Goal: Complete application form

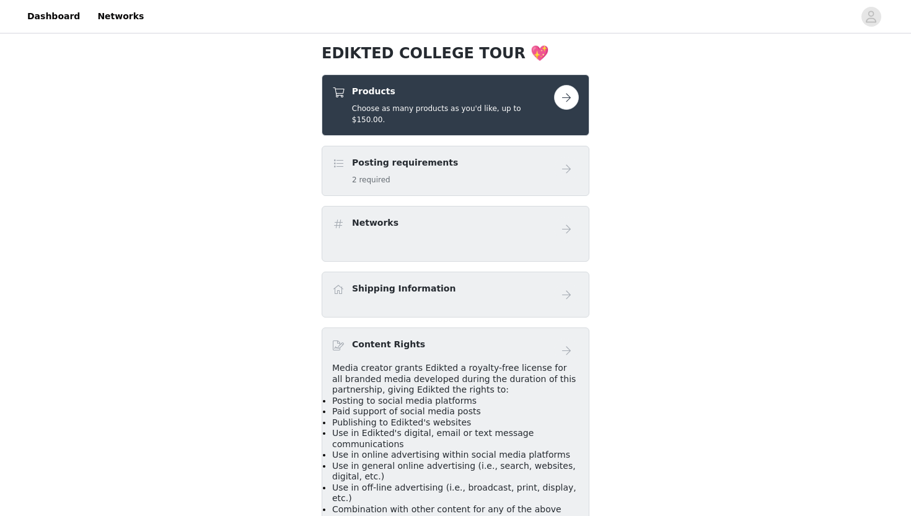
click at [488, 100] on div "Products Choose as many products as you'd like, up to $150.00." at bounding box center [453, 105] width 202 height 40
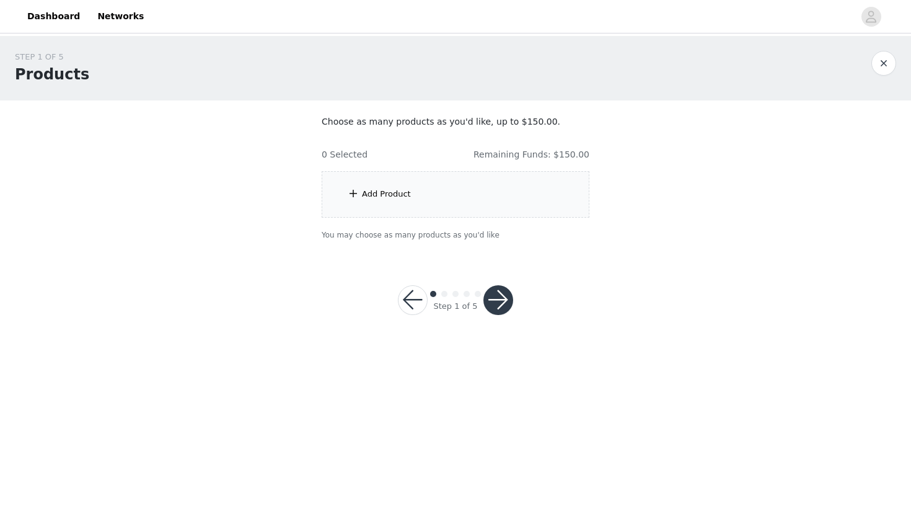
click at [534, 193] on div "Add Product" at bounding box center [456, 194] width 268 height 46
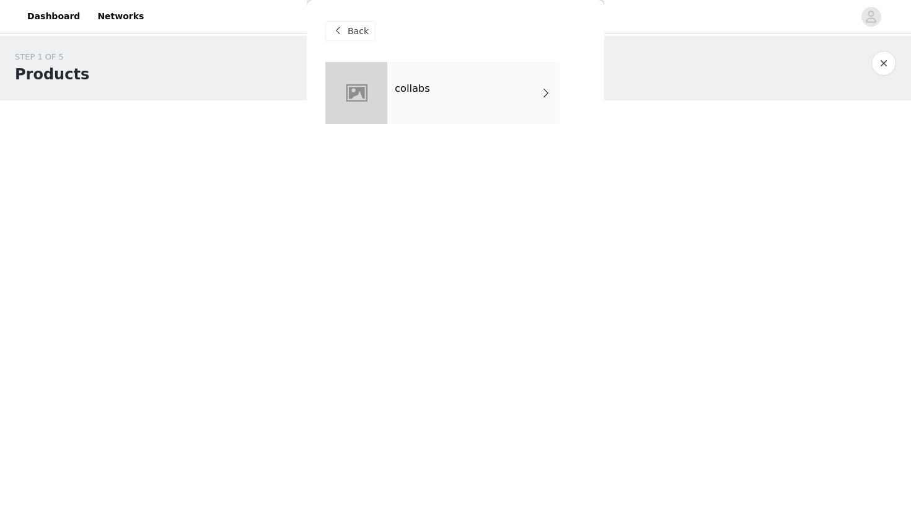
click at [491, 118] on div "collabs" at bounding box center [473, 93] width 172 height 62
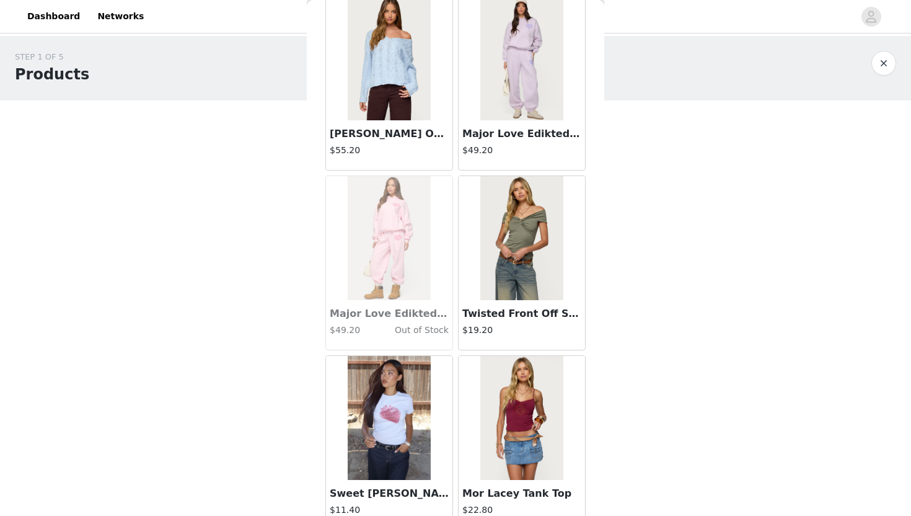
scroll to position [1381, 0]
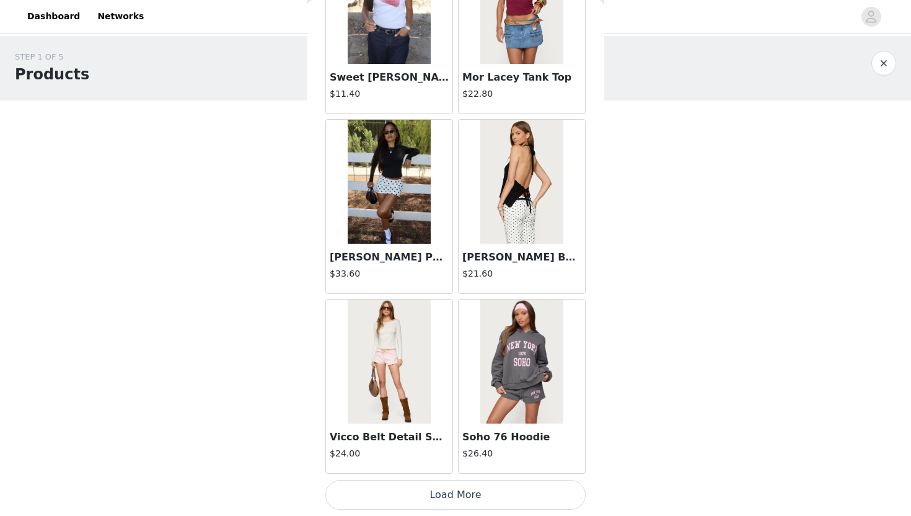
click at [420, 502] on button "Load More" at bounding box center [455, 495] width 260 height 30
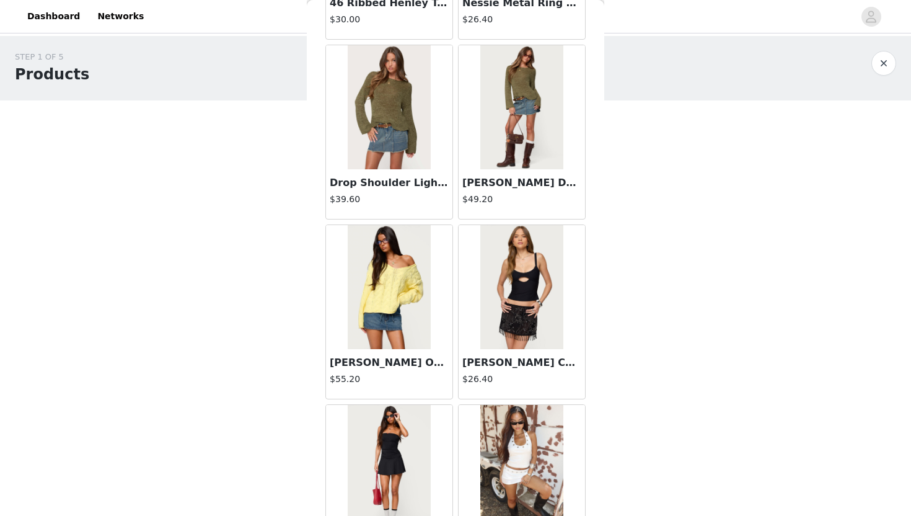
scroll to position [3179, 0]
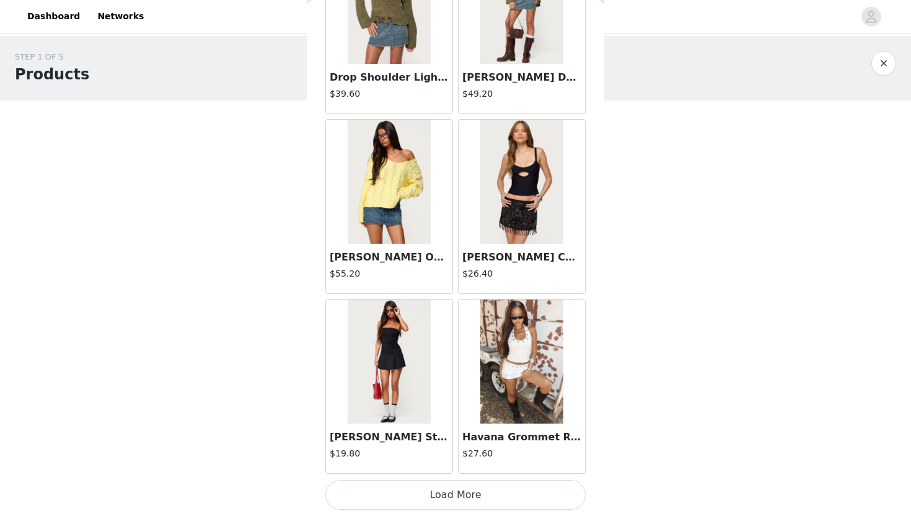
click at [446, 502] on button "Load More" at bounding box center [455, 495] width 260 height 30
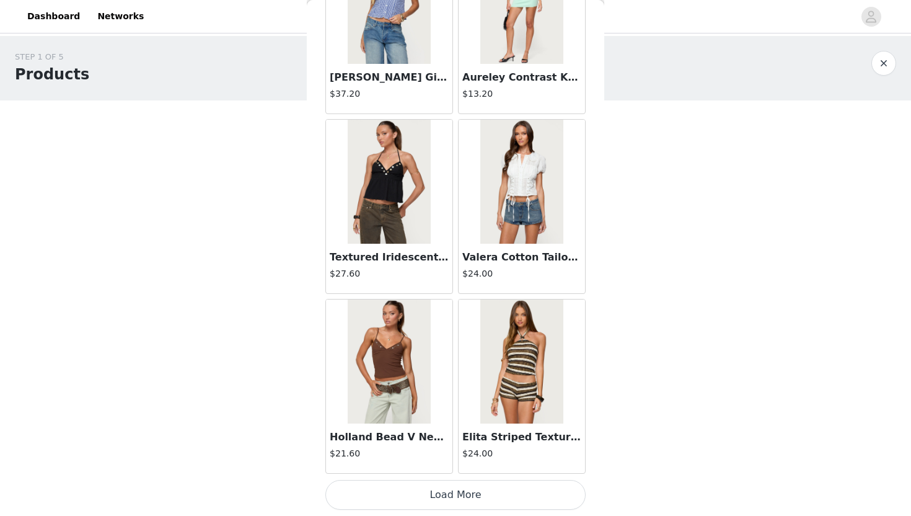
click at [446, 502] on button "Load More" at bounding box center [455, 495] width 260 height 30
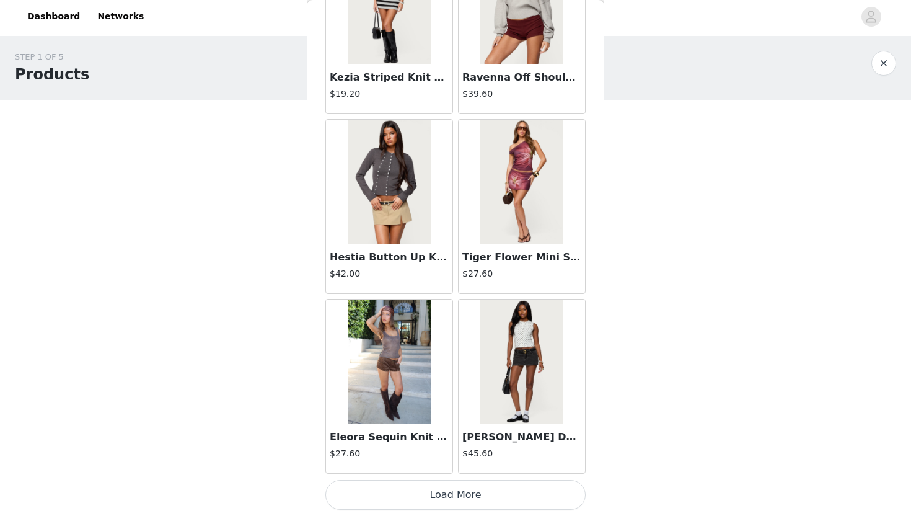
click at [446, 502] on button "Load More" at bounding box center [455, 495] width 260 height 30
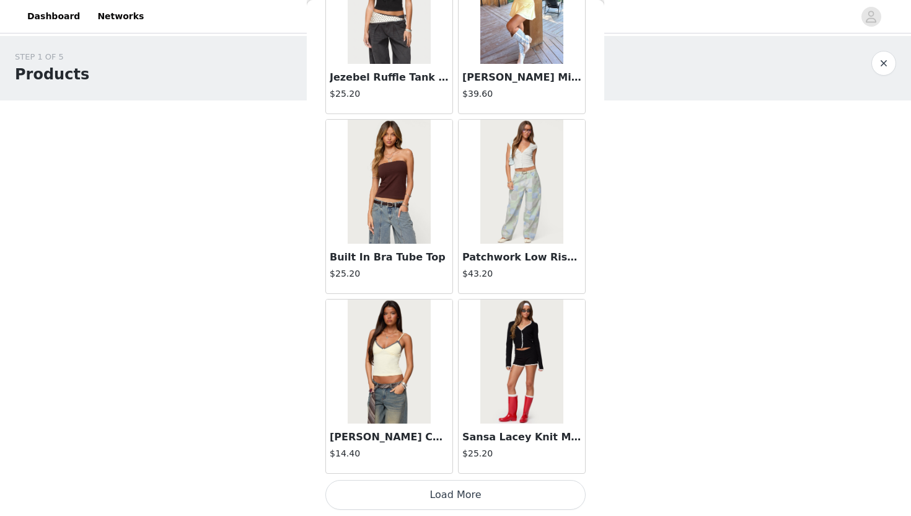
click at [446, 502] on button "Load More" at bounding box center [455, 495] width 260 height 30
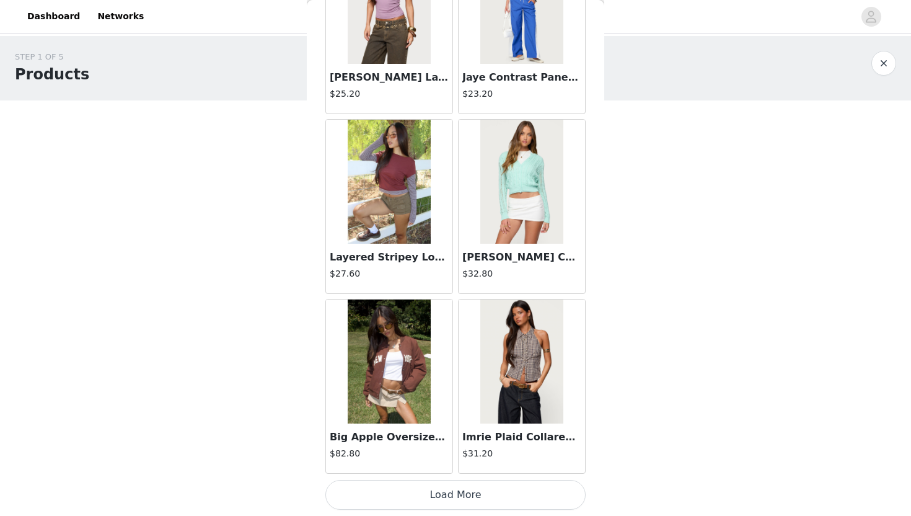
click at [446, 497] on button "Load More" at bounding box center [455, 495] width 260 height 30
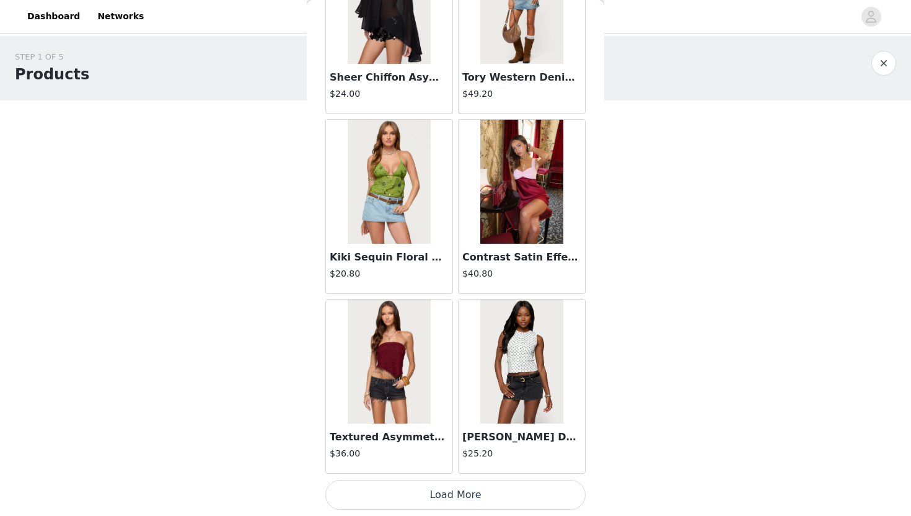
click at [447, 487] on button "Load More" at bounding box center [455, 495] width 260 height 30
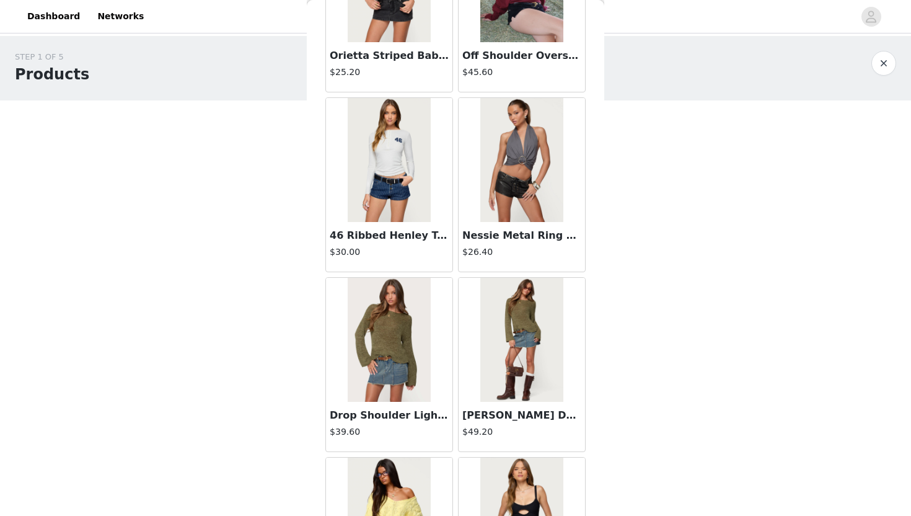
scroll to position [2807, 0]
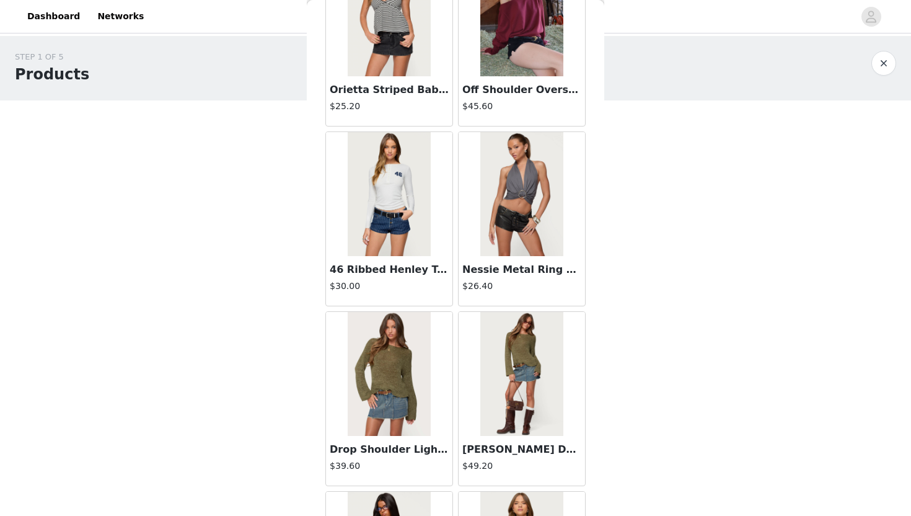
click at [403, 262] on h3 "46 Ribbed Henley Top" at bounding box center [389, 269] width 119 height 15
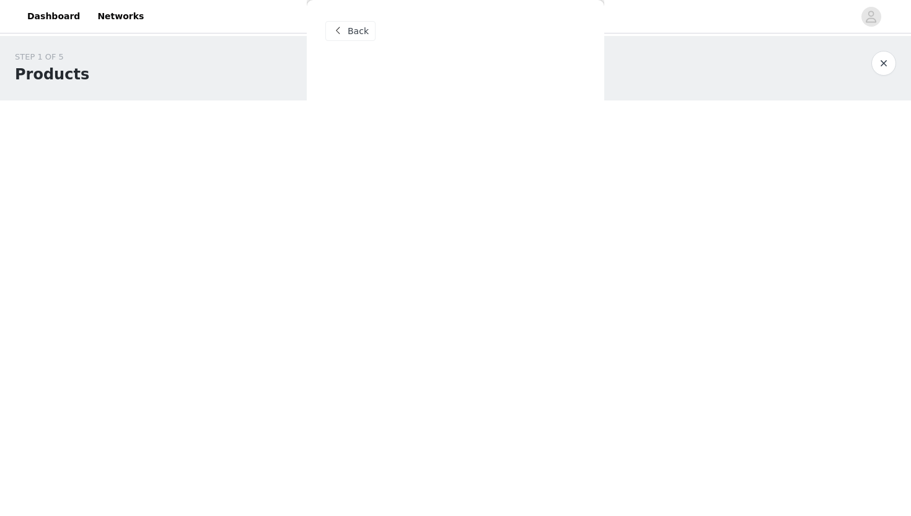
scroll to position [0, 0]
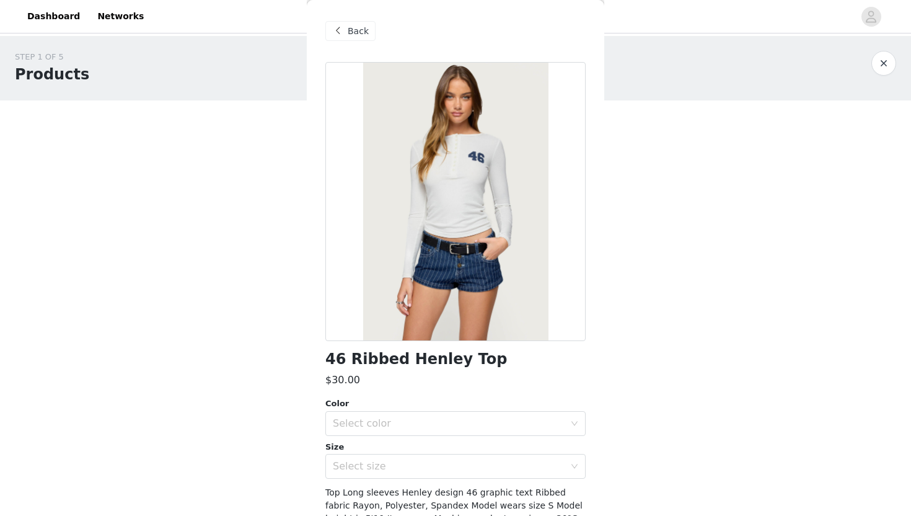
click at [335, 39] on div "Back" at bounding box center [350, 31] width 50 height 20
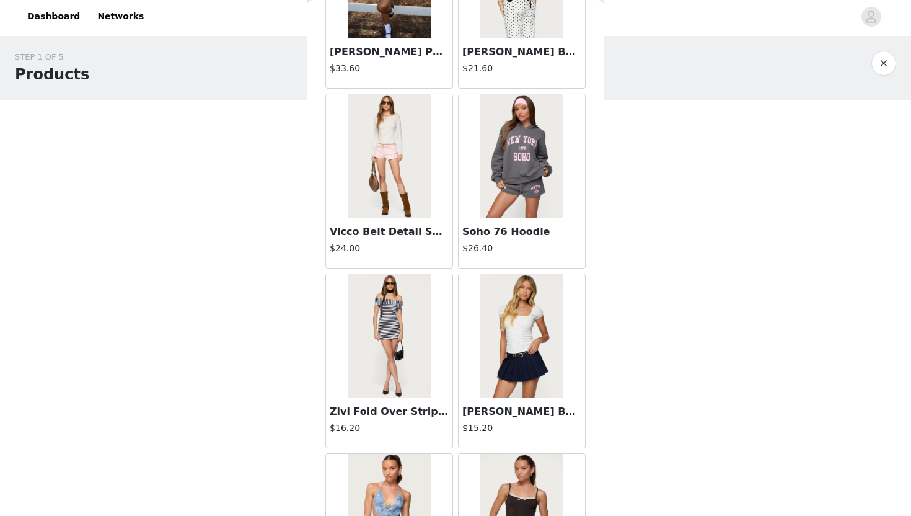
scroll to position [1525, 0]
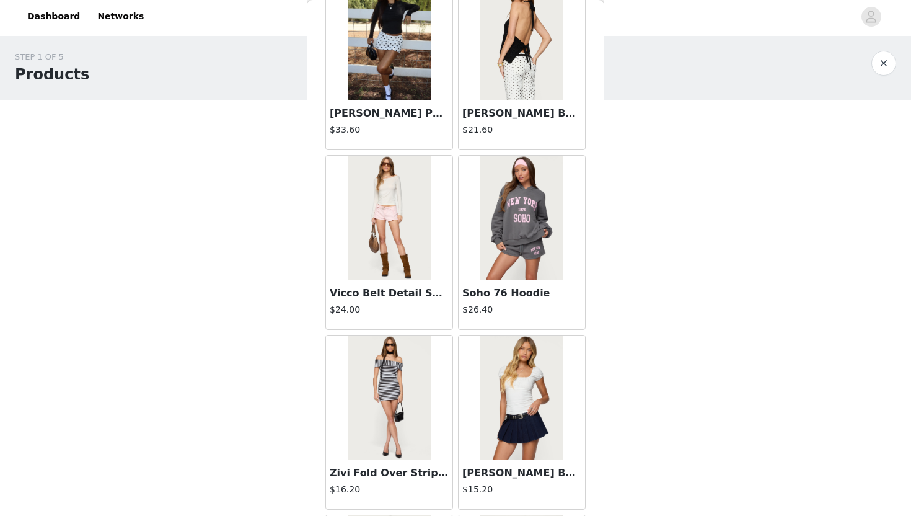
click at [409, 415] on img at bounding box center [389, 397] width 82 height 124
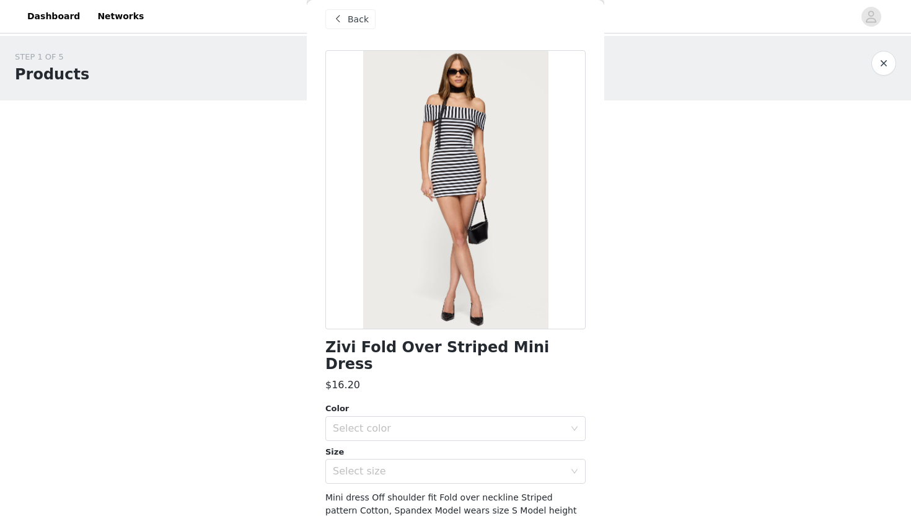
scroll to position [12, 0]
click at [415, 417] on div "Select color" at bounding box center [451, 428] width 237 height 24
click at [416, 435] on li "BLACK AND WHITE" at bounding box center [455, 438] width 260 height 20
click at [416, 464] on div "Select size" at bounding box center [449, 470] width 232 height 12
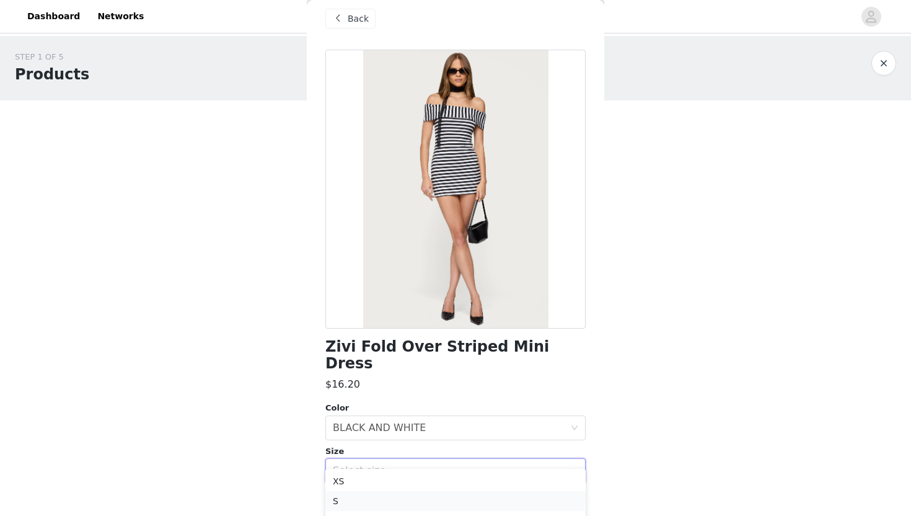
click at [409, 502] on li "S" at bounding box center [455, 501] width 260 height 20
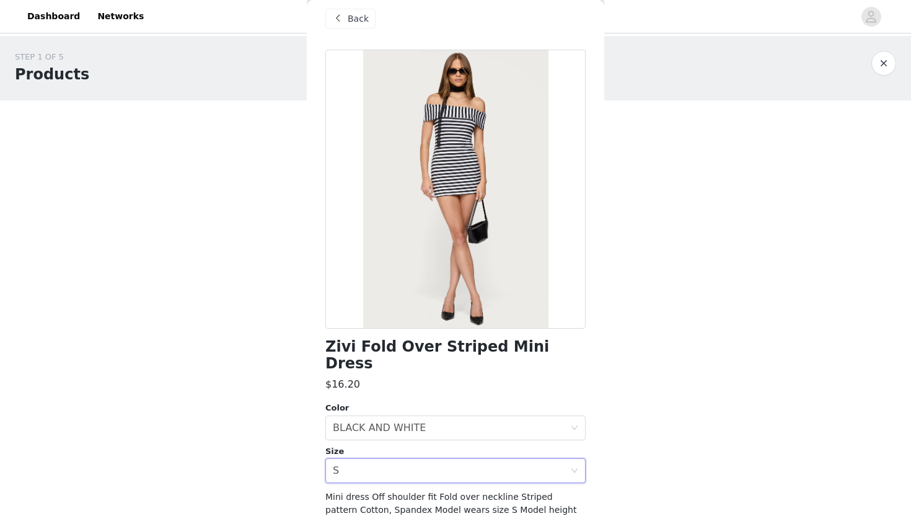
scroll to position [74, 0]
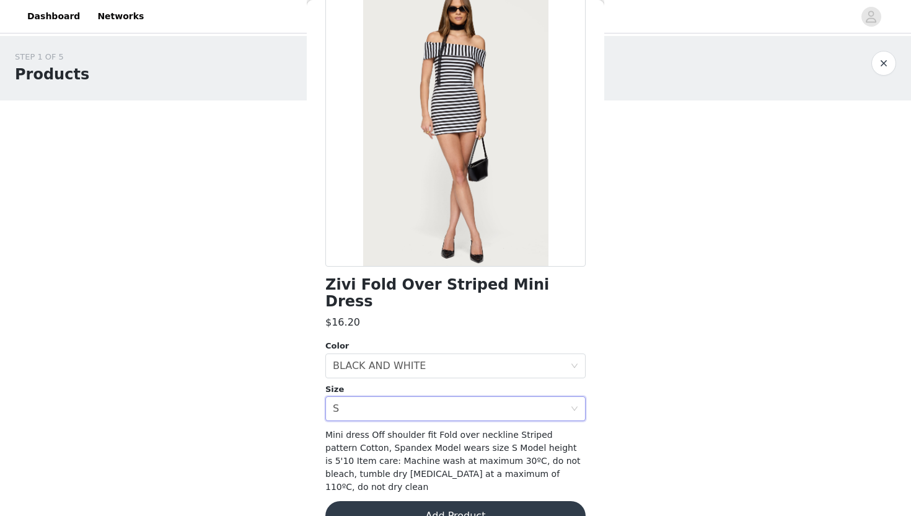
click at [416, 501] on button "Add Product" at bounding box center [455, 516] width 260 height 30
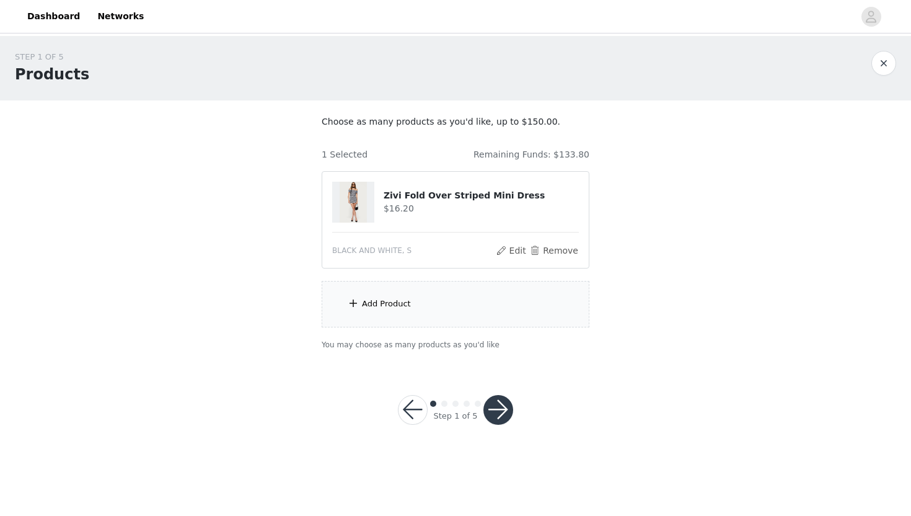
click at [450, 312] on div "Add Product" at bounding box center [456, 304] width 268 height 46
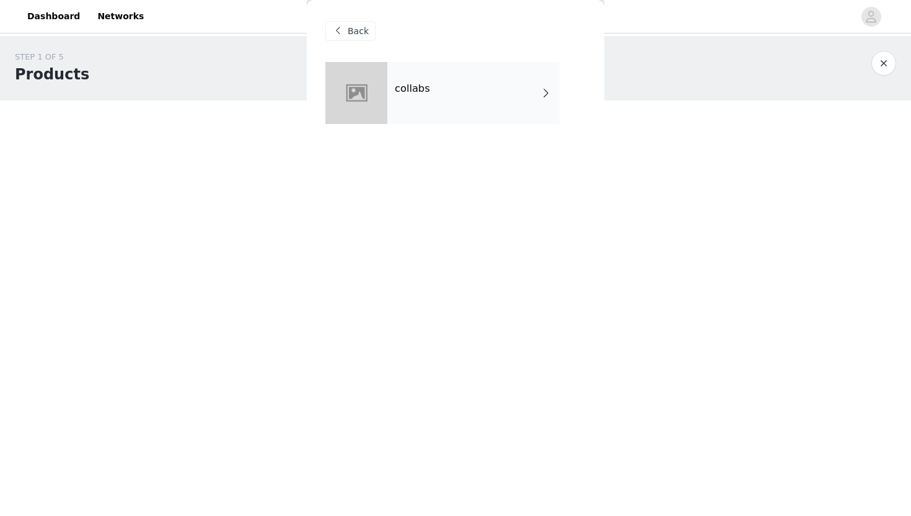
click at [470, 50] on div "Back" at bounding box center [455, 31] width 260 height 62
click at [470, 110] on div "collabs" at bounding box center [473, 93] width 172 height 62
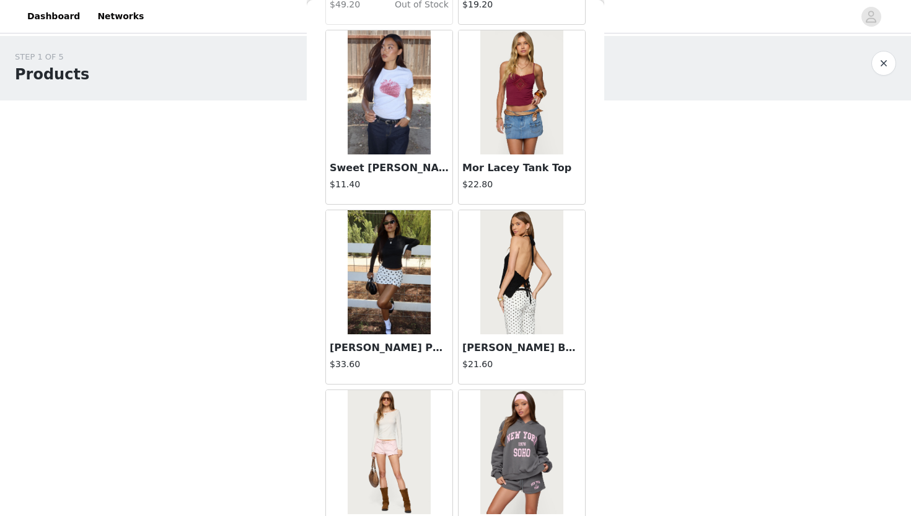
scroll to position [1381, 0]
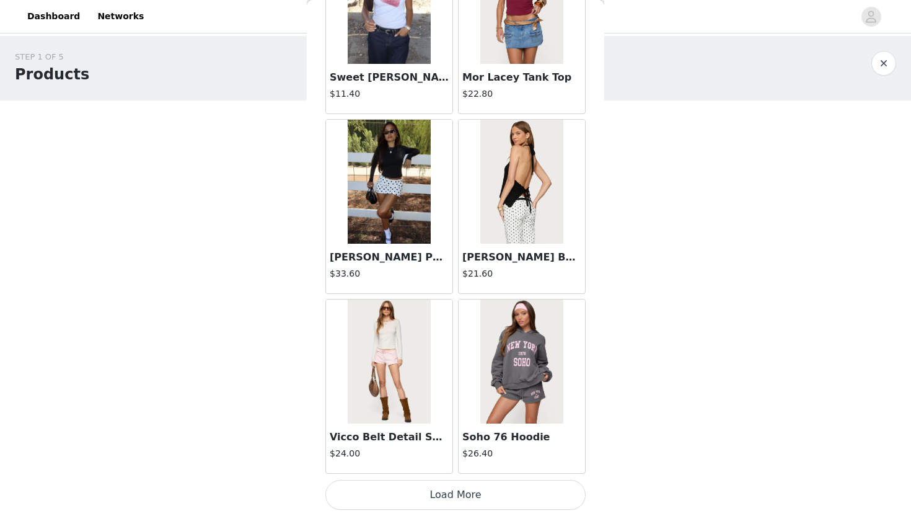
click at [446, 496] on button "Load More" at bounding box center [455, 495] width 260 height 30
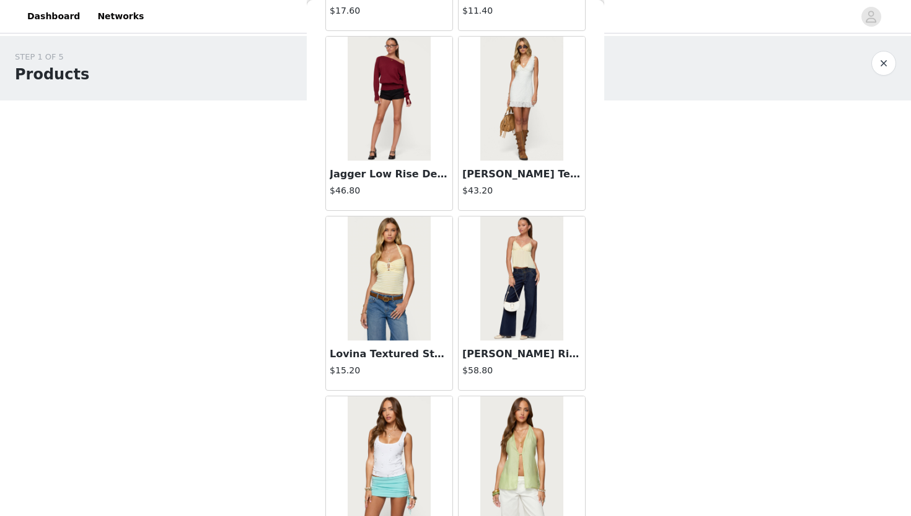
scroll to position [2118, 0]
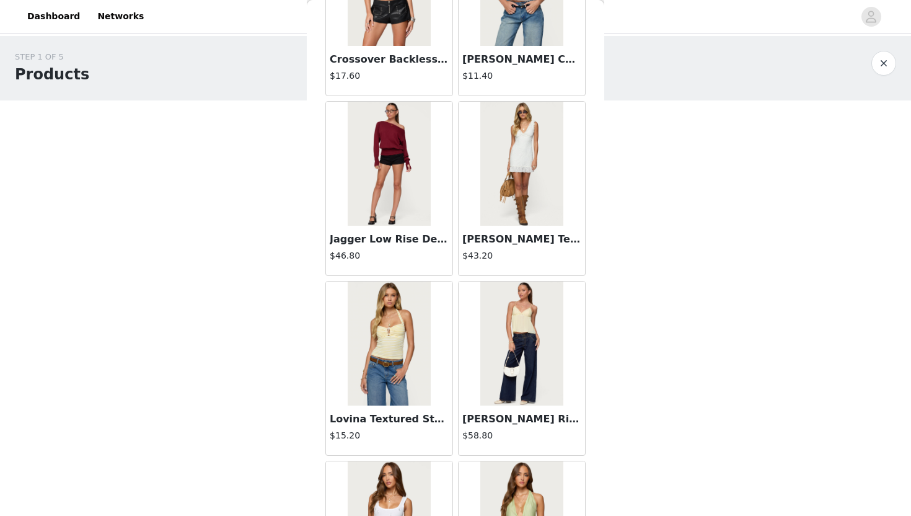
click at [395, 203] on img at bounding box center [389, 164] width 82 height 124
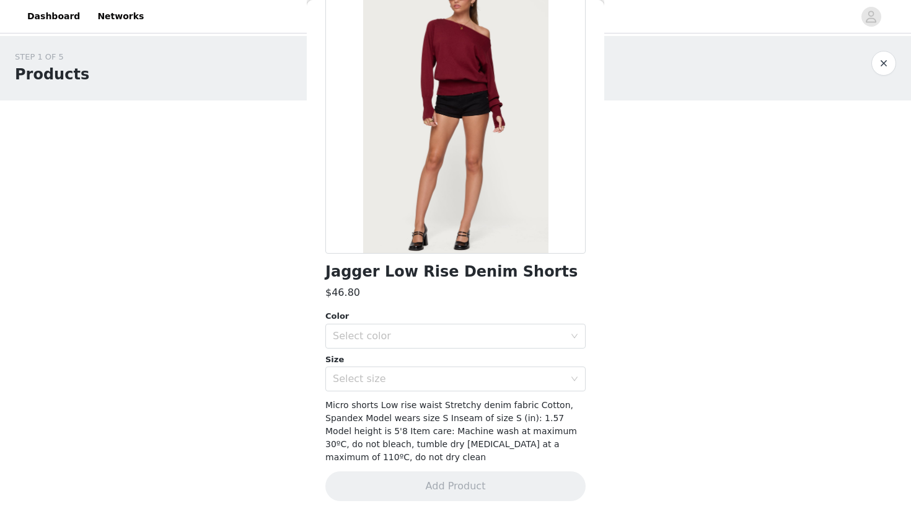
scroll to position [87, 0]
click at [427, 337] on div "Select color" at bounding box center [449, 336] width 232 height 12
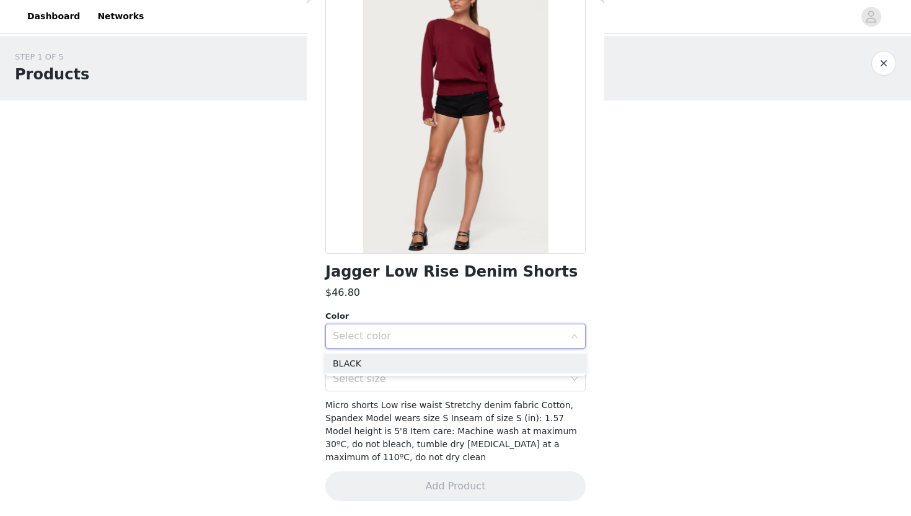
click at [427, 337] on div "Select color" at bounding box center [449, 336] width 232 height 12
click at [424, 322] on div "Color" at bounding box center [455, 316] width 260 height 12
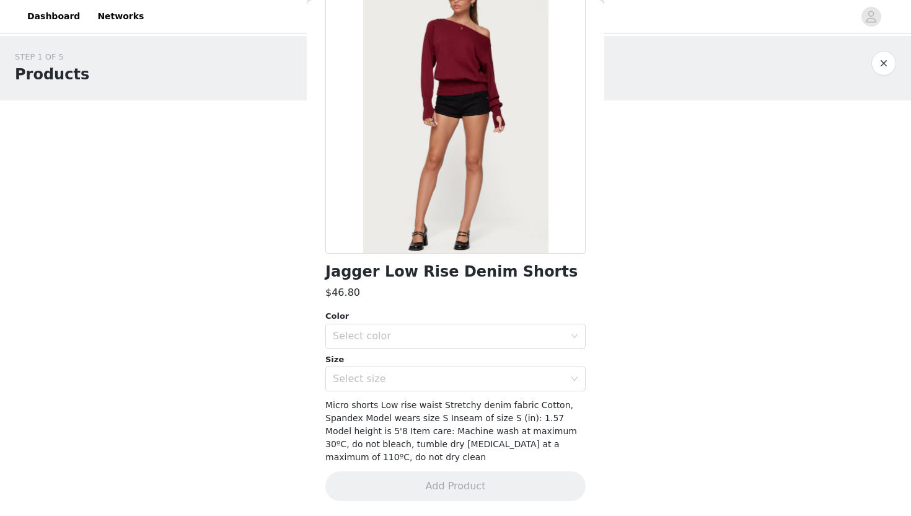
scroll to position [0, 0]
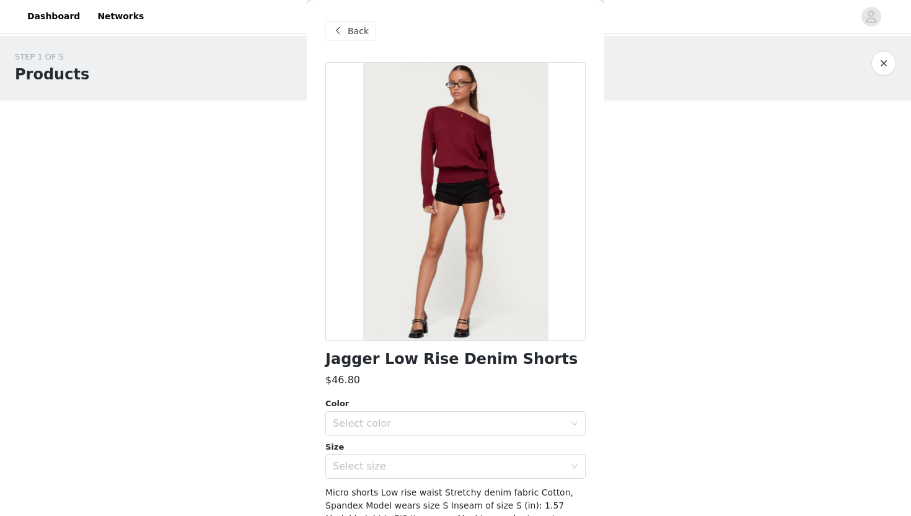
click at [361, 37] on div "Back" at bounding box center [350, 31] width 50 height 20
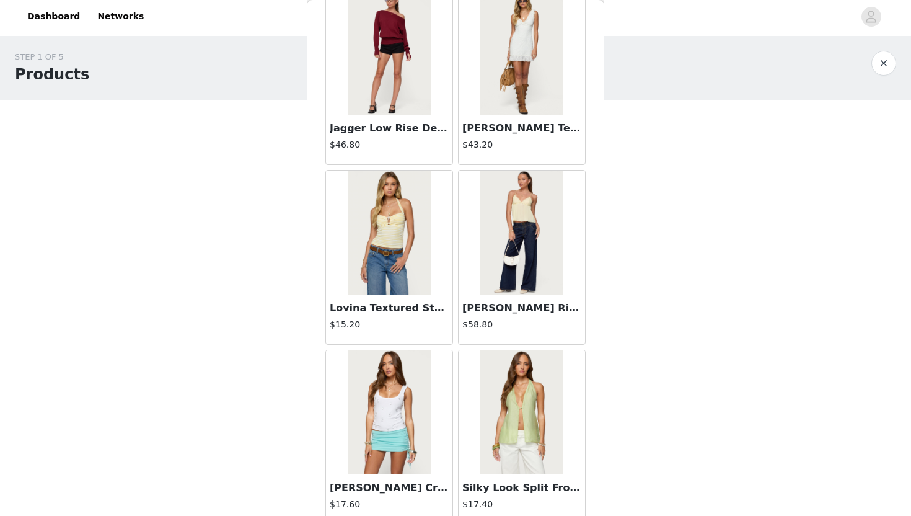
scroll to position [3179, 0]
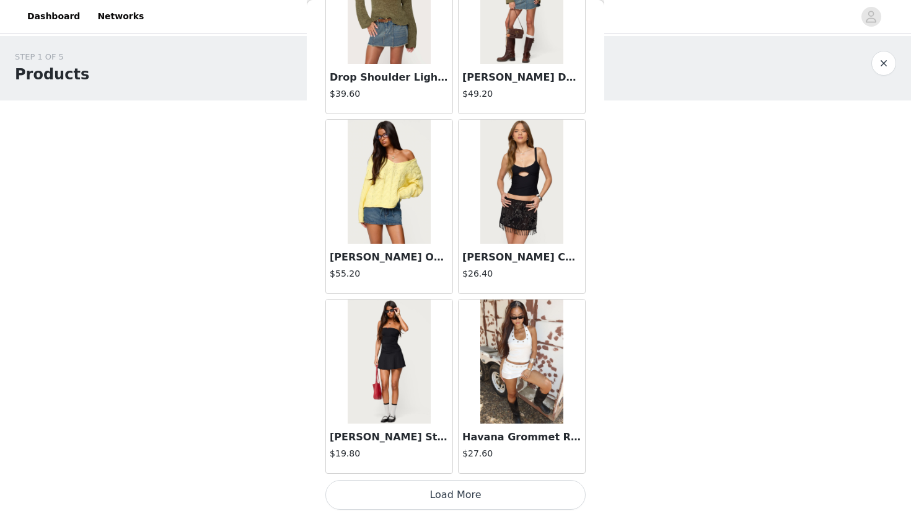
click at [429, 496] on button "Load More" at bounding box center [455, 495] width 260 height 30
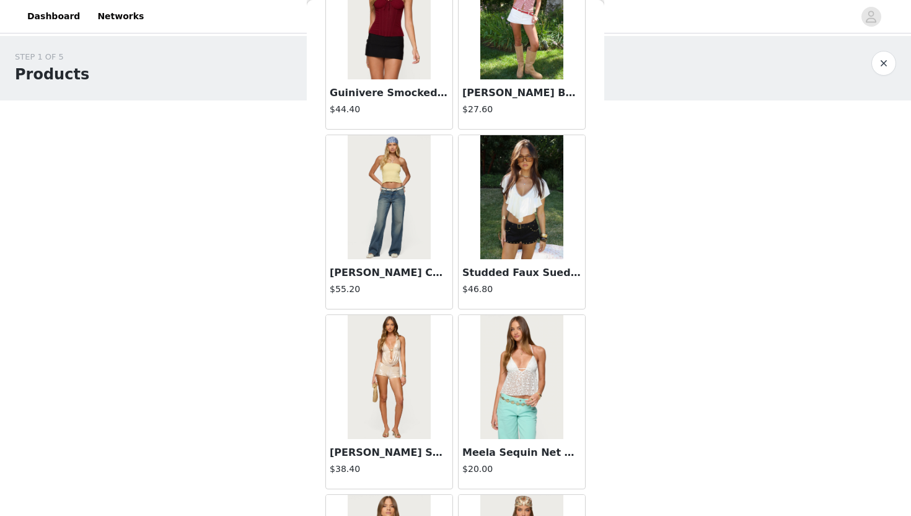
scroll to position [3704, 0]
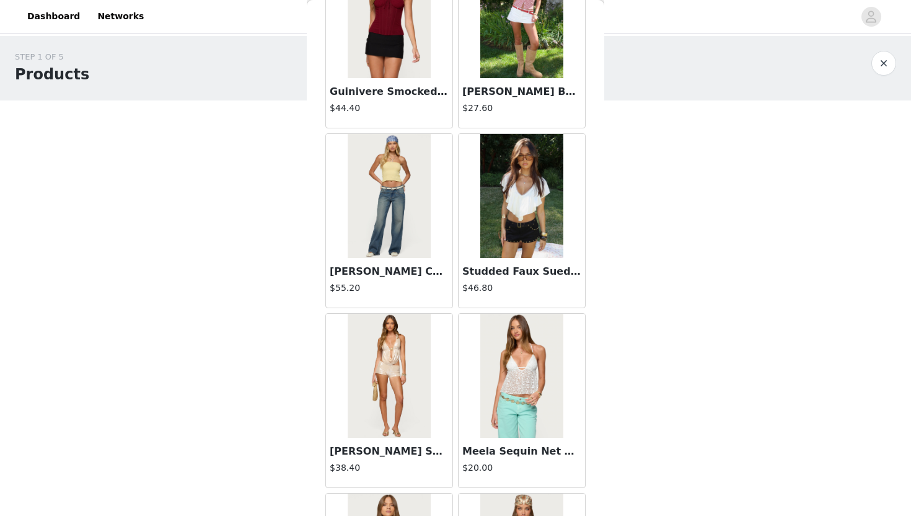
click at [515, 229] on img at bounding box center [521, 196] width 82 height 124
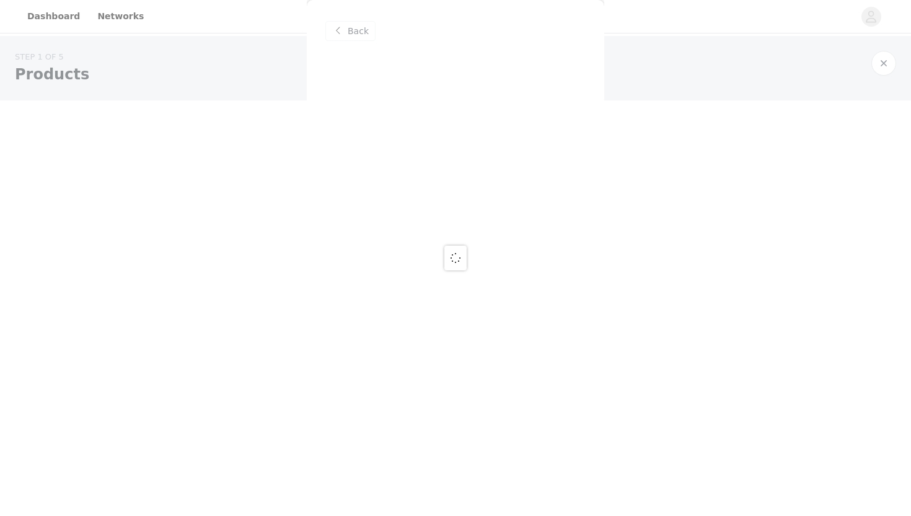
scroll to position [0, 0]
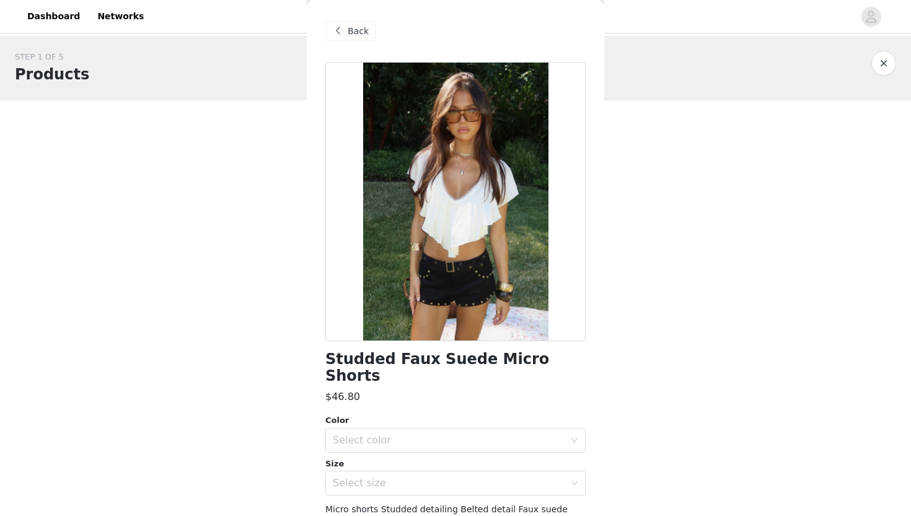
click at [348, 26] on span "Back" at bounding box center [358, 31] width 21 height 13
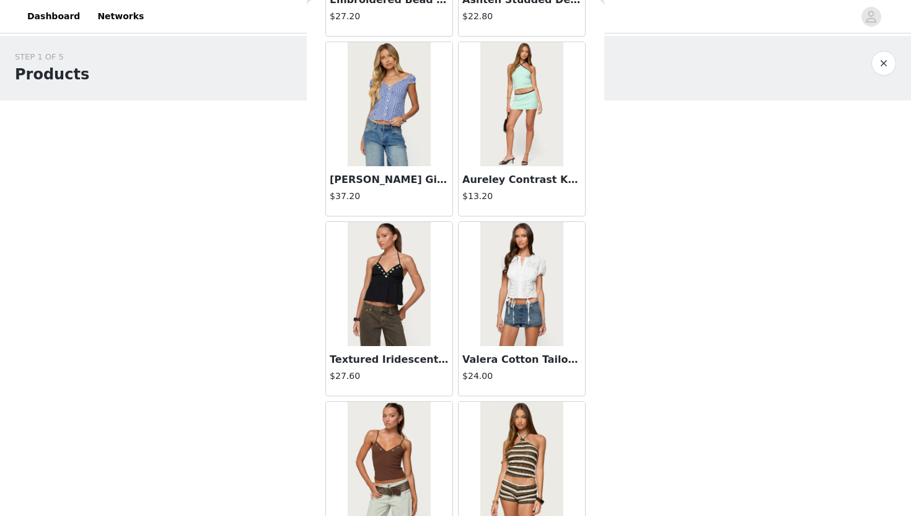
scroll to position [4970, 0]
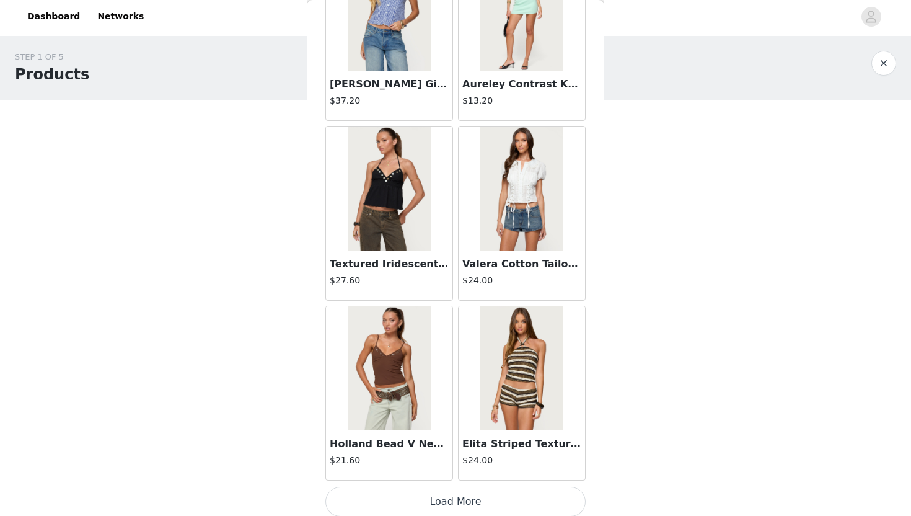
click at [396, 224] on img at bounding box center [389, 188] width 82 height 124
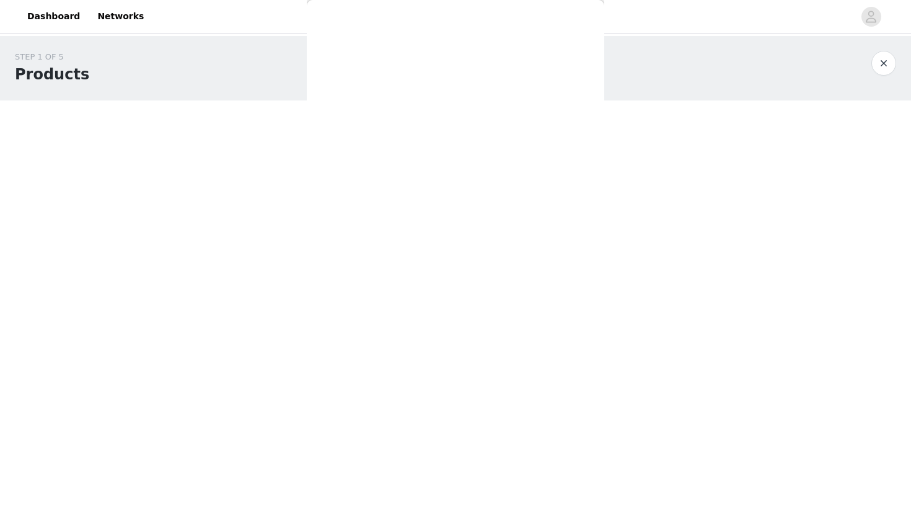
scroll to position [0, 0]
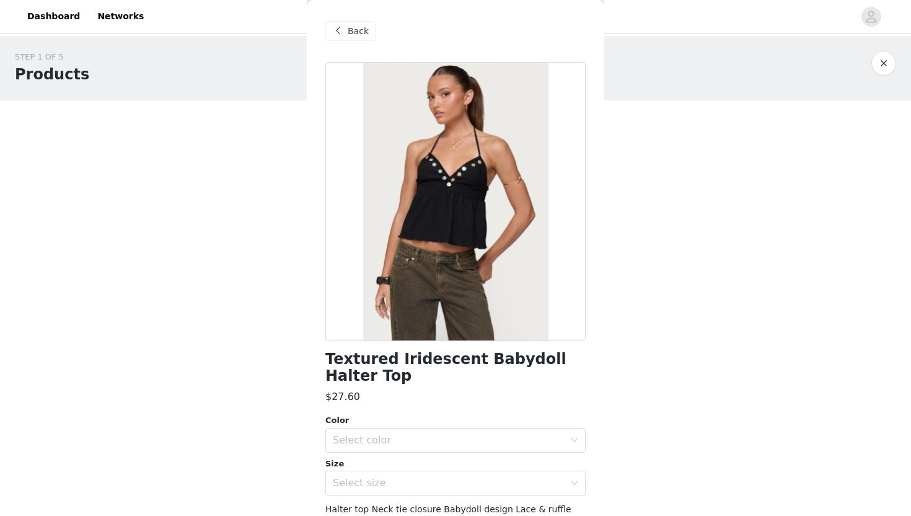
click at [495, 379] on h1 "Textured Iridescent Babydoll Halter Top" at bounding box center [455, 367] width 260 height 33
click at [477, 358] on h1 "Textured Iridescent Babydoll Halter Top" at bounding box center [455, 367] width 260 height 33
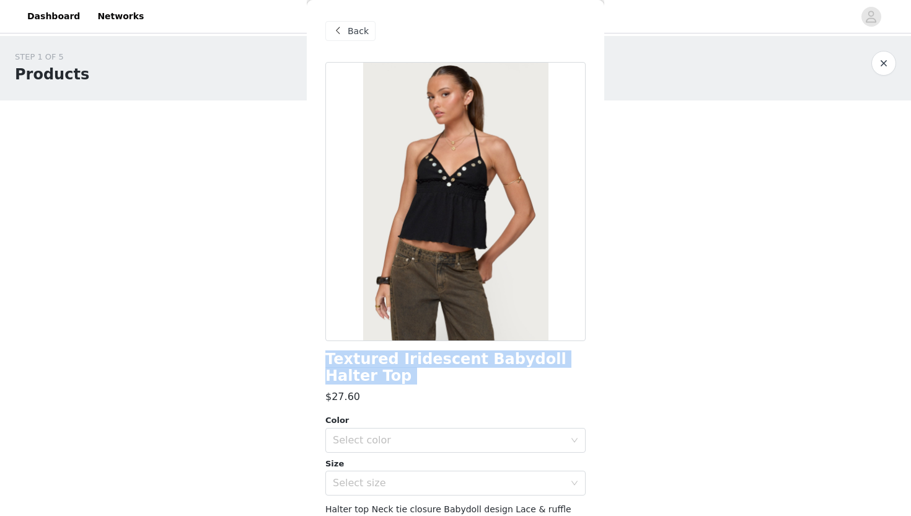
click at [477, 358] on h1 "Textured Iridescent Babydoll Halter Top" at bounding box center [455, 367] width 260 height 33
copy div "Textured Iridescent Babydoll Halter Top"
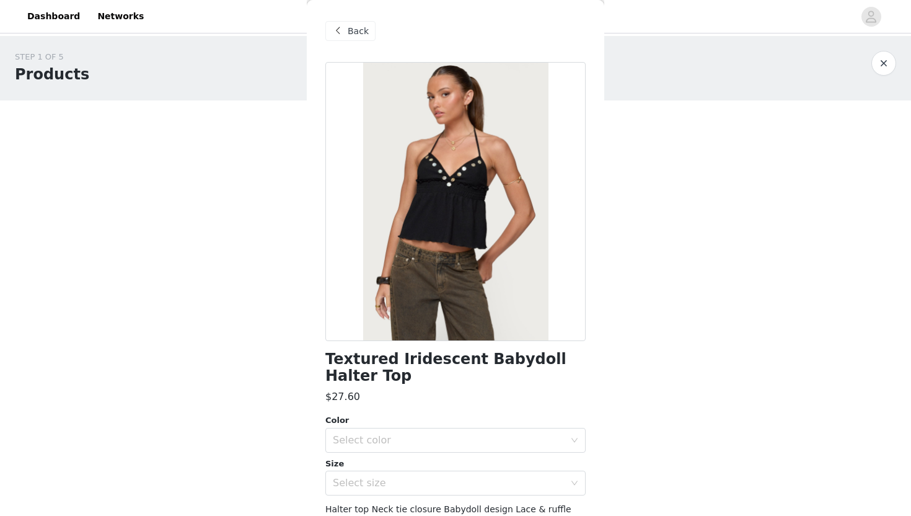
click at [365, 33] on span "Back" at bounding box center [358, 31] width 21 height 13
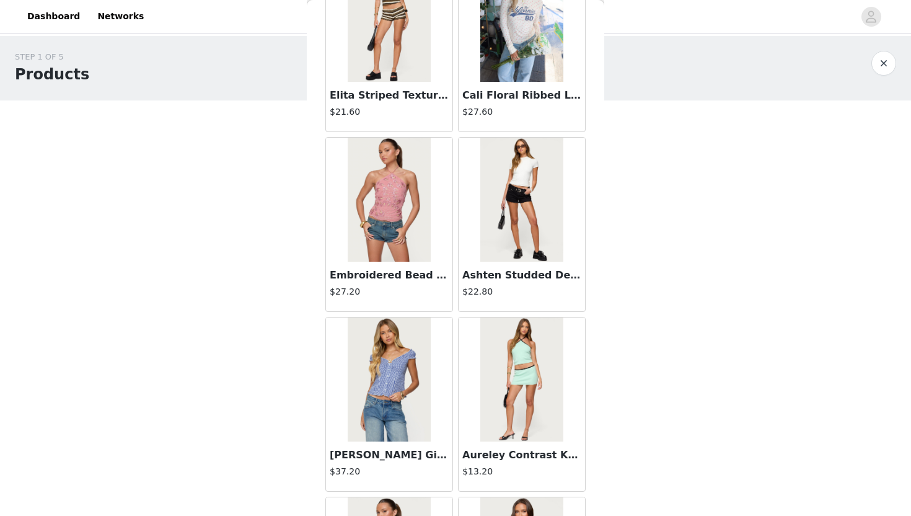
scroll to position [4977, 0]
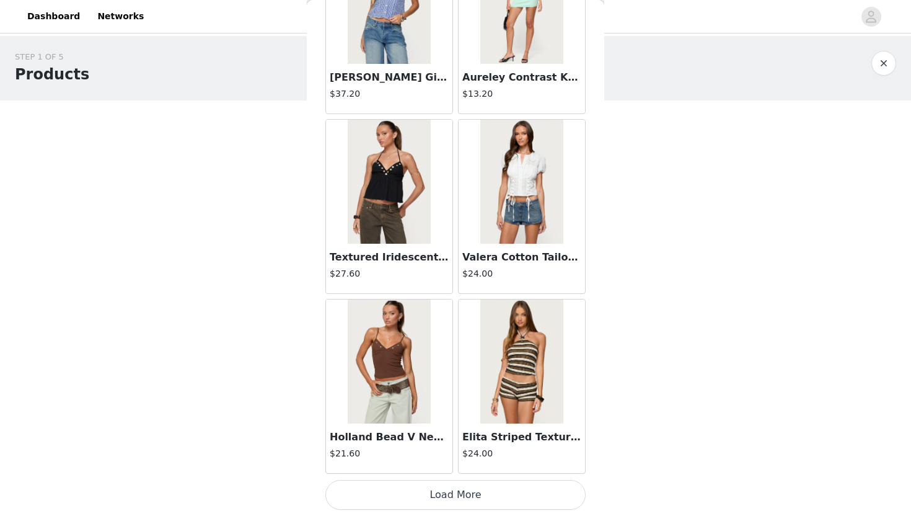
click at [445, 495] on button "Load More" at bounding box center [455, 495] width 260 height 30
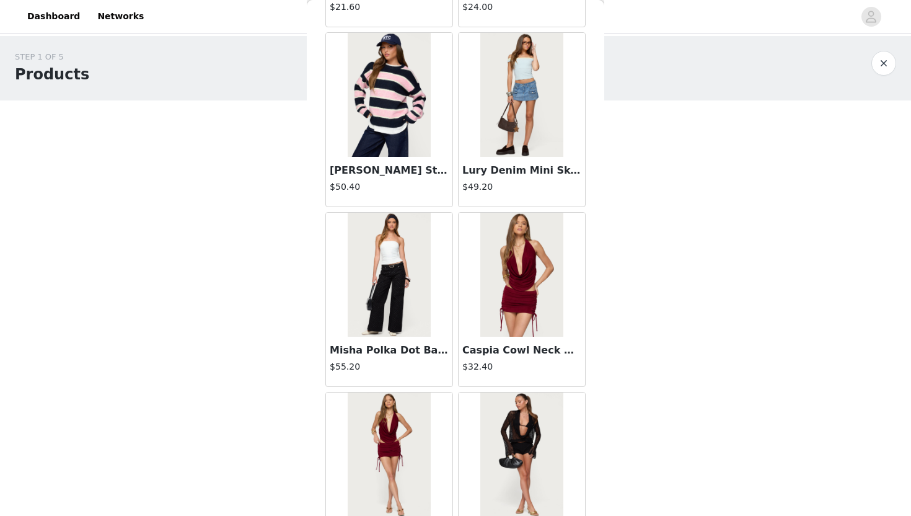
scroll to position [5421, 0]
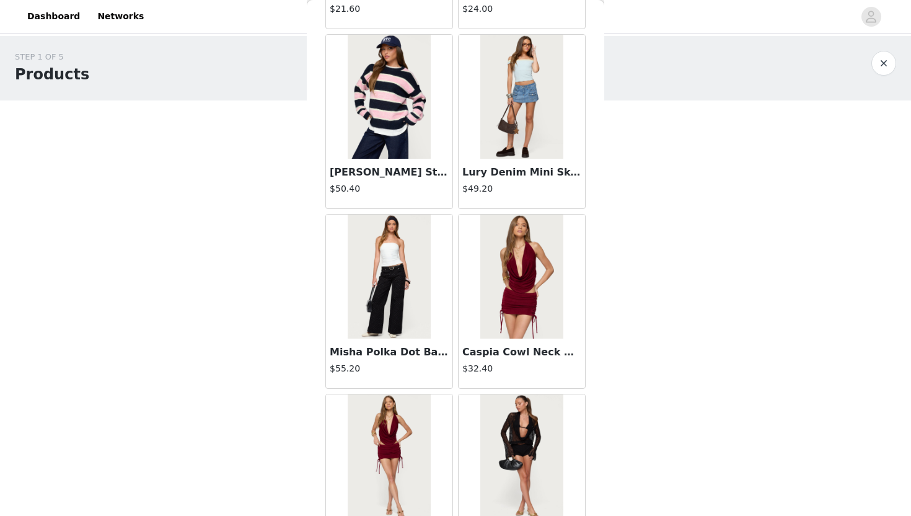
click at [405, 141] on img at bounding box center [389, 97] width 82 height 124
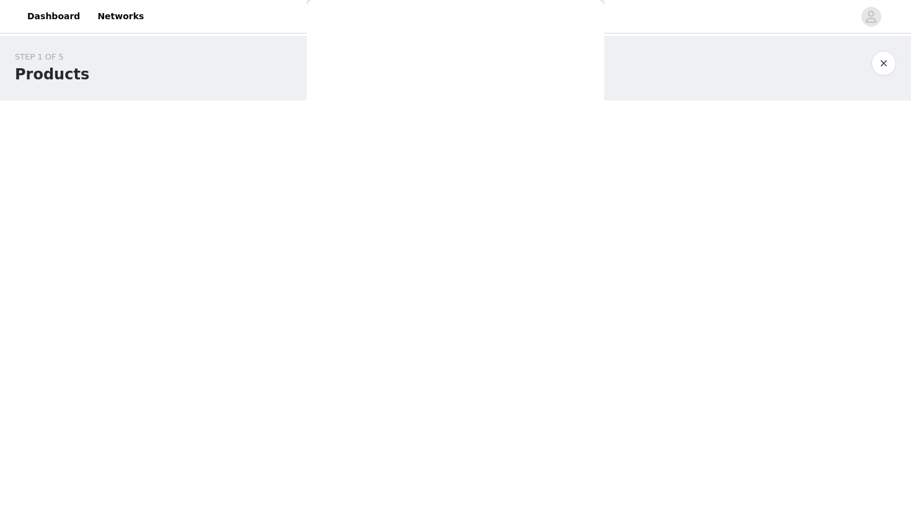
scroll to position [0, 0]
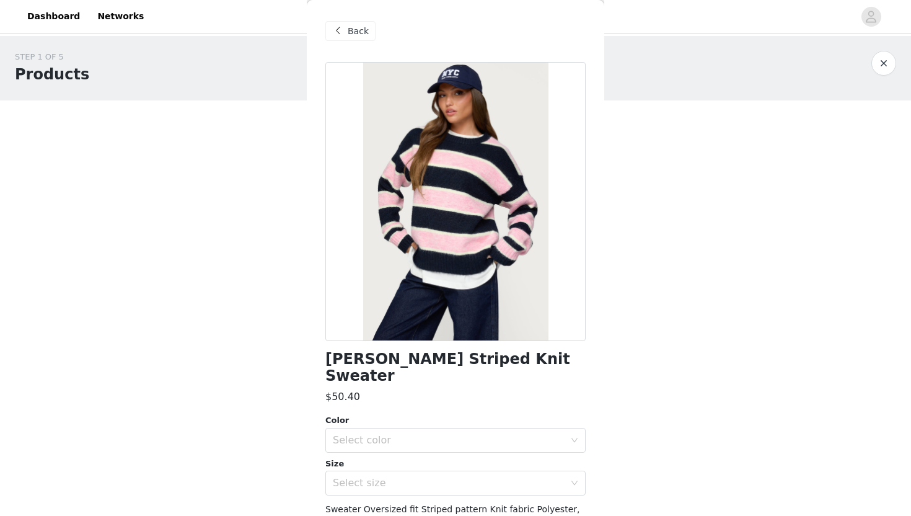
click at [340, 31] on span at bounding box center [337, 31] width 15 height 15
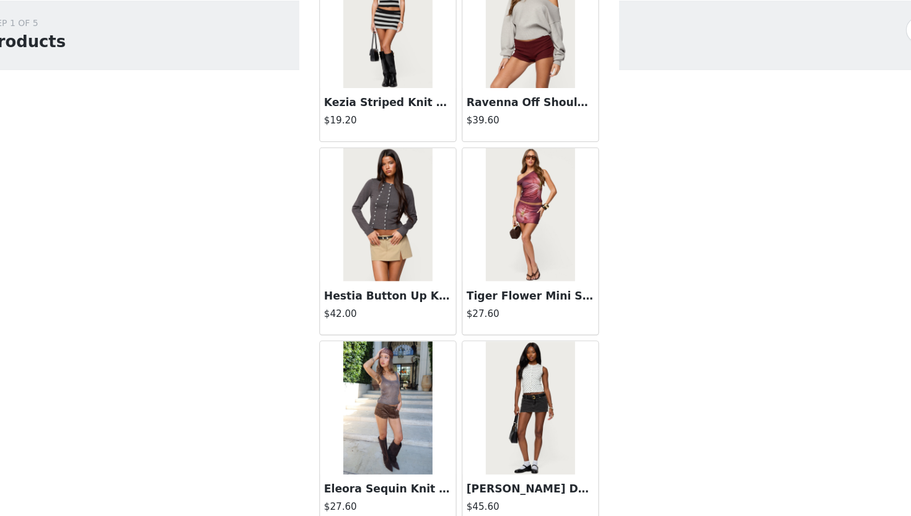
scroll to position [6774, 0]
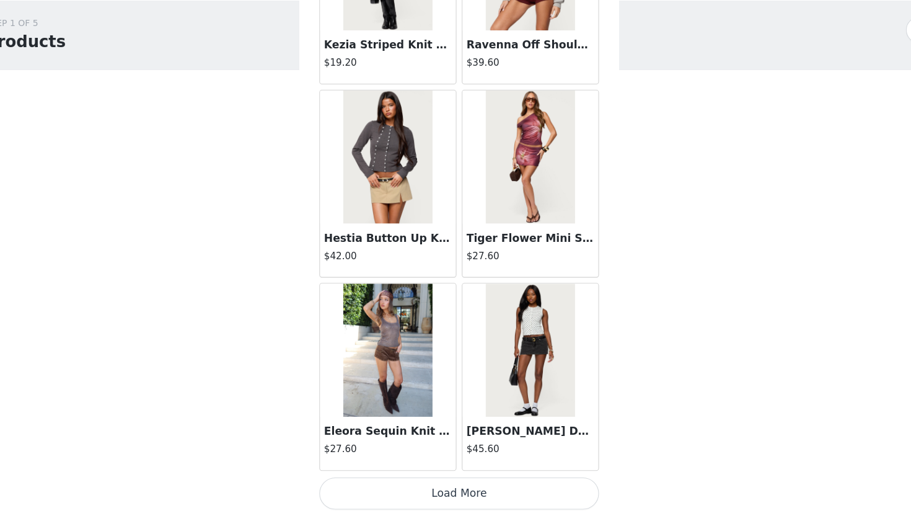
click at [477, 504] on button "Load More" at bounding box center [455, 495] width 260 height 30
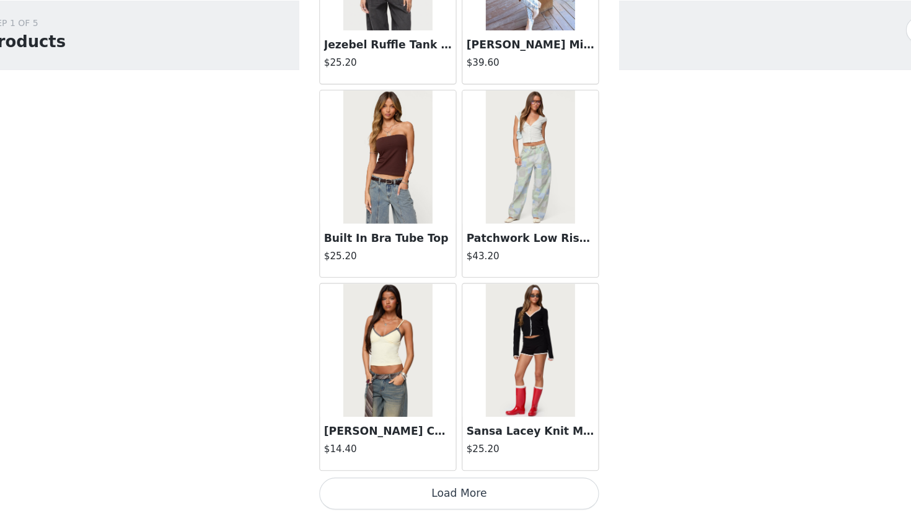
scroll to position [8571, 0]
click at [456, 498] on button "Load More" at bounding box center [455, 495] width 260 height 30
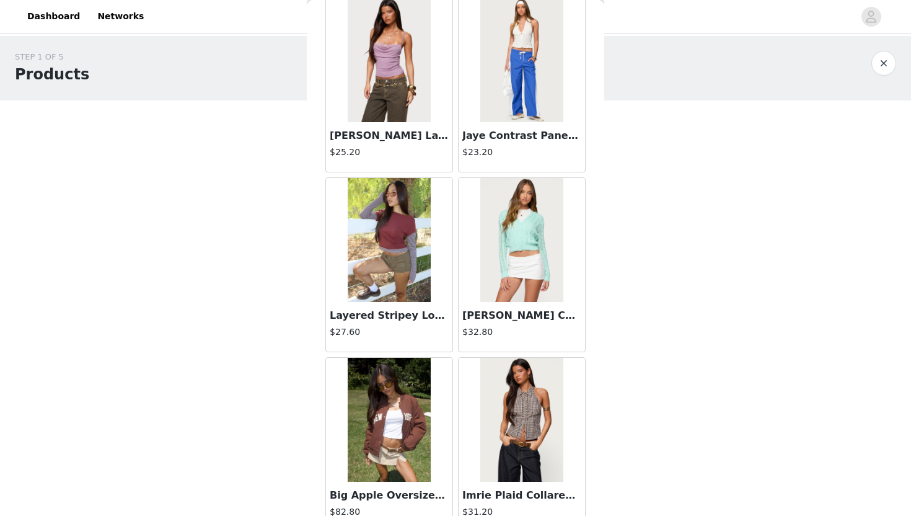
scroll to position [10370, 0]
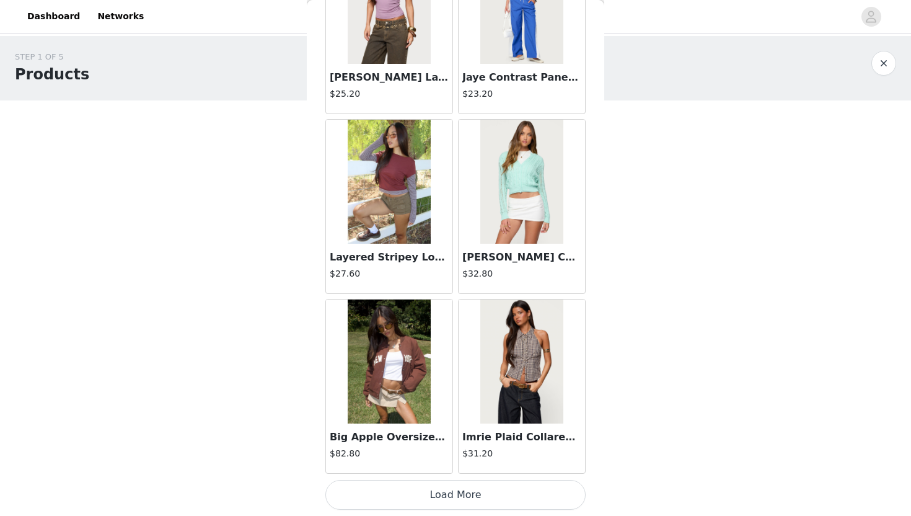
click at [485, 500] on button "Load More" at bounding box center [455, 495] width 260 height 30
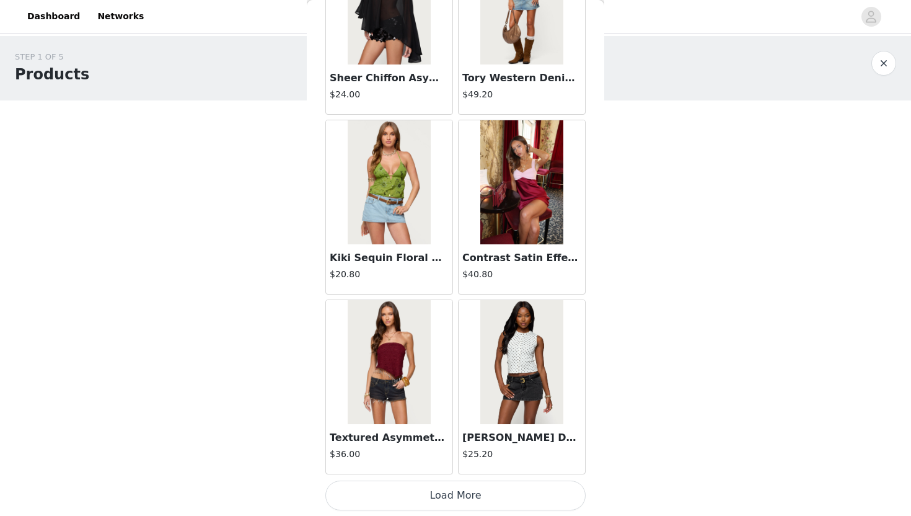
scroll to position [12167, 0]
click at [435, 503] on button "Load More" at bounding box center [455, 495] width 260 height 30
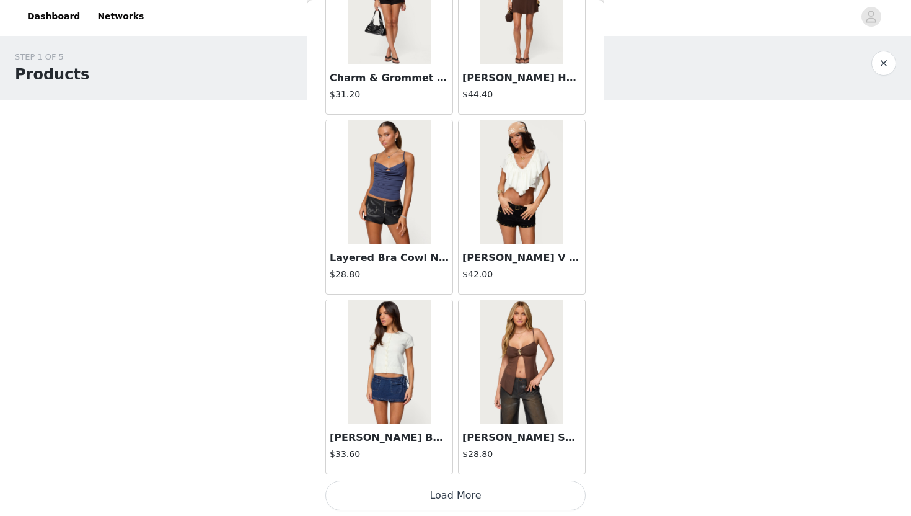
scroll to position [13965, 0]
click at [384, 437] on h3 "[PERSON_NAME] Button Up Knit Top" at bounding box center [389, 437] width 119 height 15
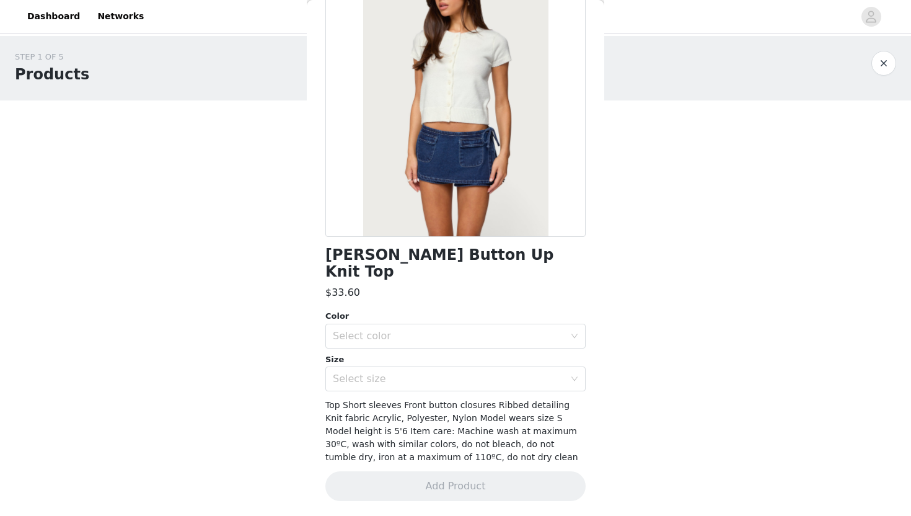
scroll to position [87, 0]
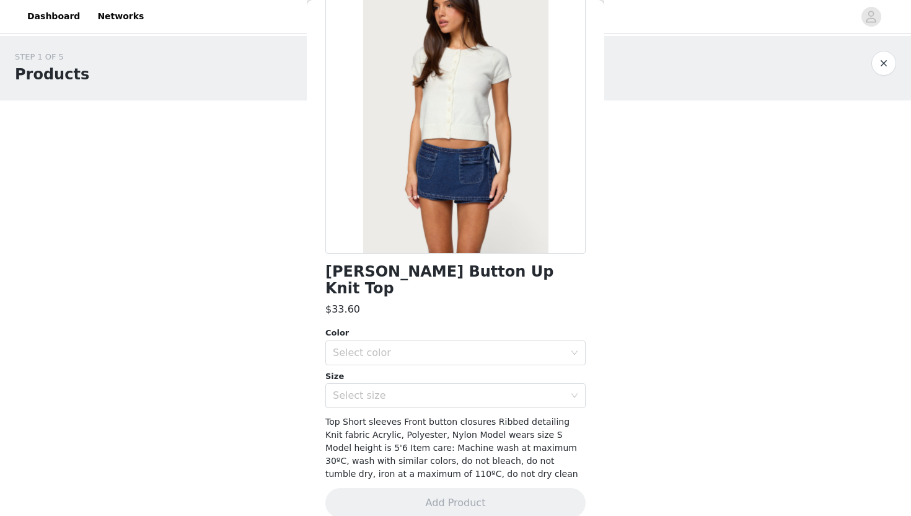
click at [428, 348] on div "Color Select color Size Select size" at bounding box center [455, 367] width 260 height 81
click at [426, 345] on div "Select color" at bounding box center [451, 353] width 237 height 24
click at [418, 371] on li "WHITE" at bounding box center [455, 363] width 260 height 20
click at [417, 389] on div "Select size" at bounding box center [449, 395] width 232 height 12
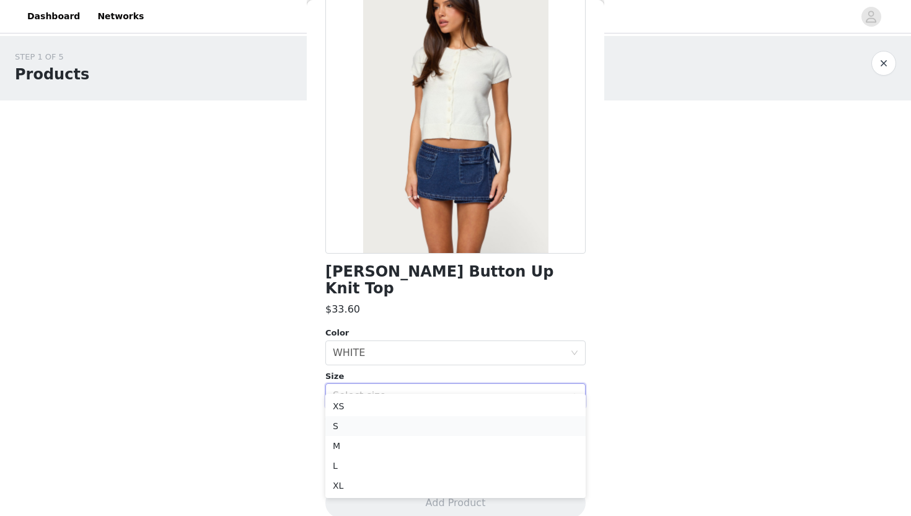
click at [402, 425] on li "S" at bounding box center [455, 426] width 260 height 20
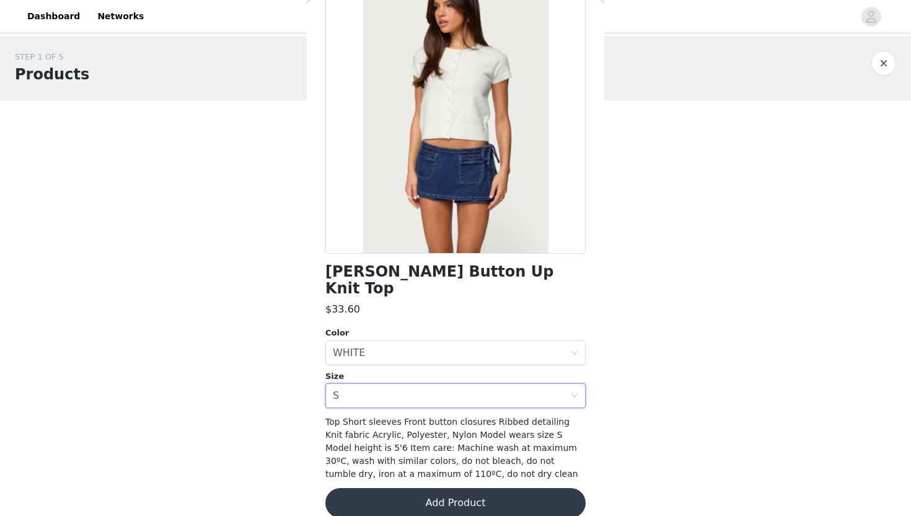
click at [459, 488] on button "Add Product" at bounding box center [455, 503] width 260 height 30
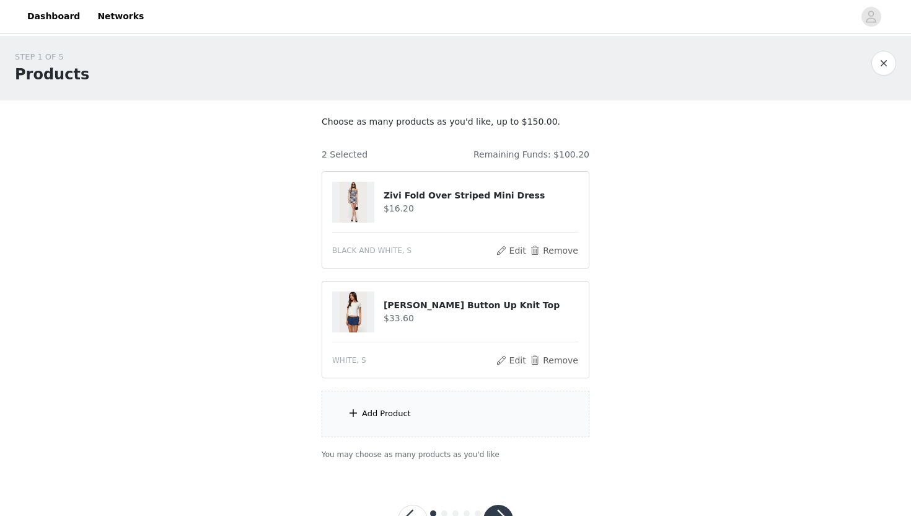
click at [433, 424] on div "Add Product" at bounding box center [456, 414] width 268 height 46
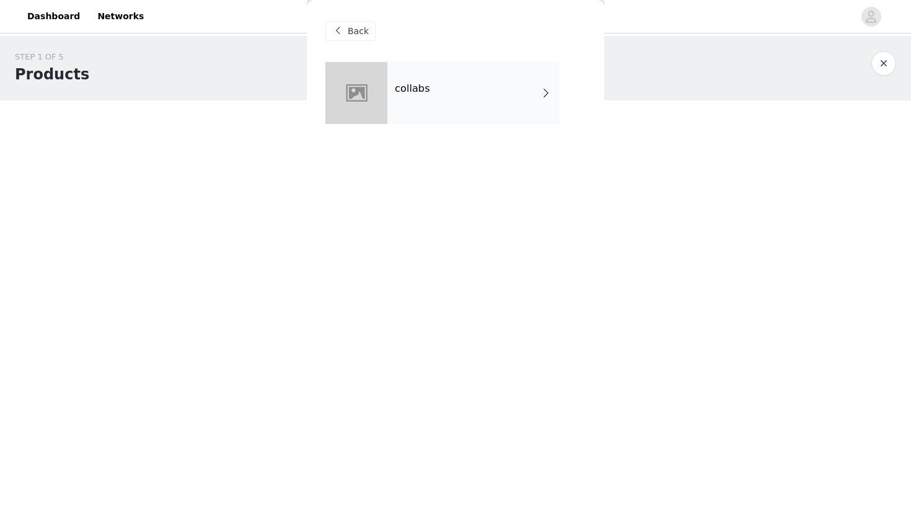
click at [462, 73] on div "collabs" at bounding box center [473, 93] width 172 height 62
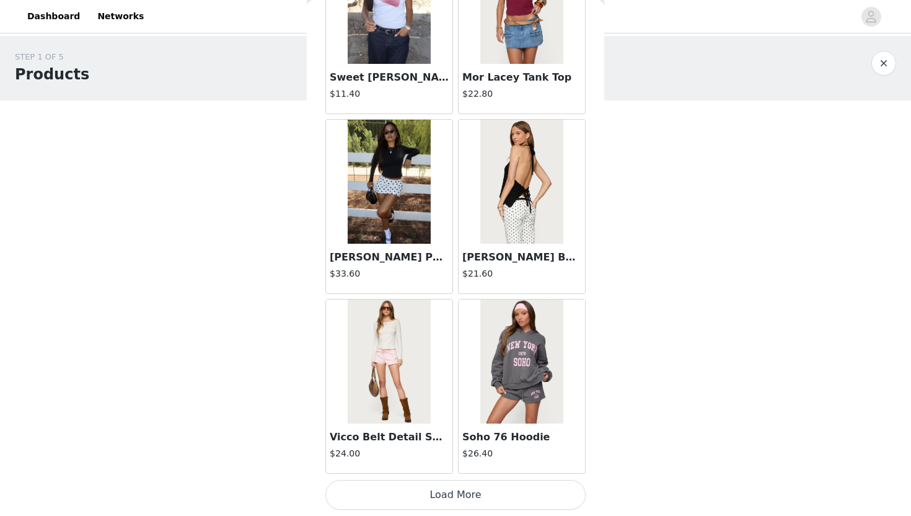
scroll to position [48, 0]
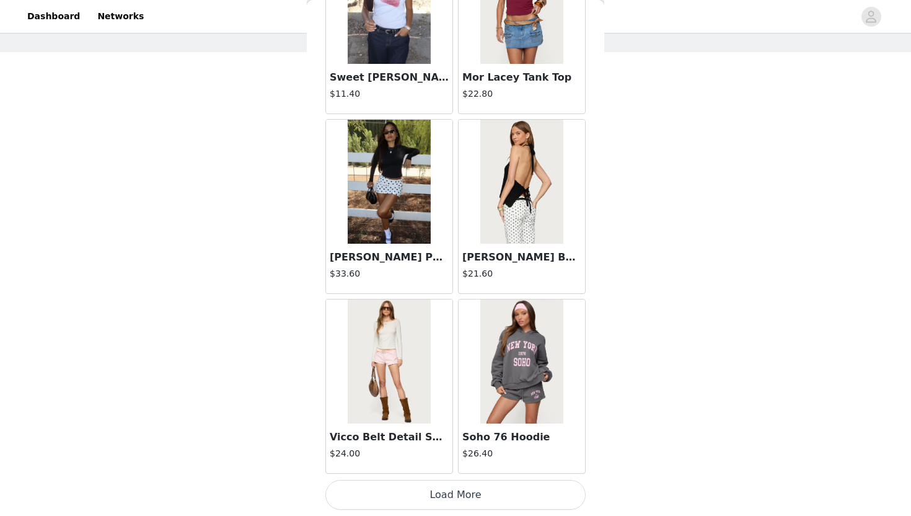
click at [436, 498] on button "Load More" at bounding box center [455, 495] width 260 height 30
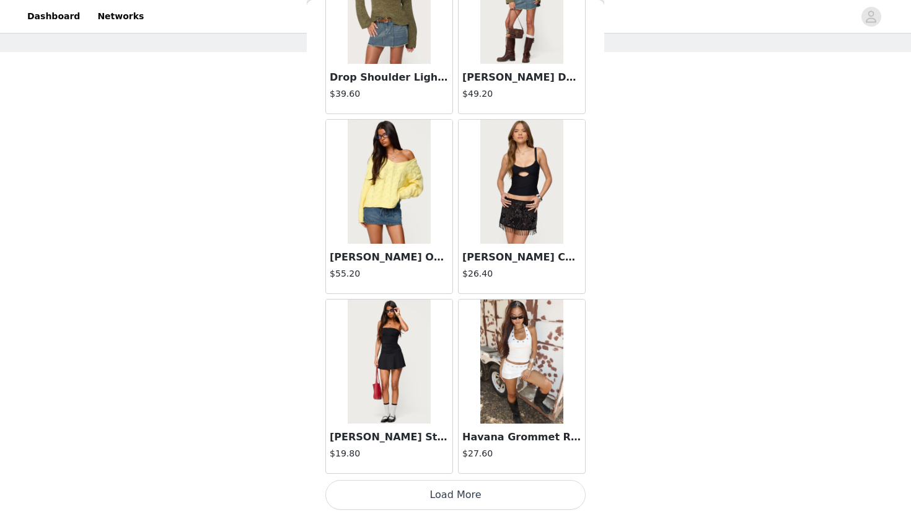
click at [436, 498] on button "Load More" at bounding box center [455, 495] width 260 height 30
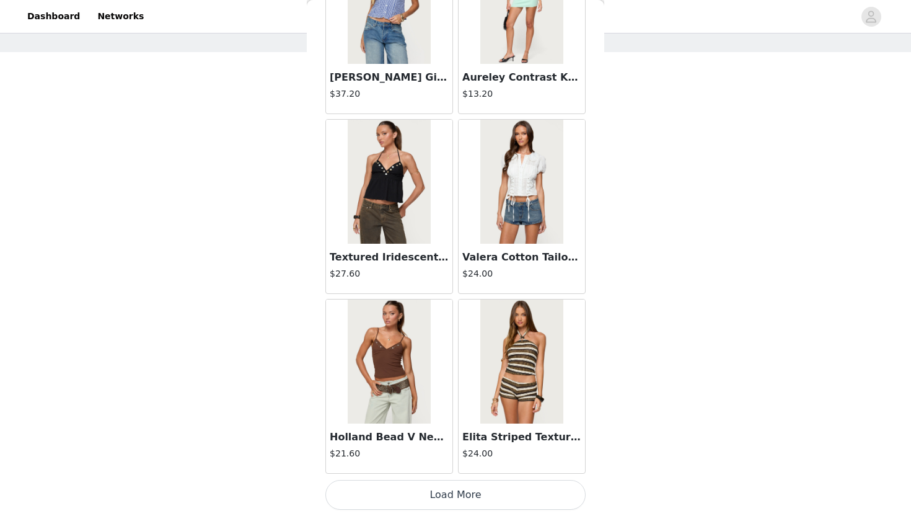
click at [436, 495] on button "Load More" at bounding box center [455, 495] width 260 height 30
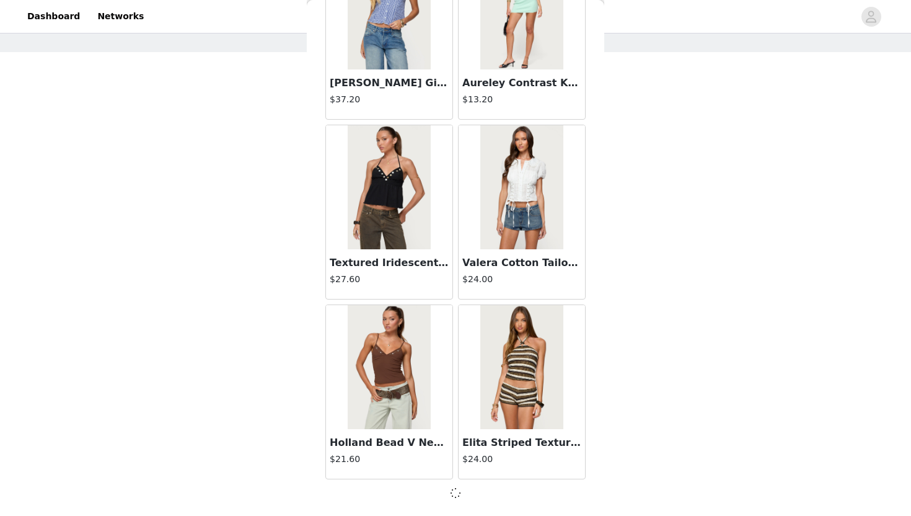
scroll to position [4971, 0]
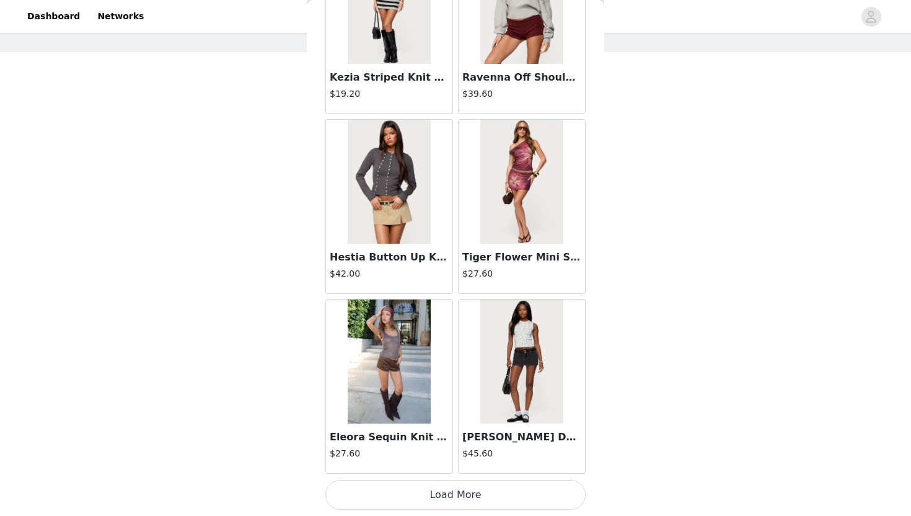
click at [436, 490] on button "Load More" at bounding box center [455, 495] width 260 height 30
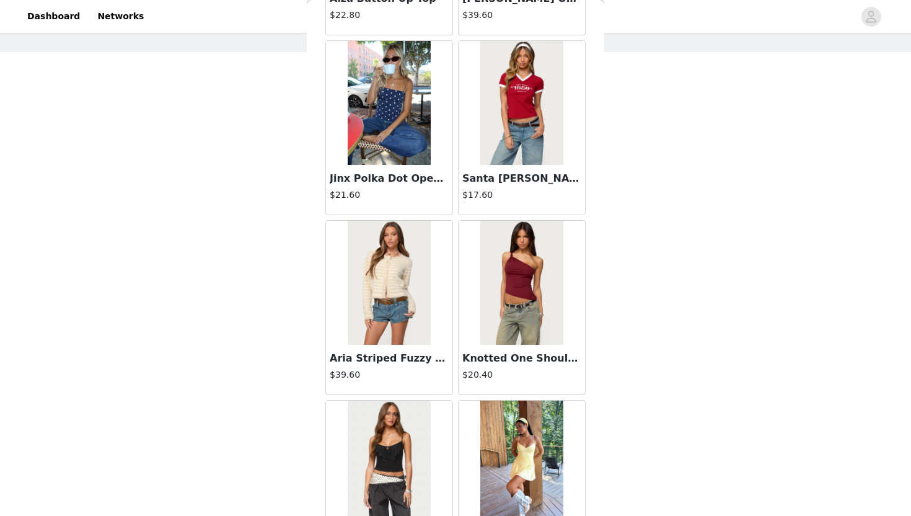
scroll to position [8572, 0]
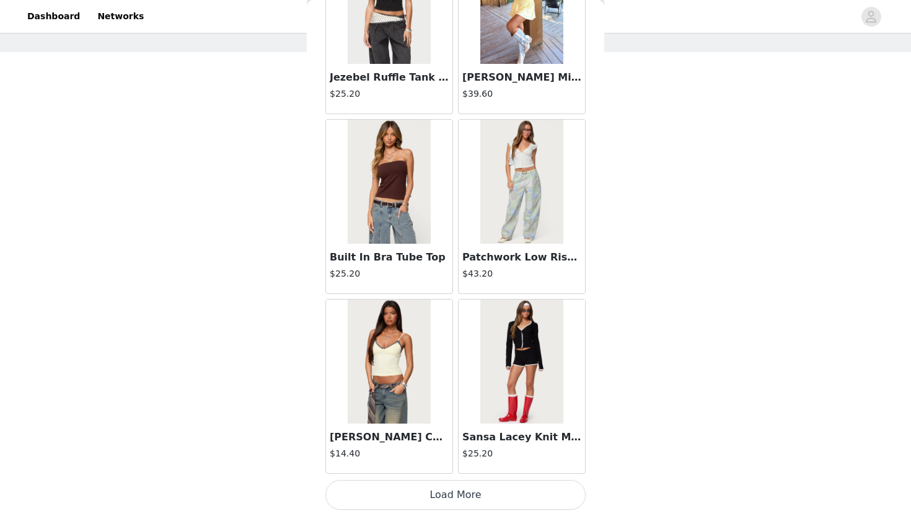
click at [436, 490] on button "Load More" at bounding box center [455, 495] width 260 height 30
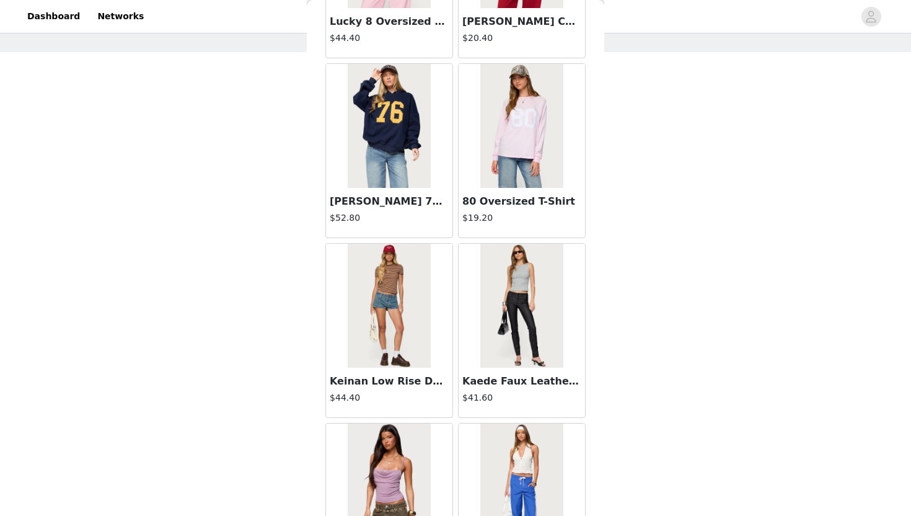
scroll to position [10370, 0]
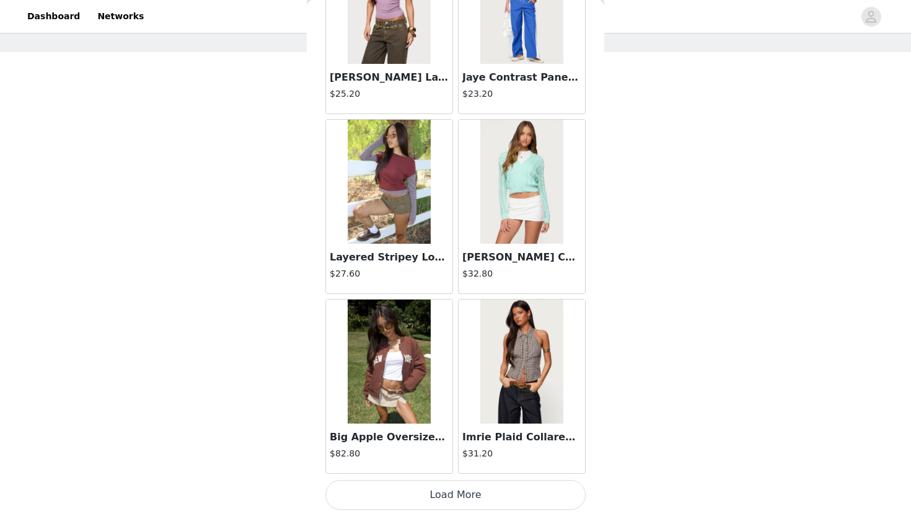
click at [436, 490] on button "Load More" at bounding box center [455, 495] width 260 height 30
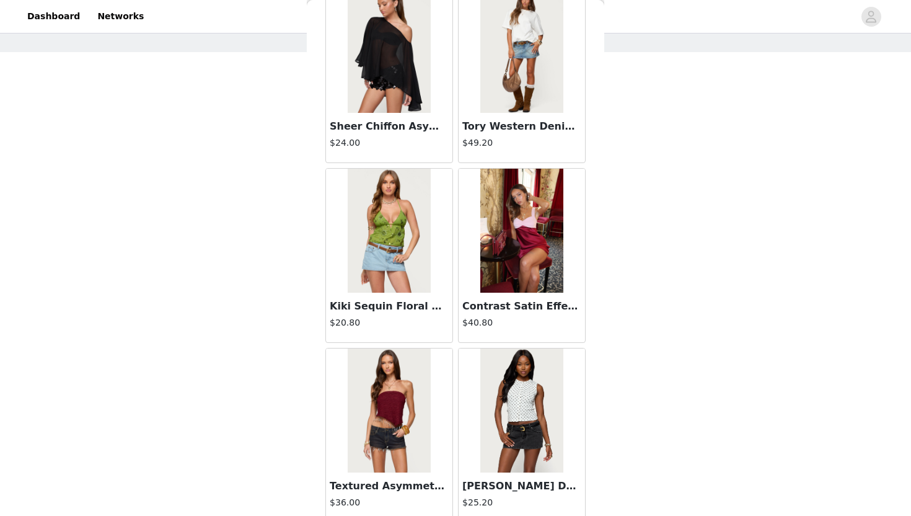
scroll to position [12167, 0]
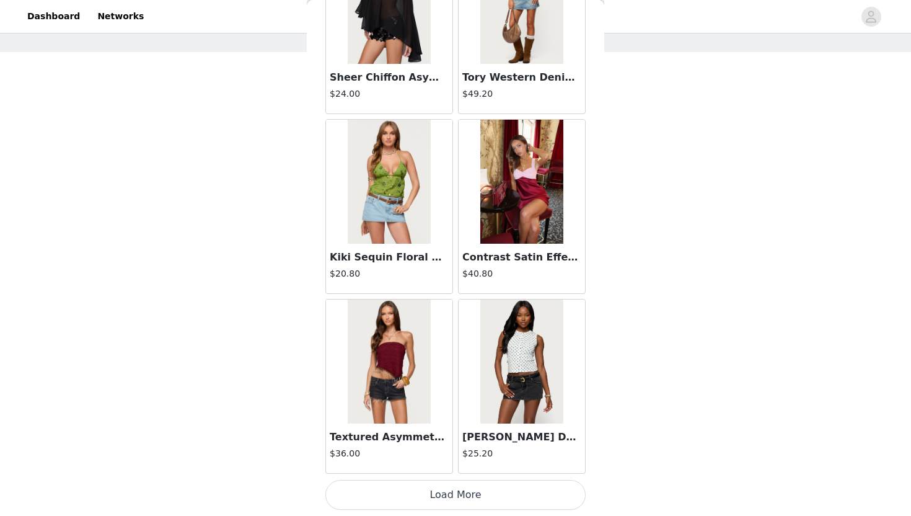
click at [436, 490] on button "Load More" at bounding box center [455, 495] width 260 height 30
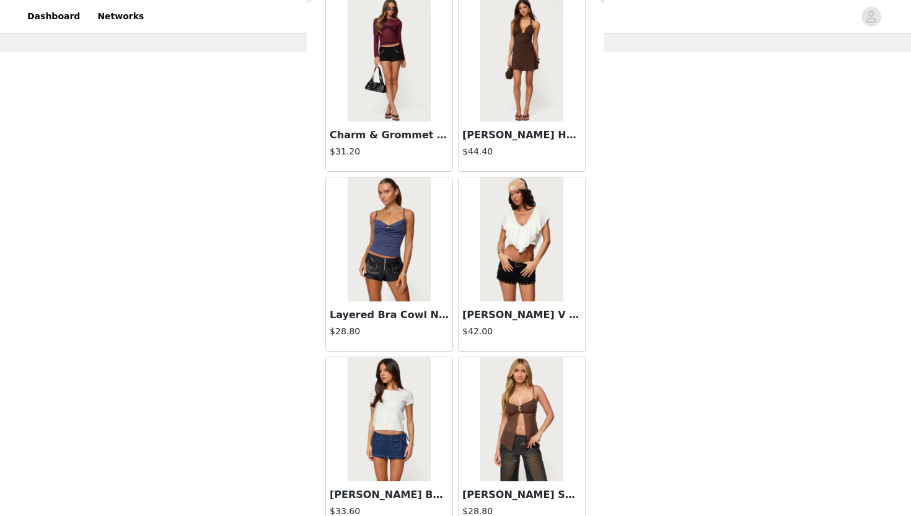
scroll to position [13965, 0]
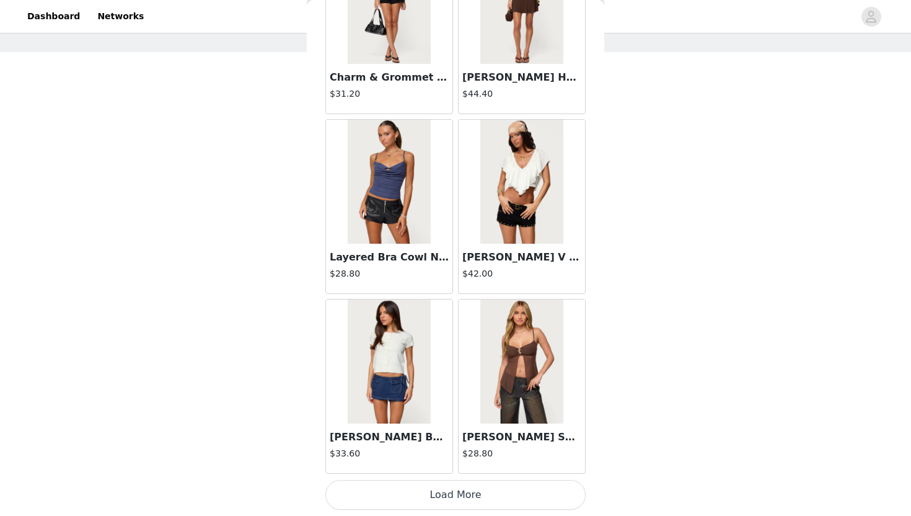
click at [436, 500] on button "Load More" at bounding box center [455, 495] width 260 height 30
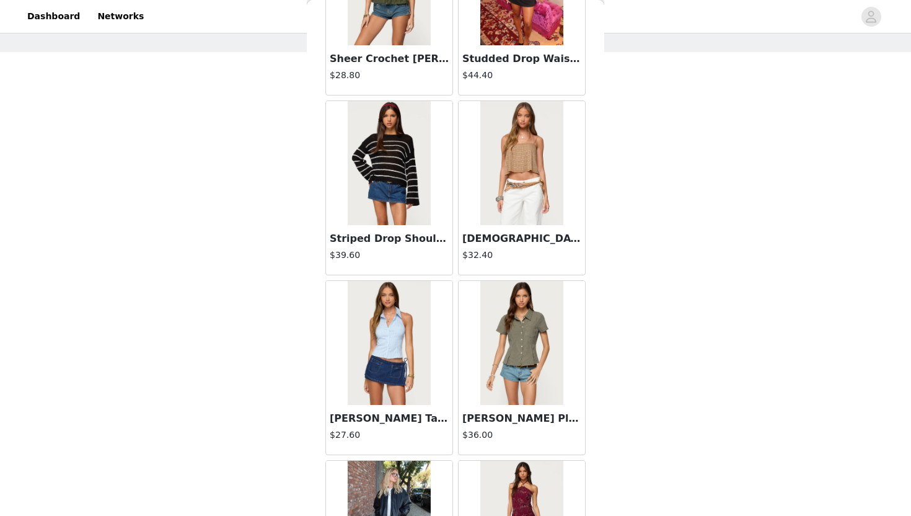
scroll to position [14524, 0]
click at [520, 216] on img at bounding box center [521, 162] width 82 height 124
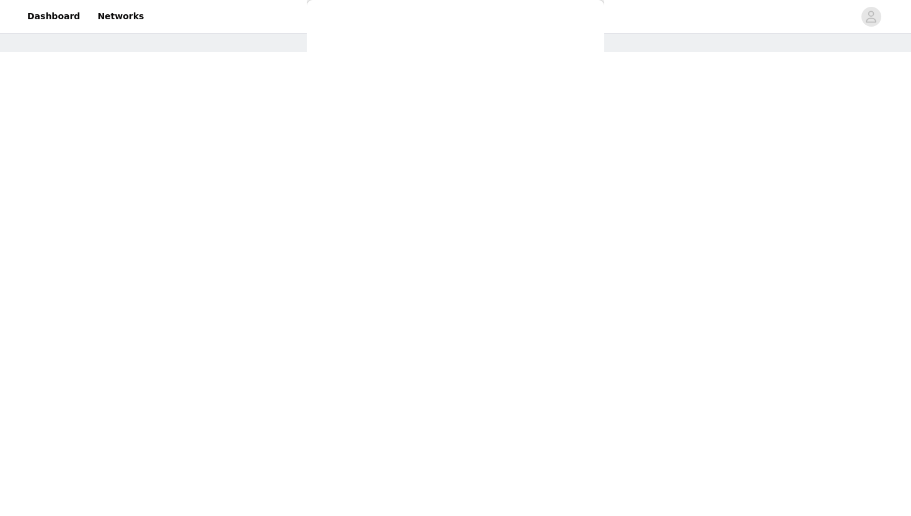
scroll to position [0, 0]
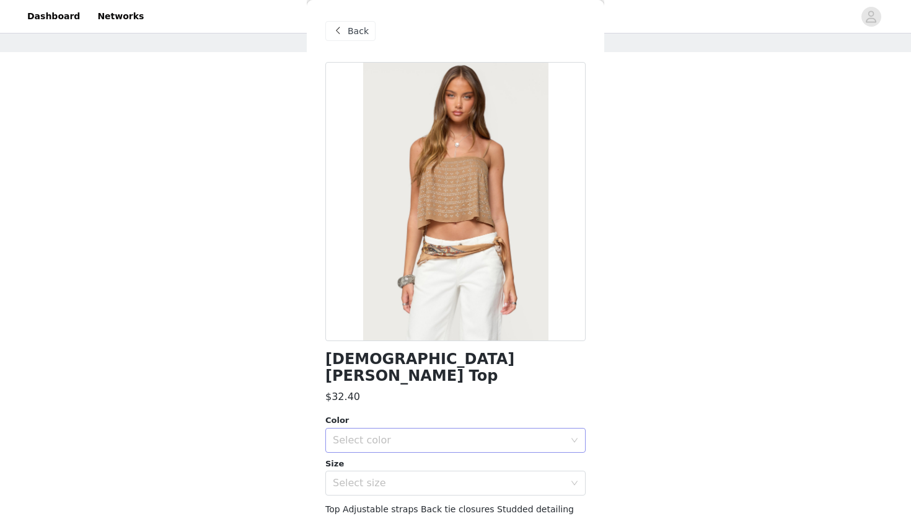
click at [486, 434] on div "Select color" at bounding box center [449, 440] width 232 height 12
click at [464, 446] on li "BROWN" at bounding box center [455, 451] width 260 height 20
click at [462, 479] on div "Sunna Studded Top $32.40 Color Select color BROWN Size Select size Top Adjustab…" at bounding box center [455, 334] width 260 height 545
click at [457, 477] on div "Select size" at bounding box center [449, 483] width 232 height 12
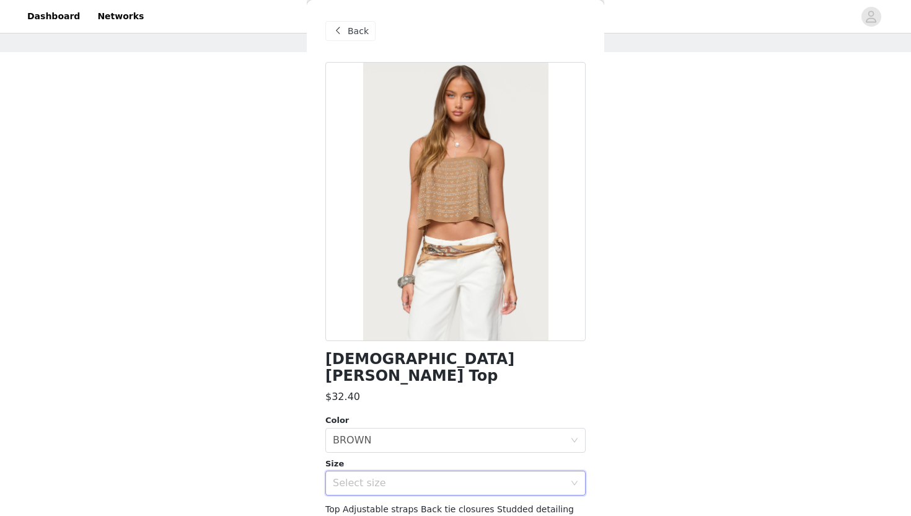
click at [457, 477] on div "Select size" at bounding box center [449, 483] width 232 height 12
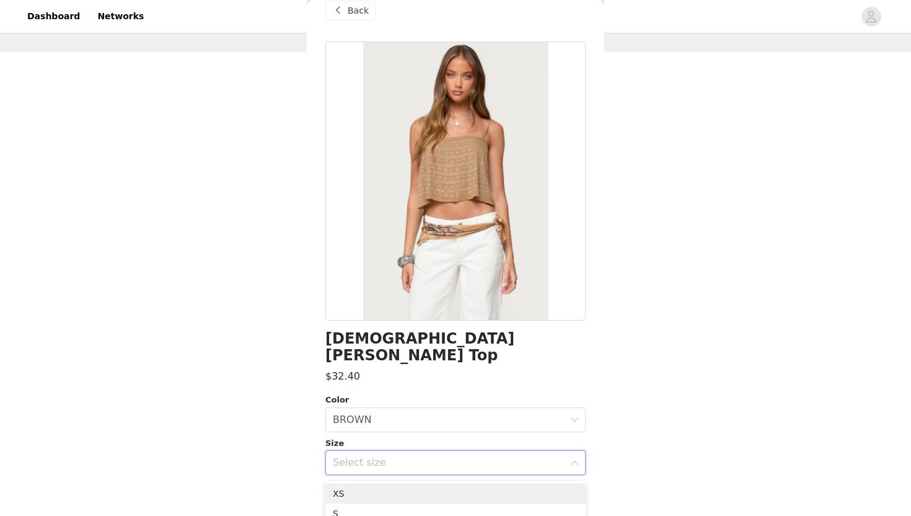
scroll to position [27, 0]
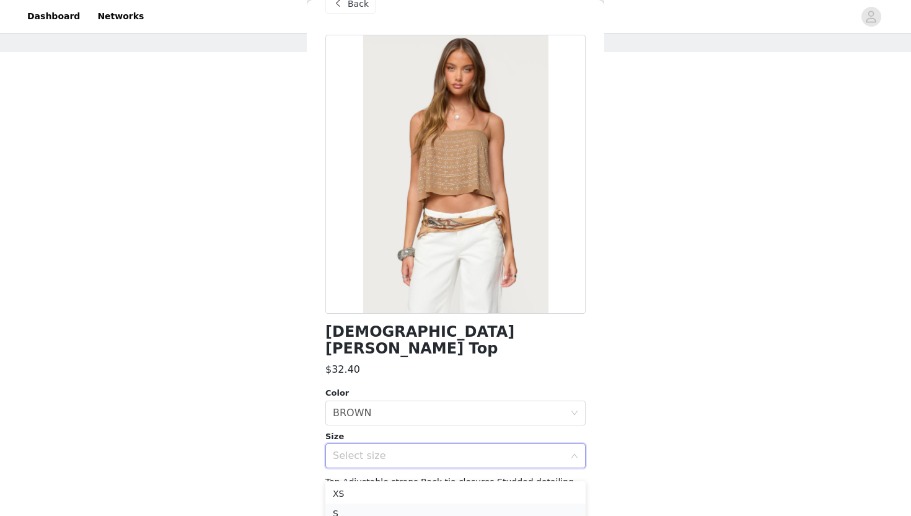
click at [436, 511] on li "S" at bounding box center [455, 513] width 260 height 20
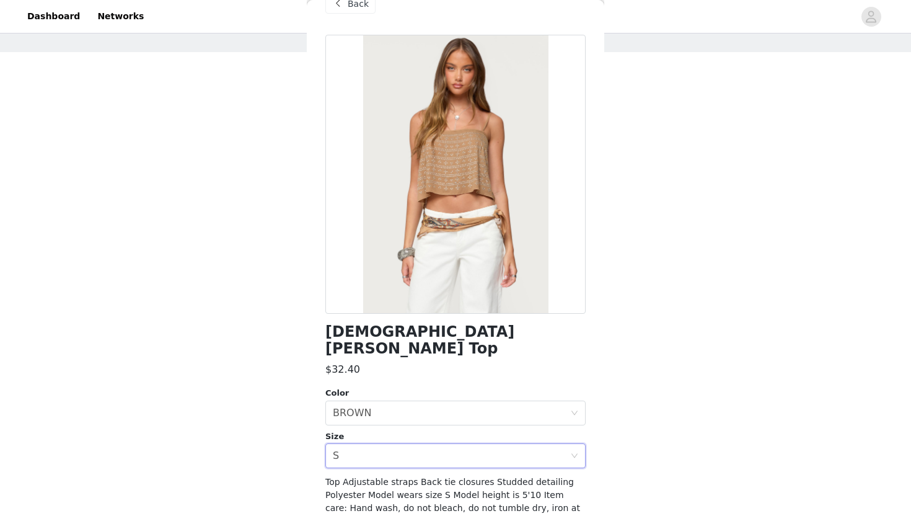
scroll to position [74, 0]
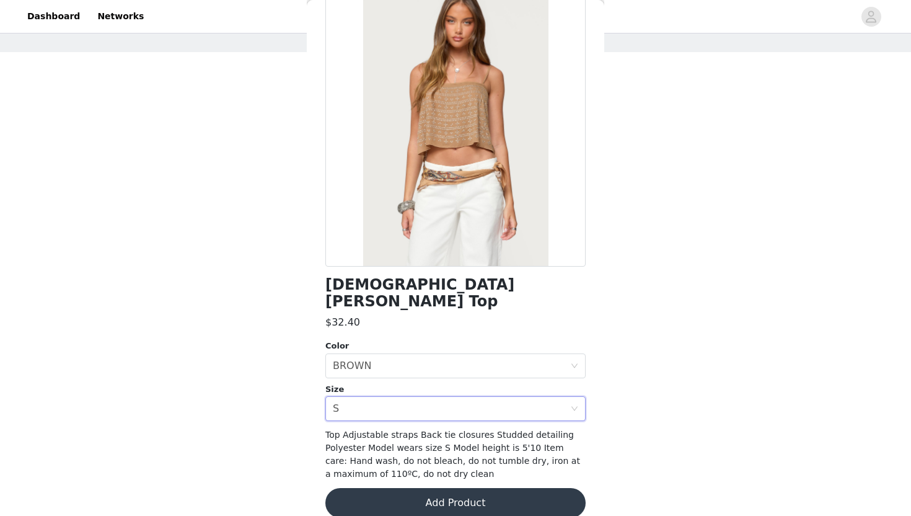
click at [455, 488] on button "Add Product" at bounding box center [455, 503] width 260 height 30
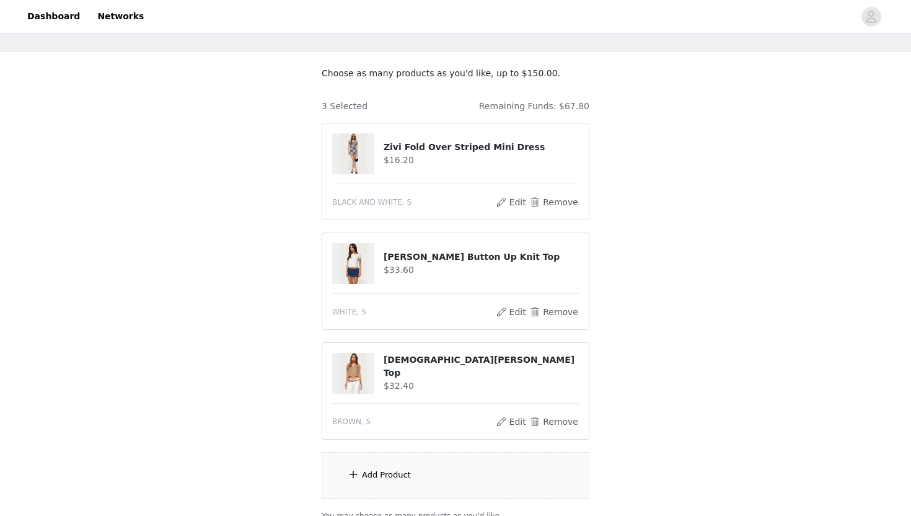
click at [375, 487] on div "Add Product" at bounding box center [456, 475] width 268 height 46
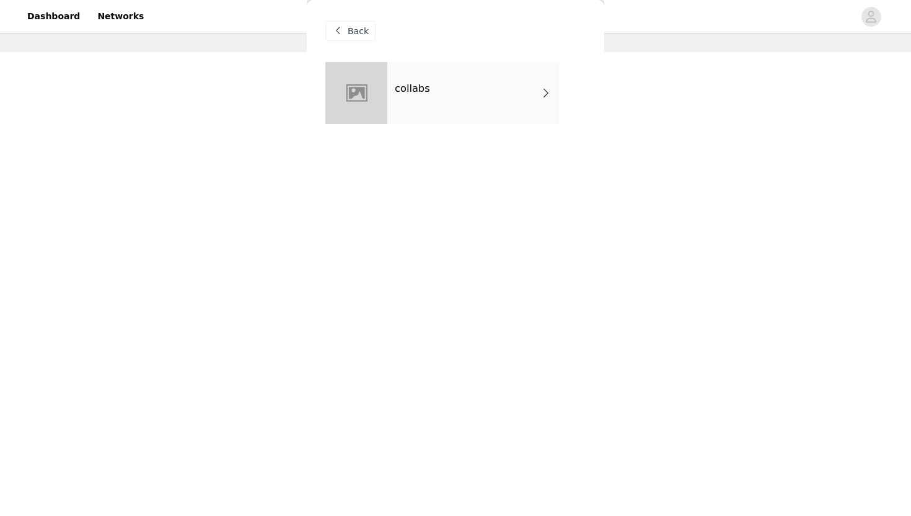
click at [475, 107] on div "collabs" at bounding box center [473, 93] width 172 height 62
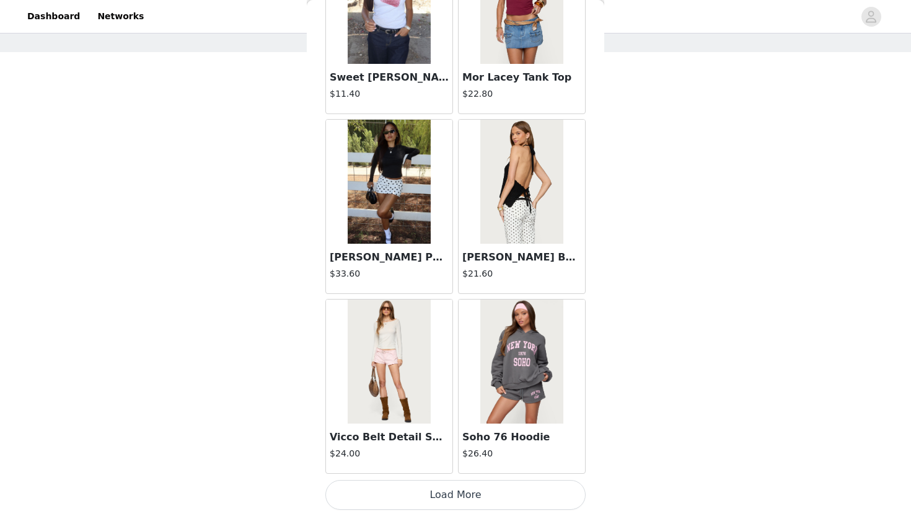
scroll to position [158, 0]
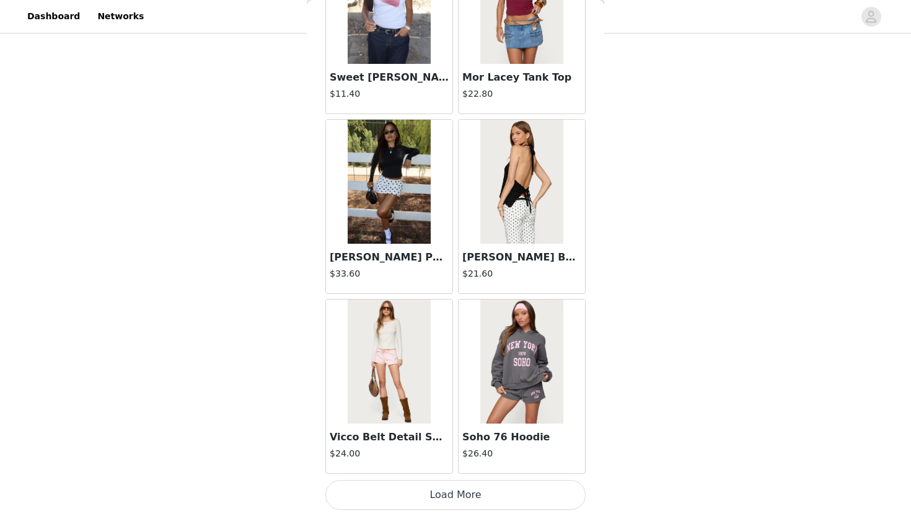
click at [502, 482] on button "Load More" at bounding box center [455, 495] width 260 height 30
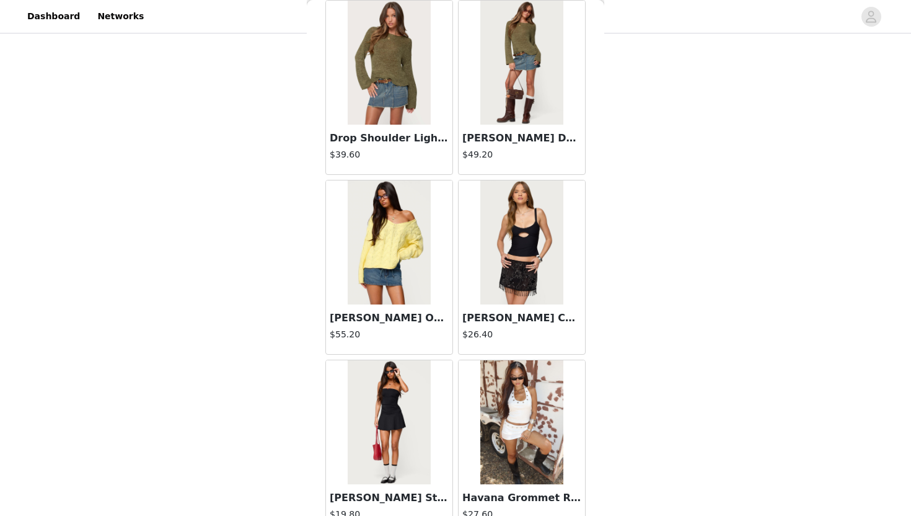
scroll to position [3179, 0]
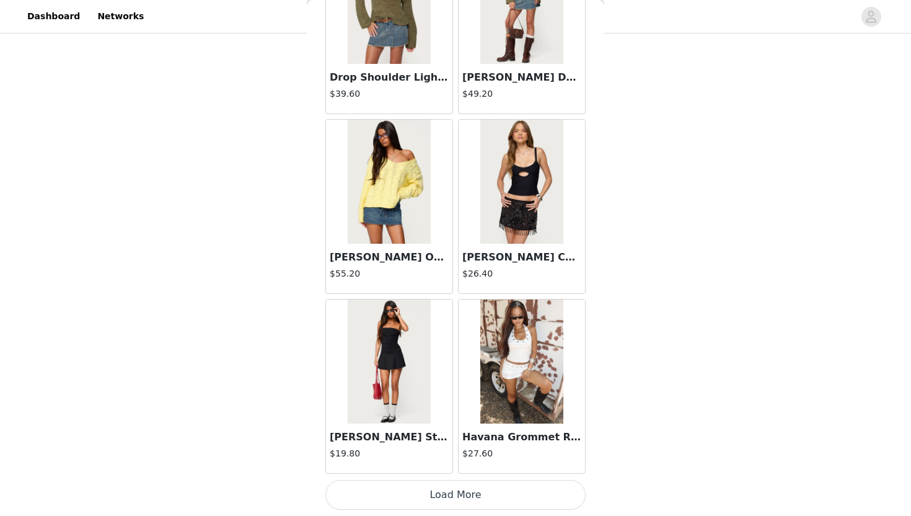
click at [502, 492] on button "Load More" at bounding box center [455, 495] width 260 height 30
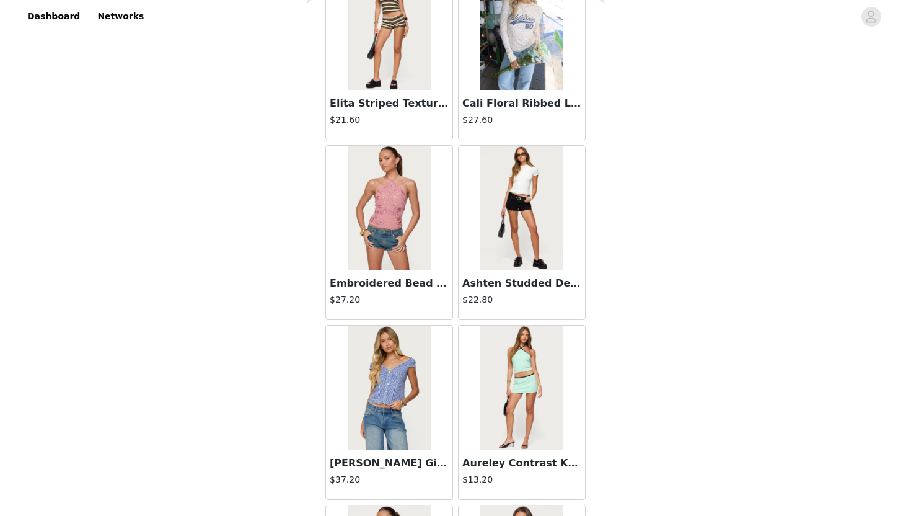
scroll to position [4977, 0]
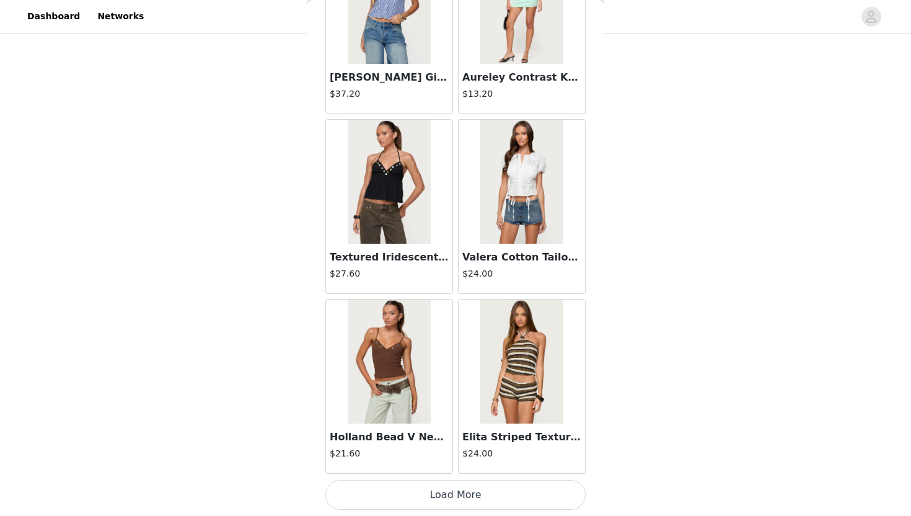
click at [503, 485] on button "Load More" at bounding box center [455, 495] width 260 height 30
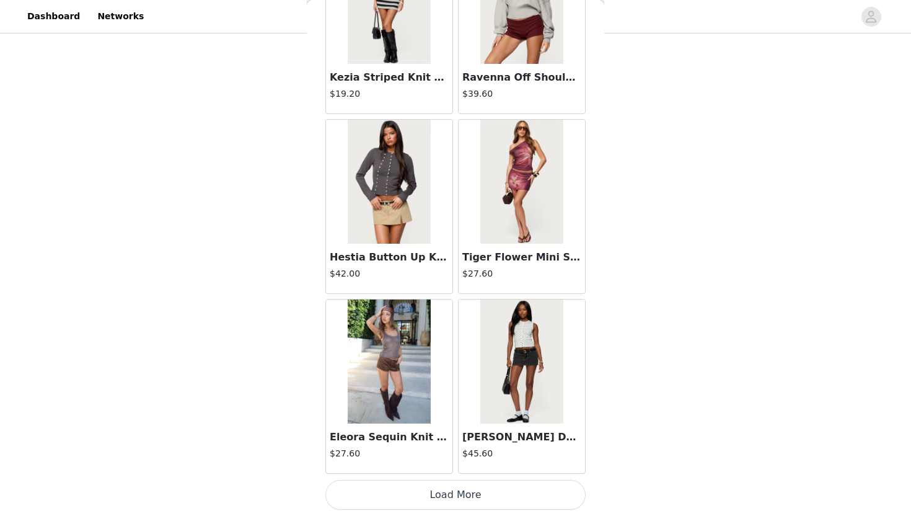
click at [503, 493] on button "Load More" at bounding box center [455, 495] width 260 height 30
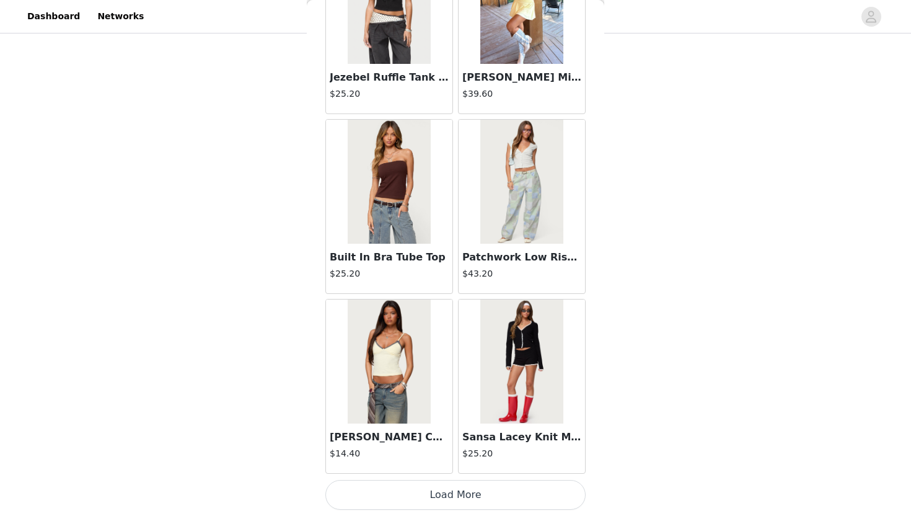
click at [510, 488] on button "Load More" at bounding box center [455, 495] width 260 height 30
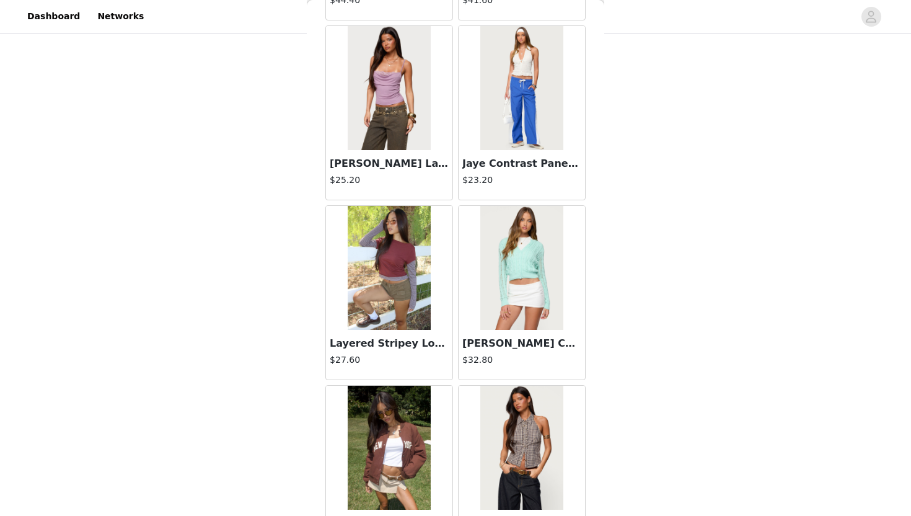
scroll to position [10370, 0]
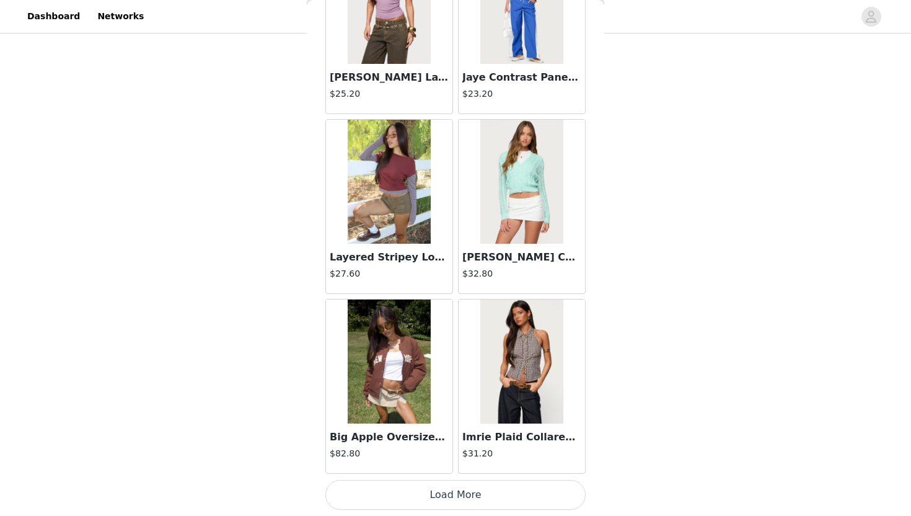
click at [511, 495] on button "Load More" at bounding box center [455, 495] width 260 height 30
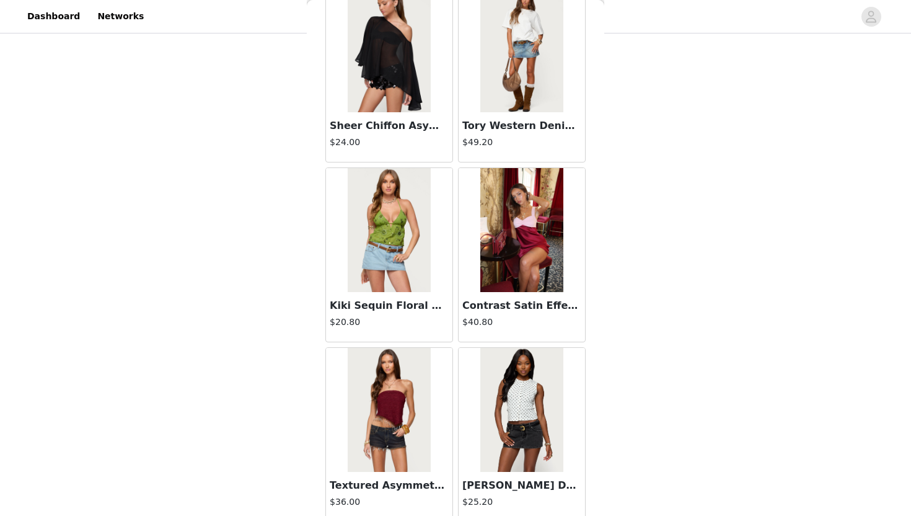
scroll to position [12167, 0]
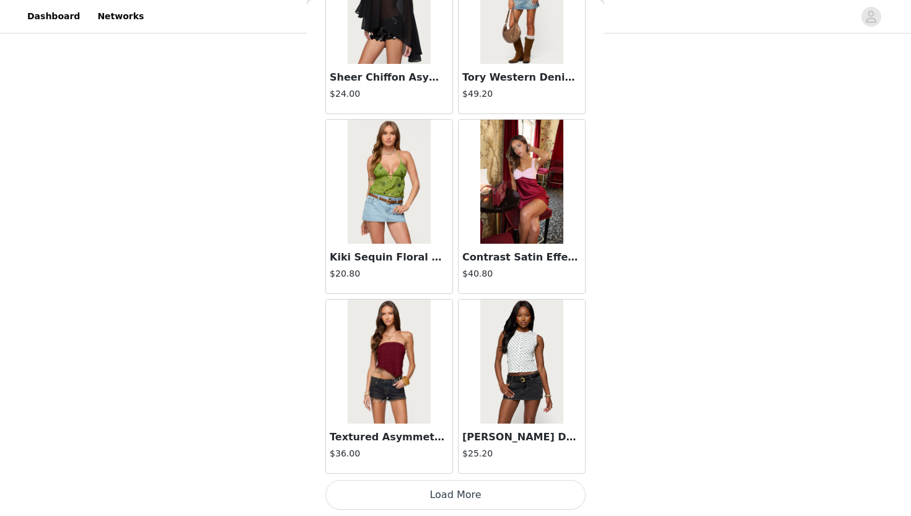
click at [513, 508] on button "Load More" at bounding box center [455, 495] width 260 height 30
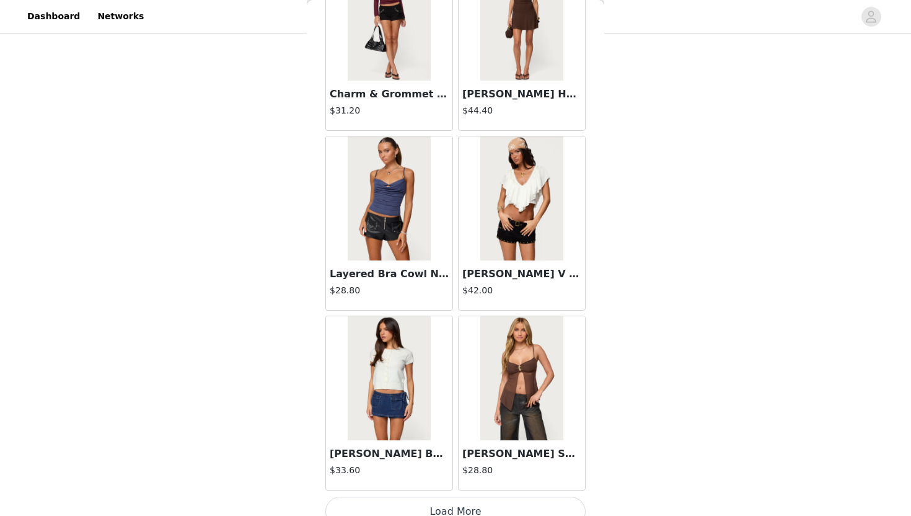
scroll to position [13965, 0]
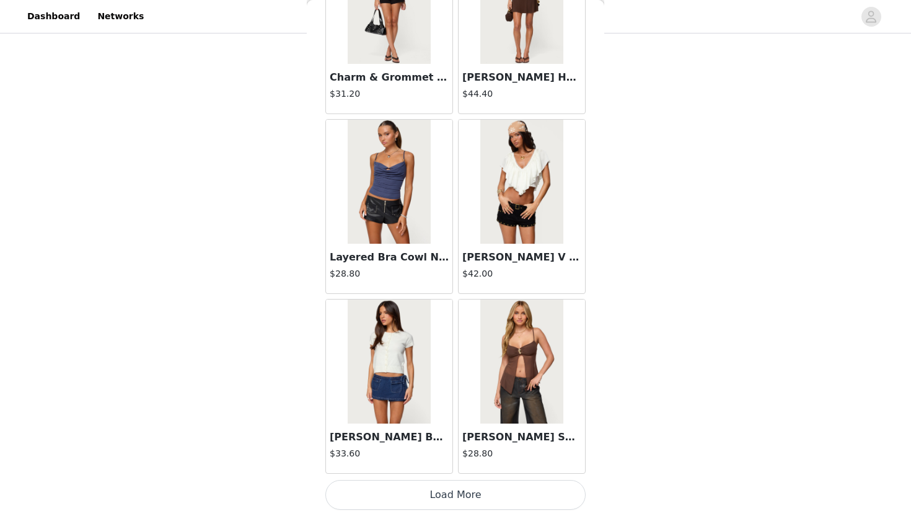
click at [479, 482] on button "Load More" at bounding box center [455, 495] width 260 height 30
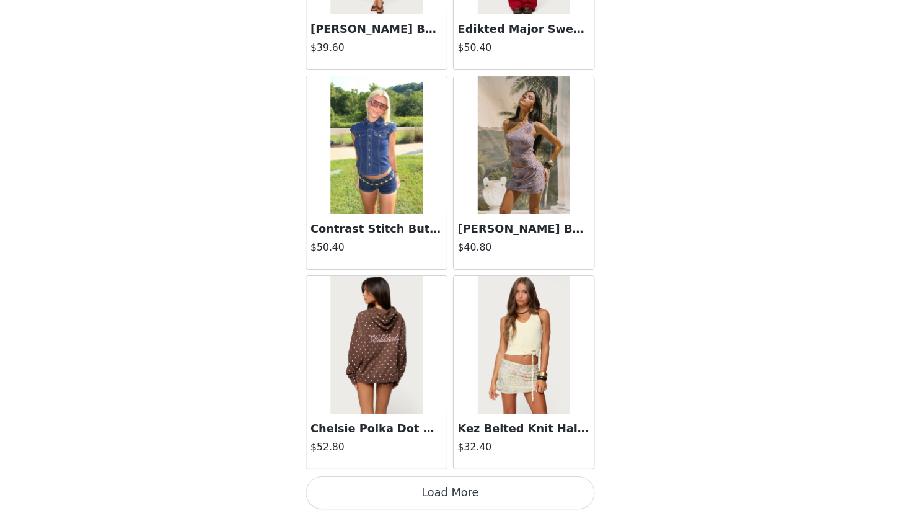
scroll to position [158, 0]
click at [487, 491] on button "Load More" at bounding box center [455, 495] width 260 height 30
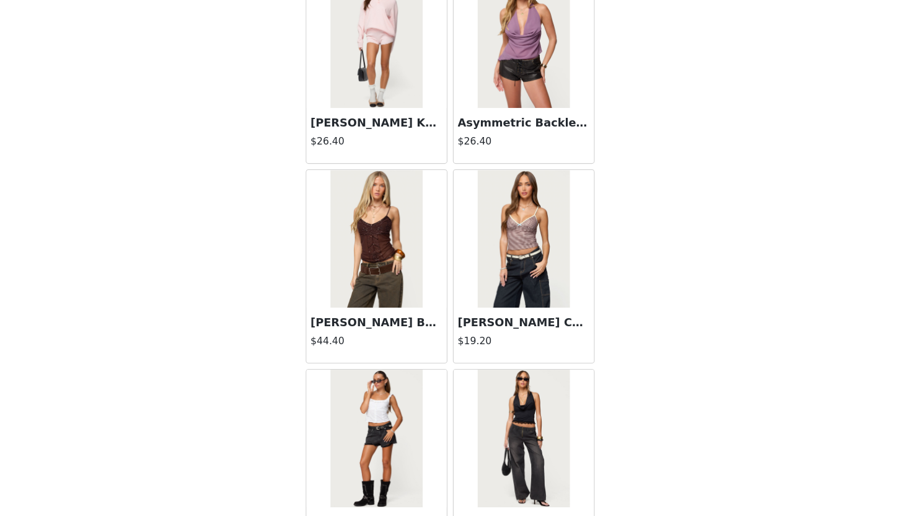
scroll to position [17561, 0]
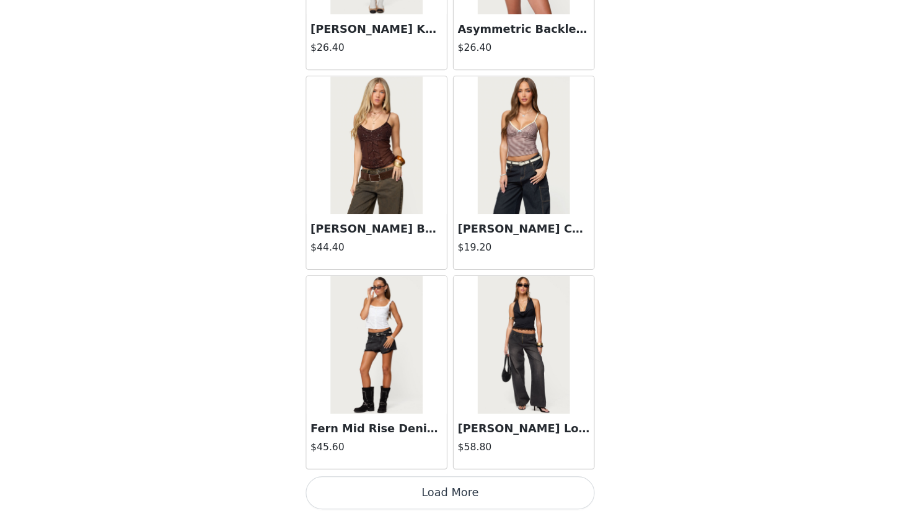
click at [462, 493] on button "Load More" at bounding box center [455, 495] width 260 height 30
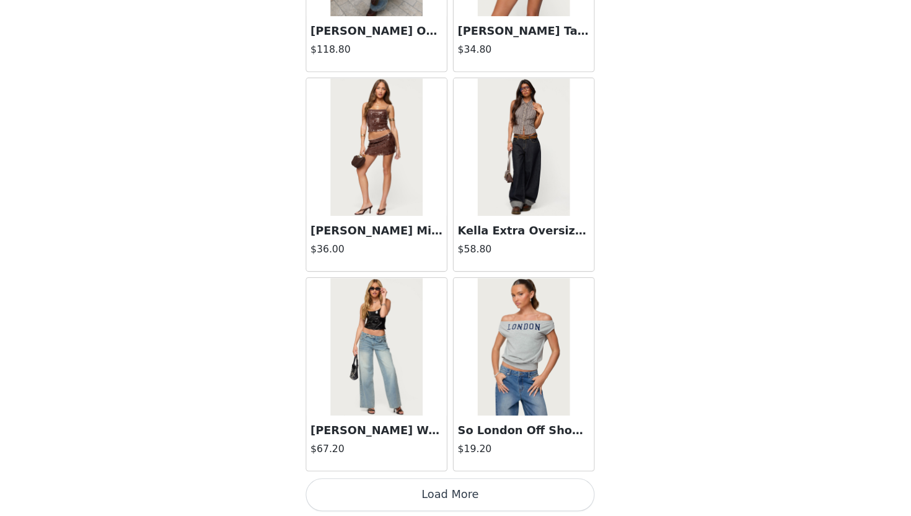
scroll to position [19358, 0]
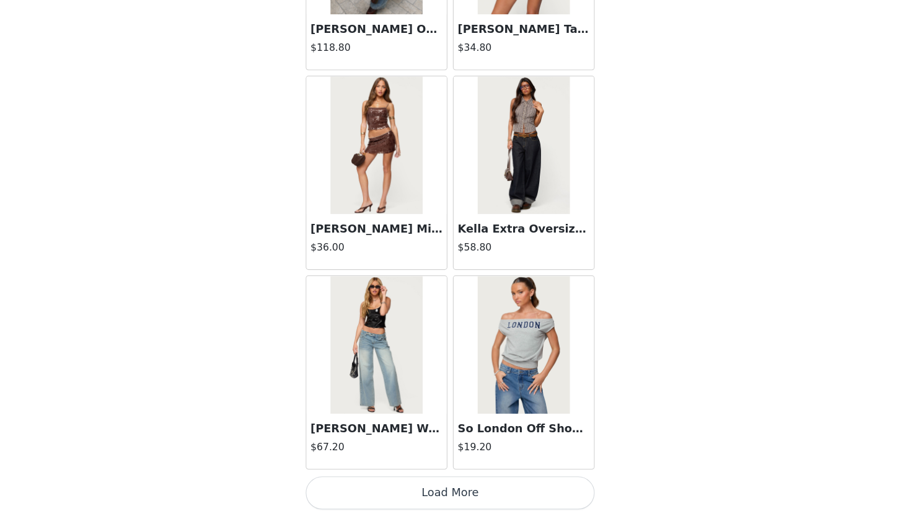
click at [462, 495] on button "Load More" at bounding box center [455, 495] width 260 height 30
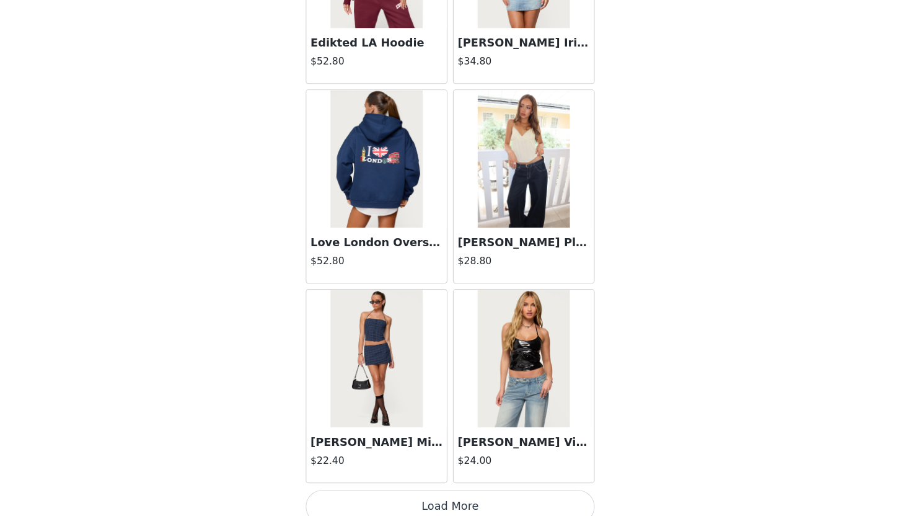
scroll to position [21156, 0]
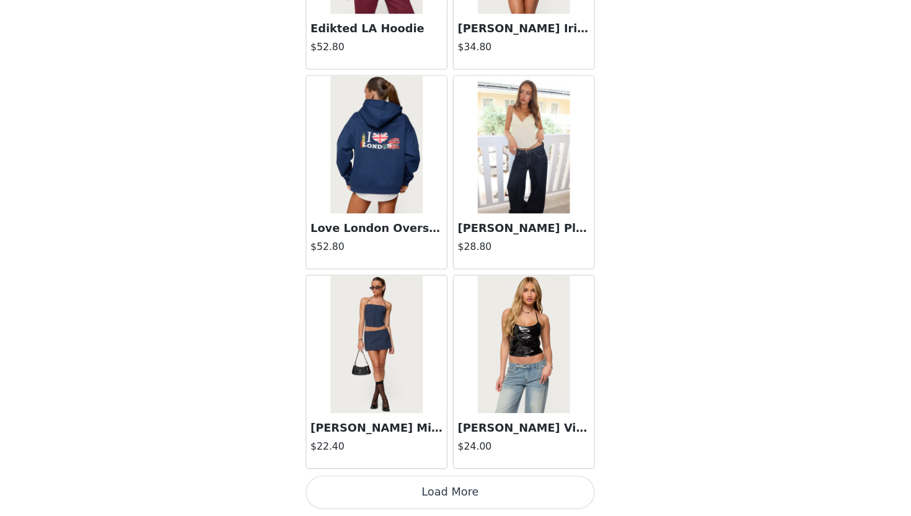
click at [451, 499] on button "Load More" at bounding box center [455, 495] width 260 height 30
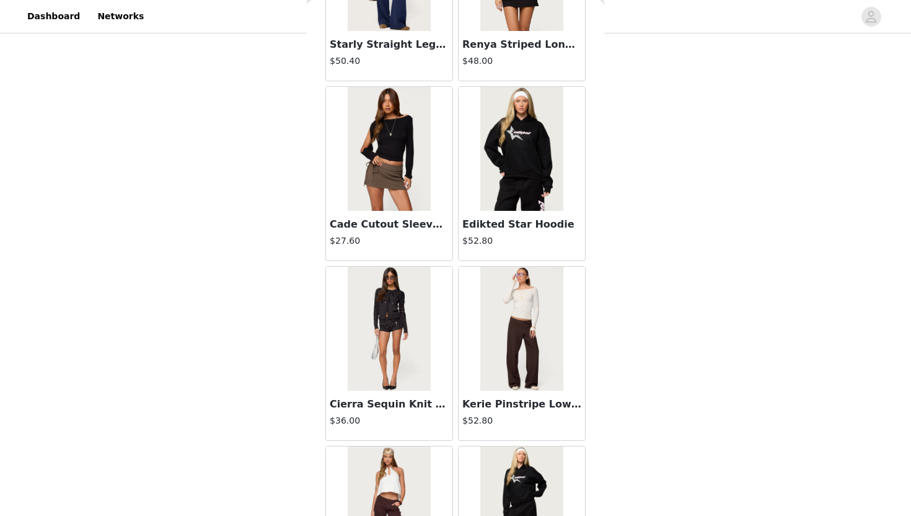
scroll to position [22845, 0]
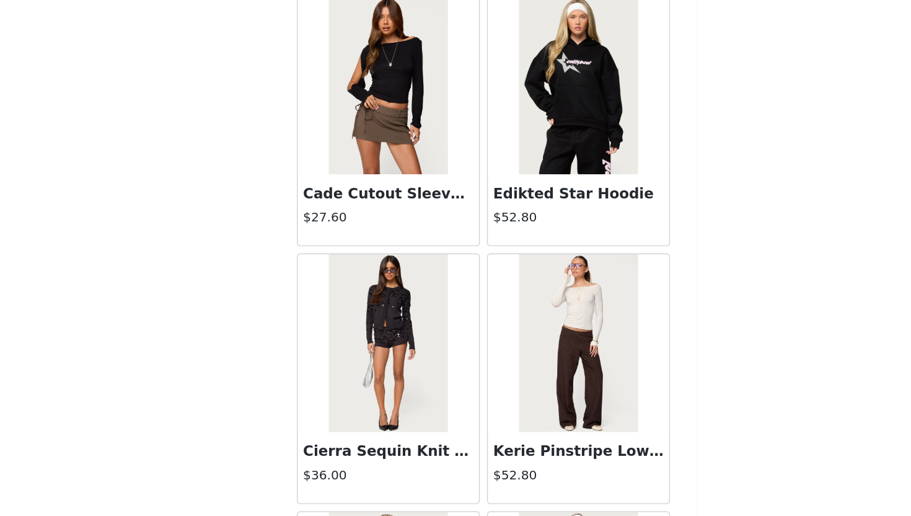
click at [389, 301] on img at bounding box center [389, 291] width 82 height 124
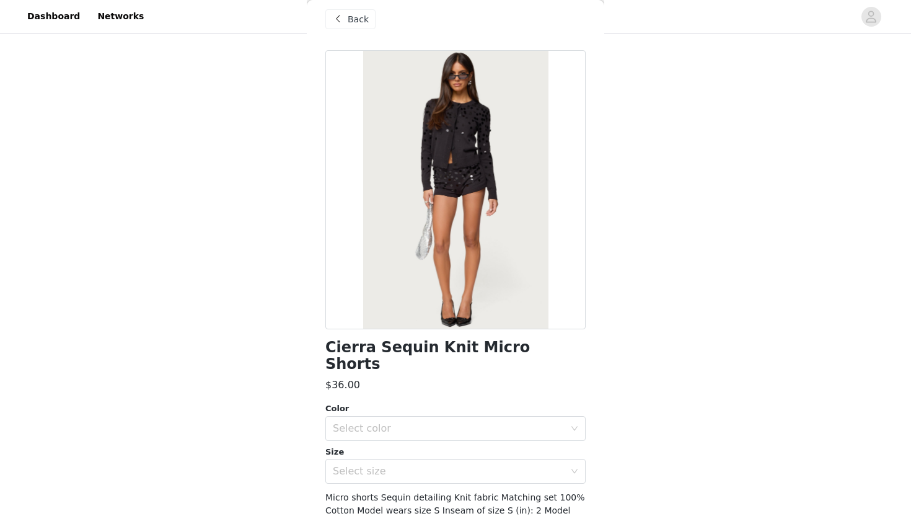
scroll to position [0, 0]
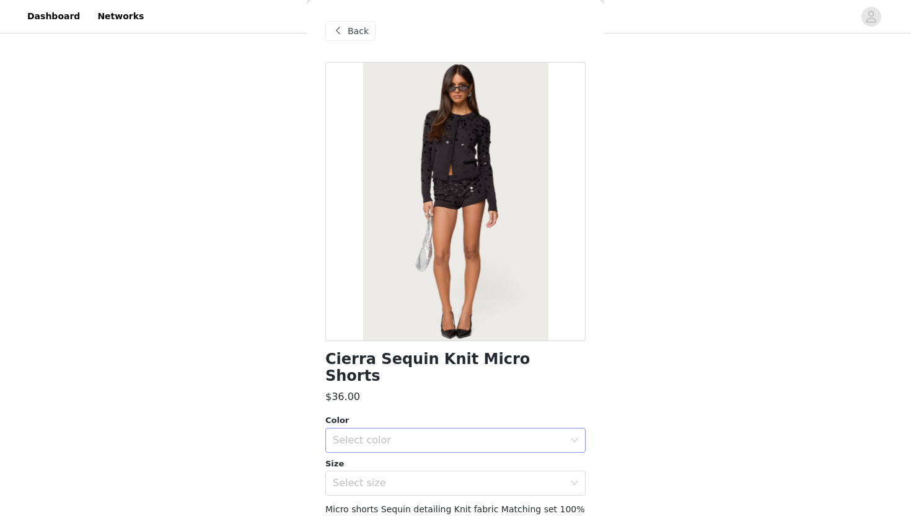
click at [368, 434] on div "Select color" at bounding box center [449, 440] width 232 height 12
click at [374, 447] on li "DARK-GRAY" at bounding box center [455, 451] width 260 height 20
click at [377, 477] on div "Select size" at bounding box center [449, 483] width 232 height 12
click at [375, 477] on div "Select size" at bounding box center [449, 483] width 232 height 12
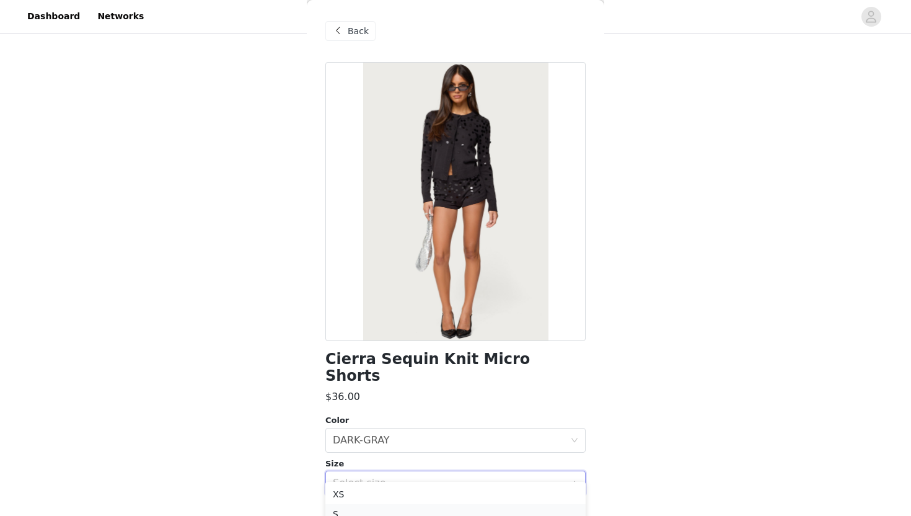
click at [374, 508] on li "S" at bounding box center [455, 514] width 260 height 20
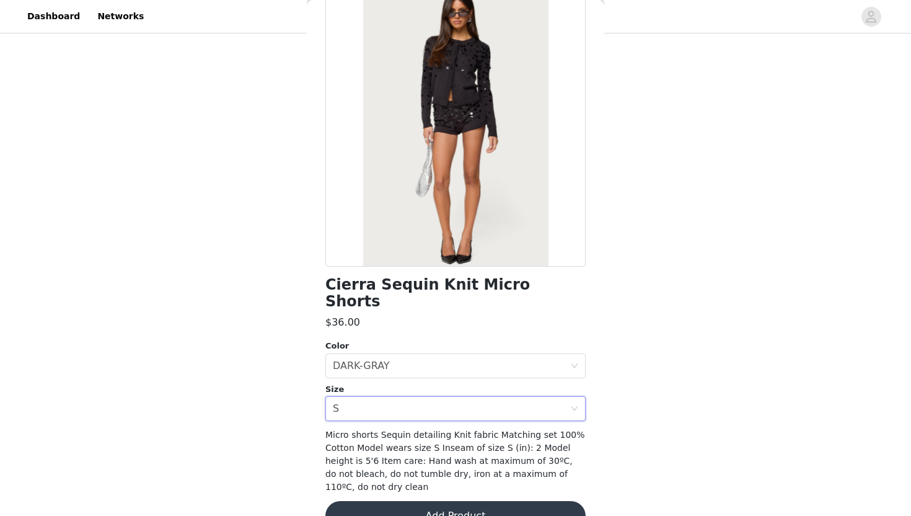
click at [406, 501] on button "Add Product" at bounding box center [455, 516] width 260 height 30
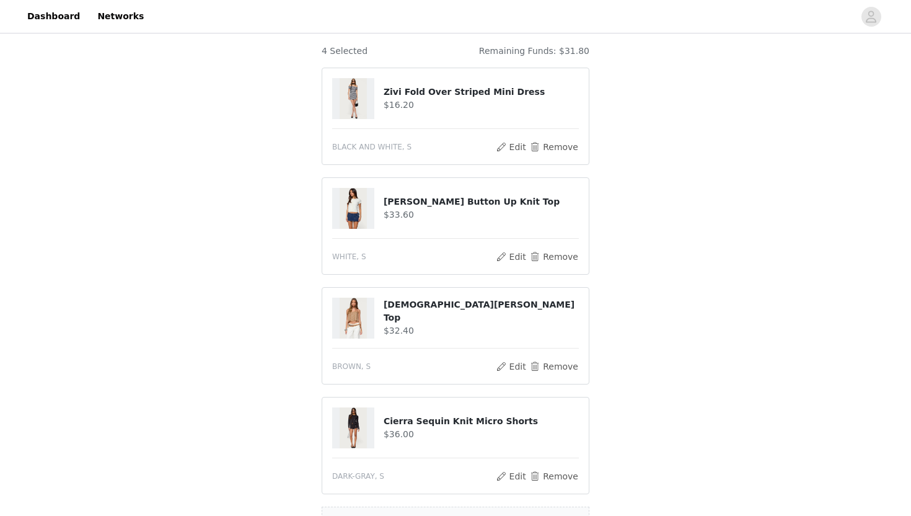
scroll to position [216, 0]
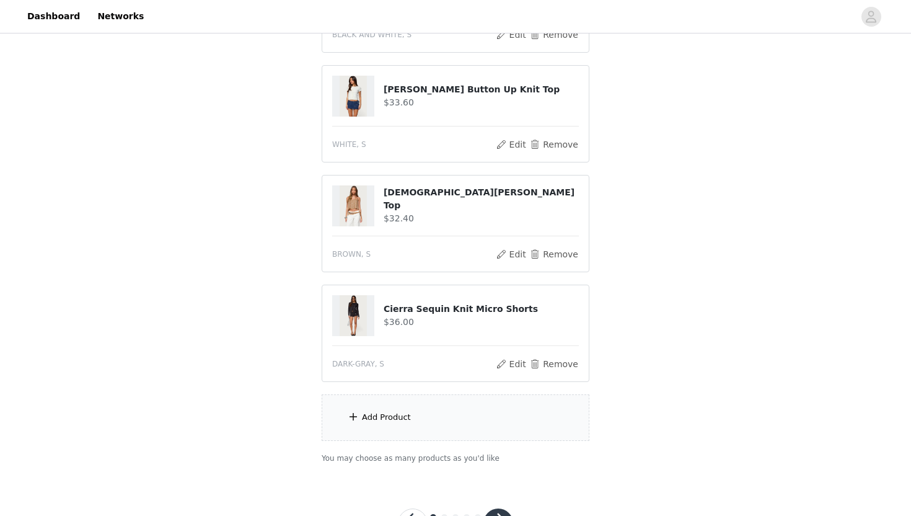
click at [404, 409] on div "Add Product" at bounding box center [456, 417] width 268 height 46
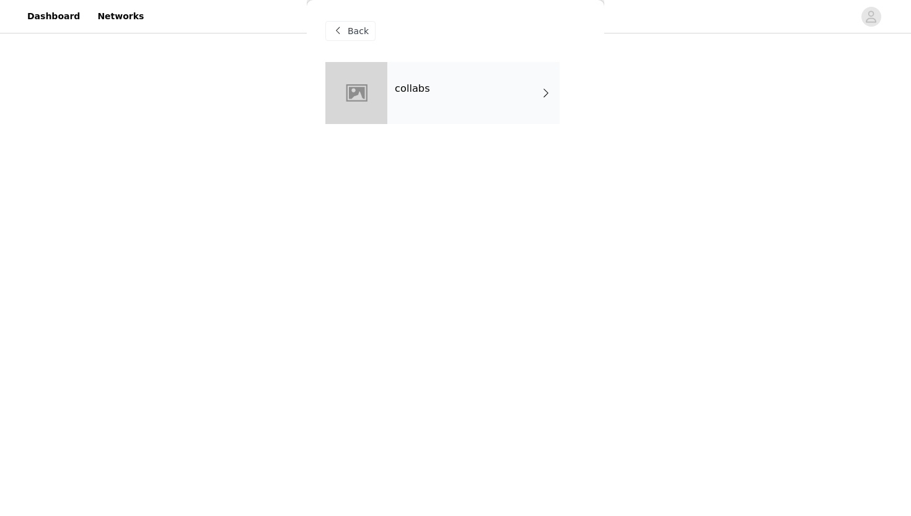
click at [454, 84] on div "collabs" at bounding box center [473, 93] width 172 height 62
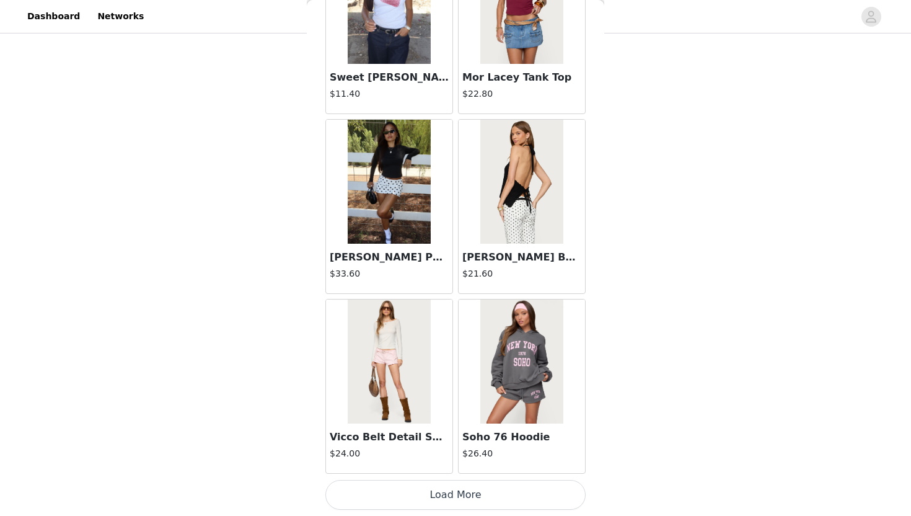
scroll to position [268, 0]
click at [441, 500] on button "Load More" at bounding box center [455, 495] width 260 height 30
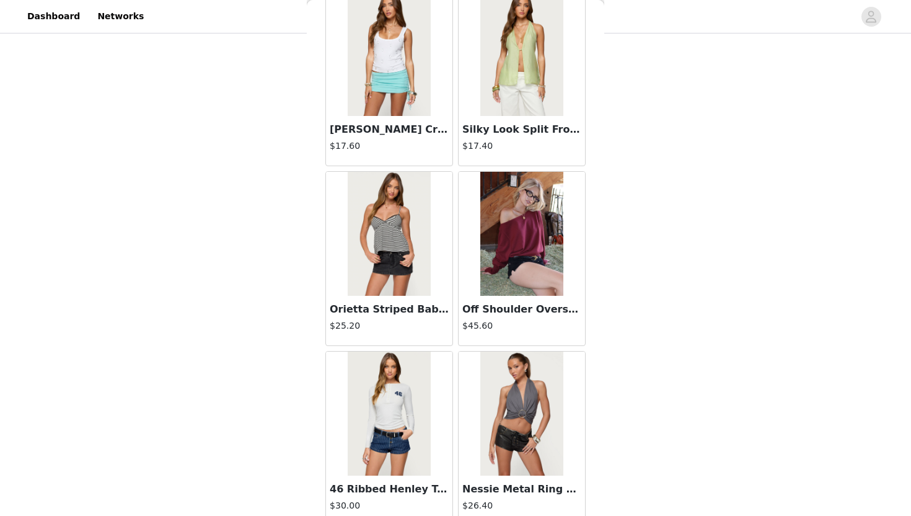
scroll to position [3179, 0]
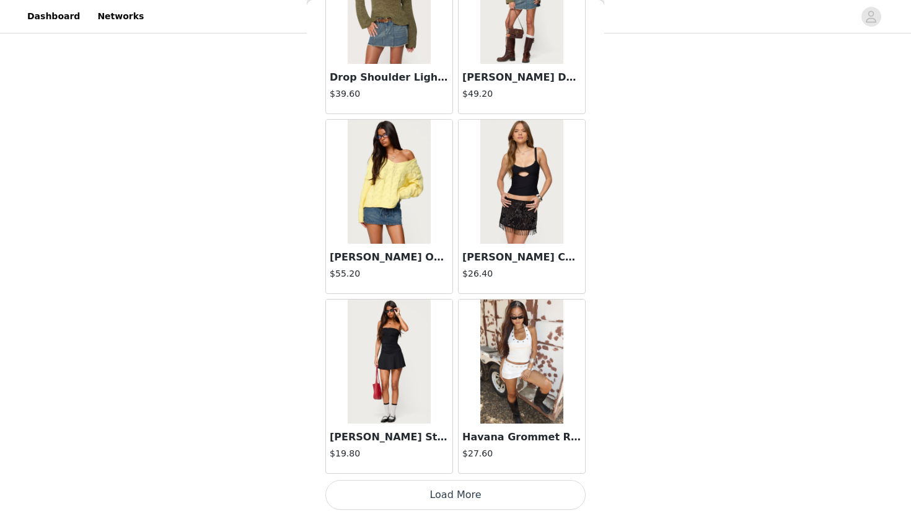
click at [461, 493] on button "Load More" at bounding box center [455, 495] width 260 height 30
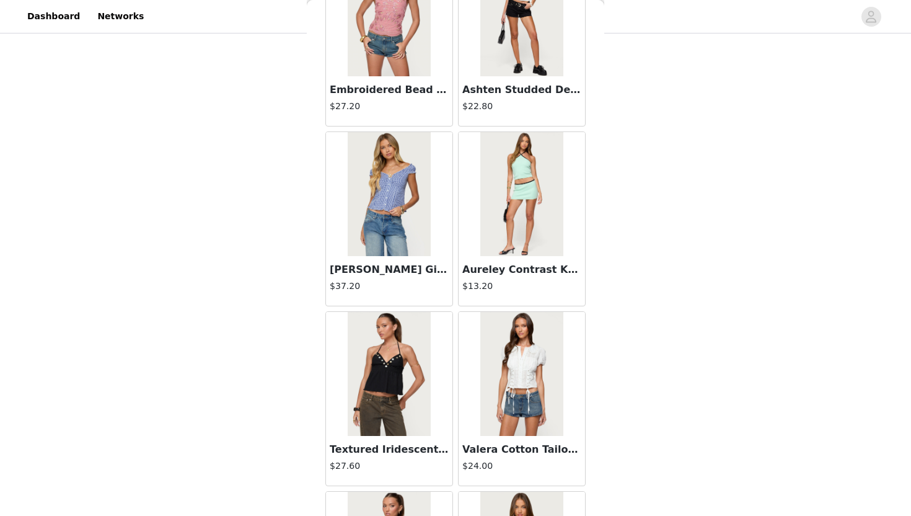
scroll to position [4977, 0]
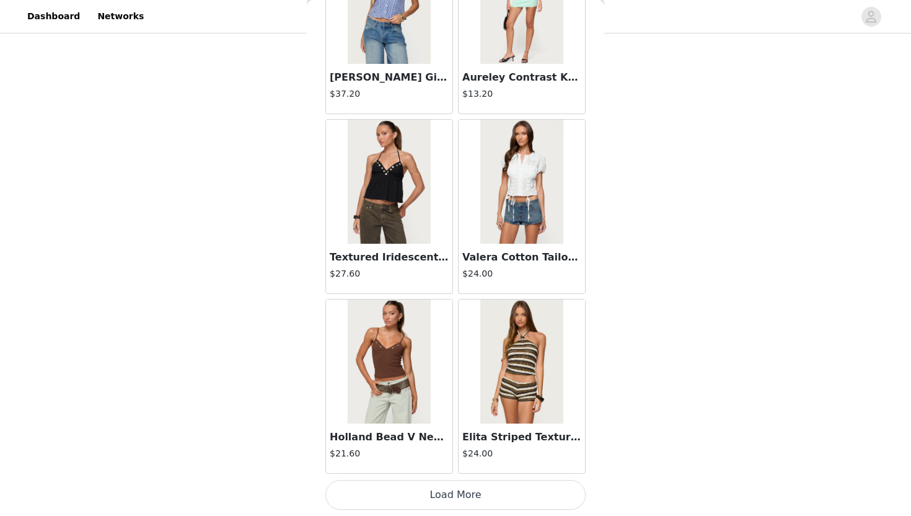
click at [461, 482] on button "Load More" at bounding box center [455, 495] width 260 height 30
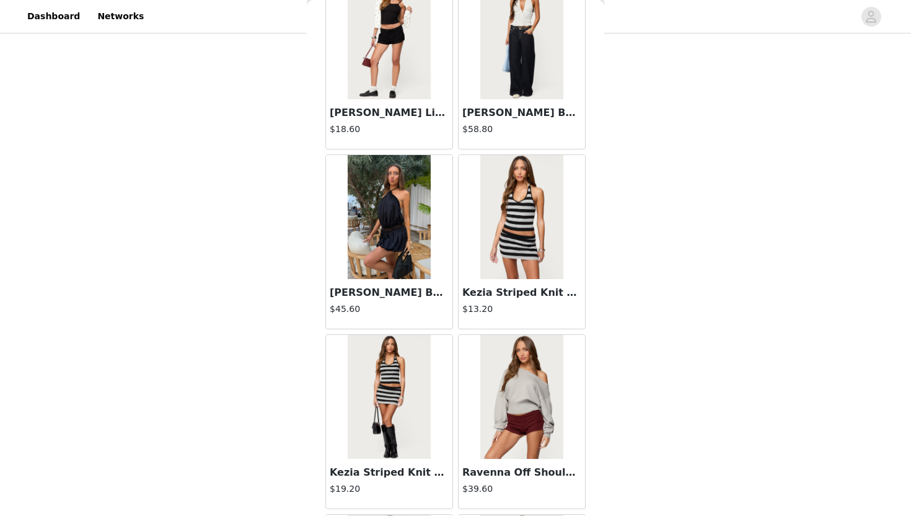
scroll to position [6774, 0]
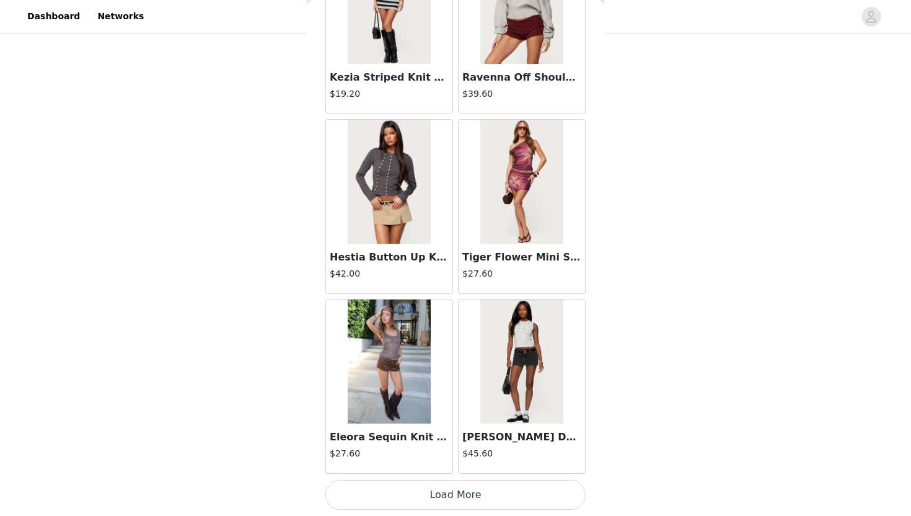
click at [470, 508] on button "Load More" at bounding box center [455, 495] width 260 height 30
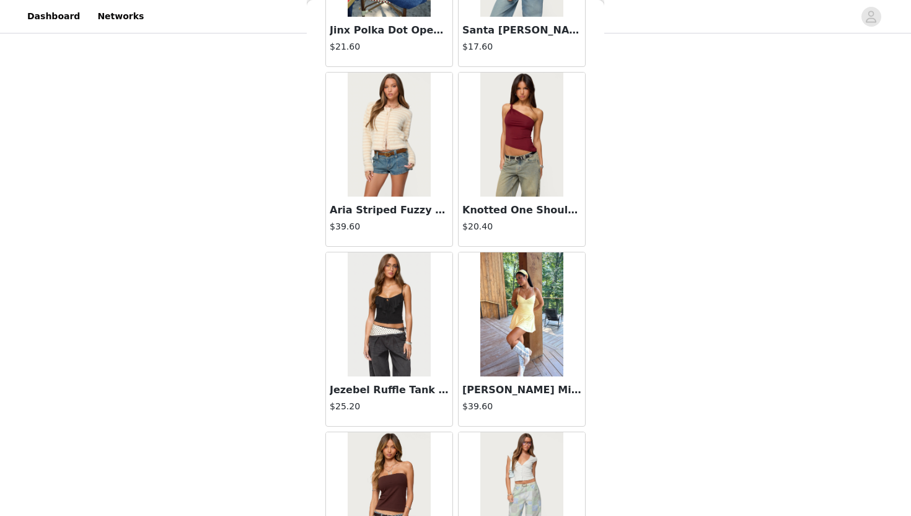
scroll to position [8572, 0]
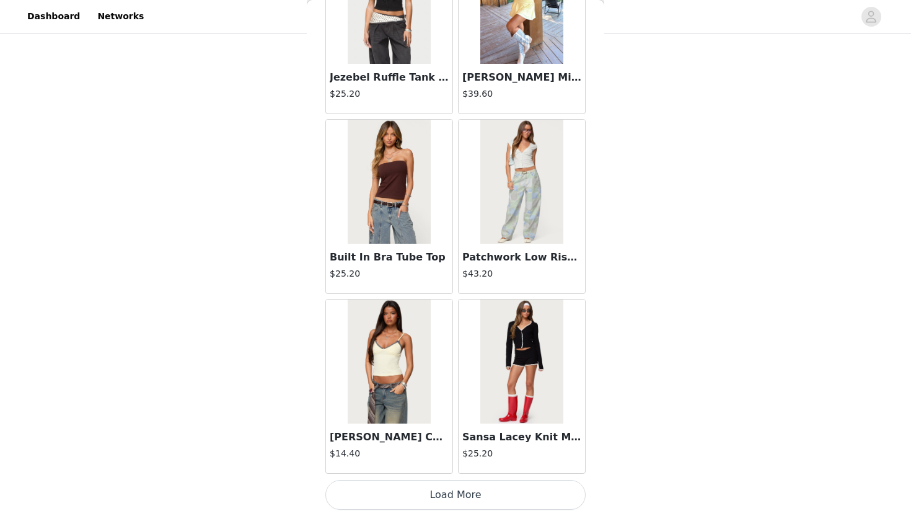
click at [478, 494] on button "Load More" at bounding box center [455, 495] width 260 height 30
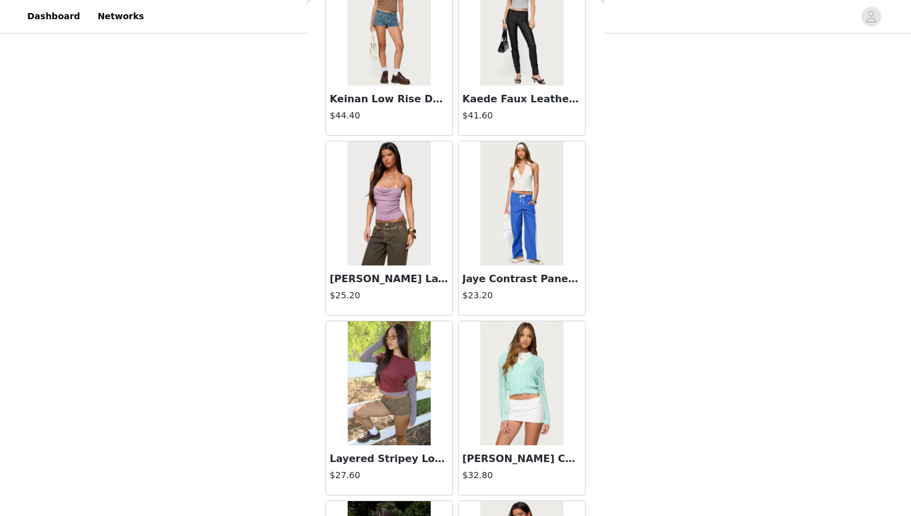
scroll to position [10370, 0]
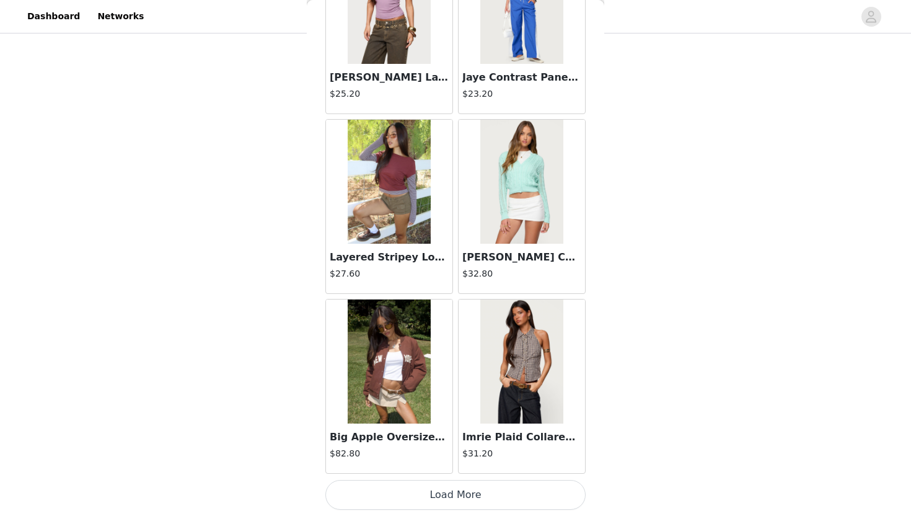
click at [488, 485] on button "Load More" at bounding box center [455, 495] width 260 height 30
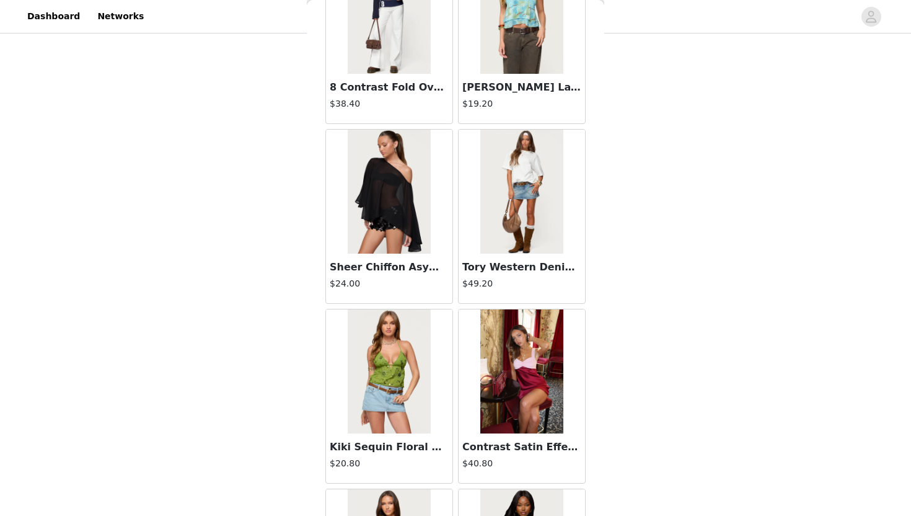
scroll to position [12167, 0]
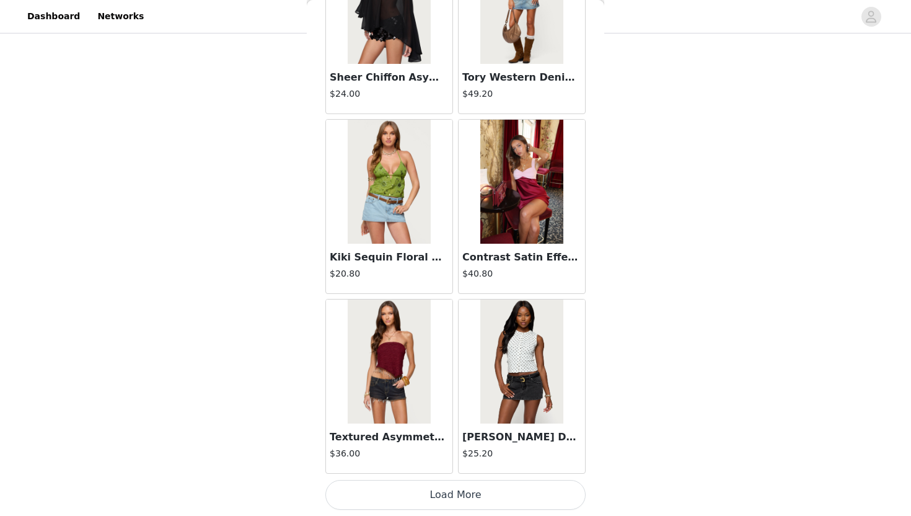
click at [477, 508] on button "Load More" at bounding box center [455, 495] width 260 height 30
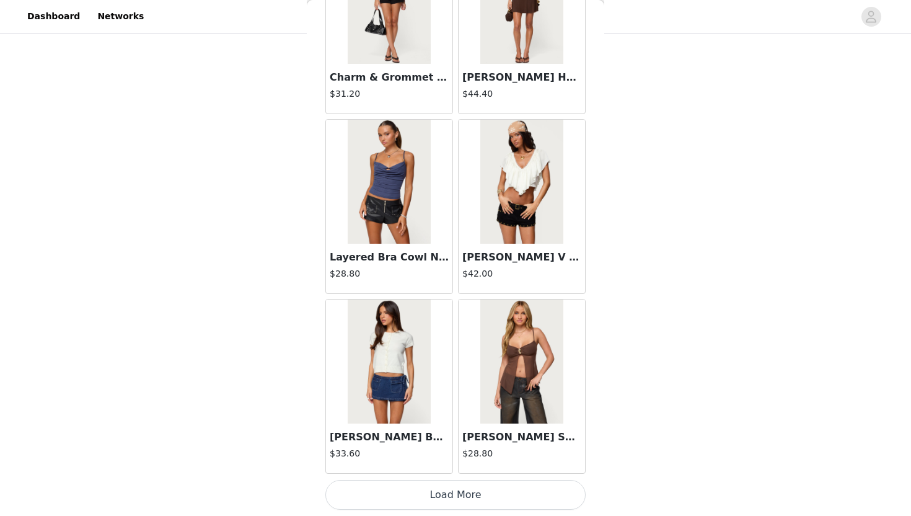
click at [475, 506] on button "Load More" at bounding box center [455, 495] width 260 height 30
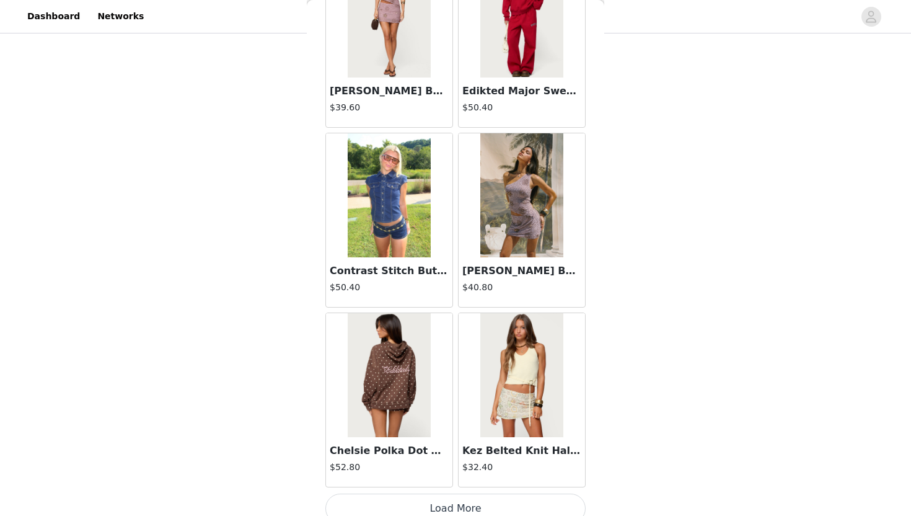
scroll to position [15763, 0]
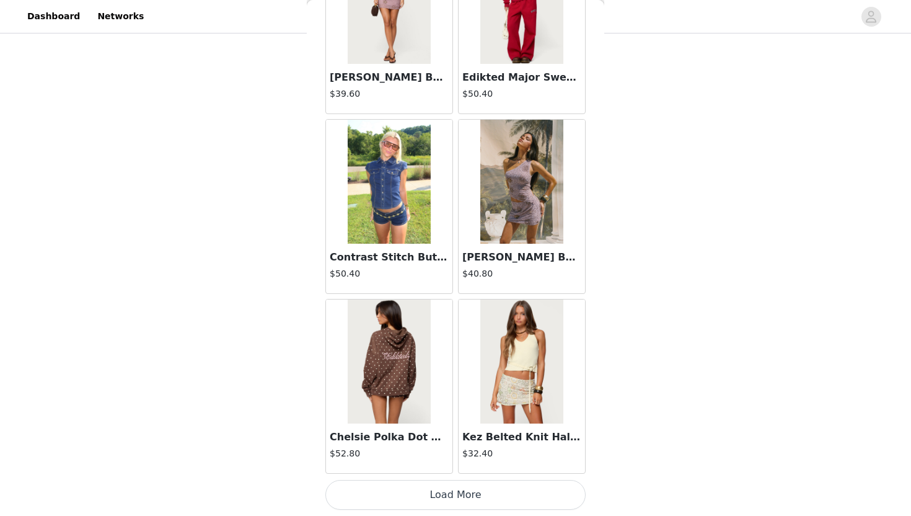
click at [490, 498] on button "Load More" at bounding box center [455, 495] width 260 height 30
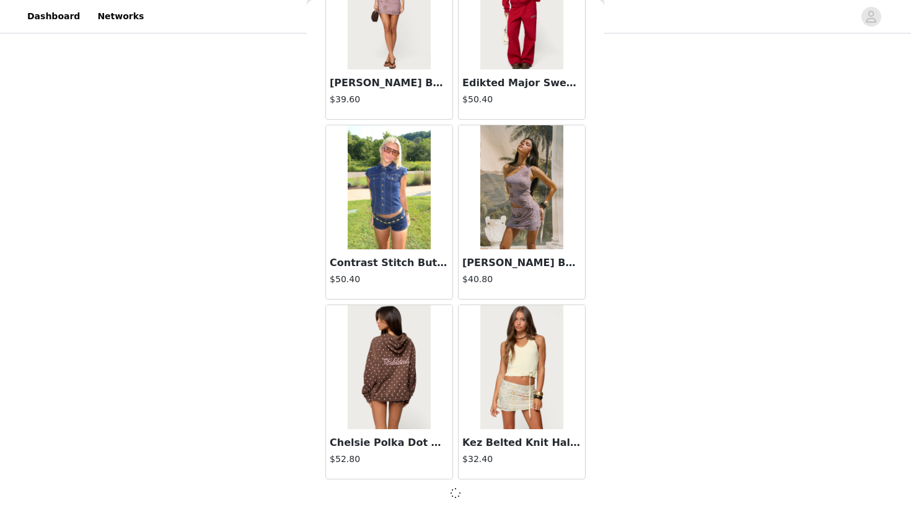
scroll to position [15757, 0]
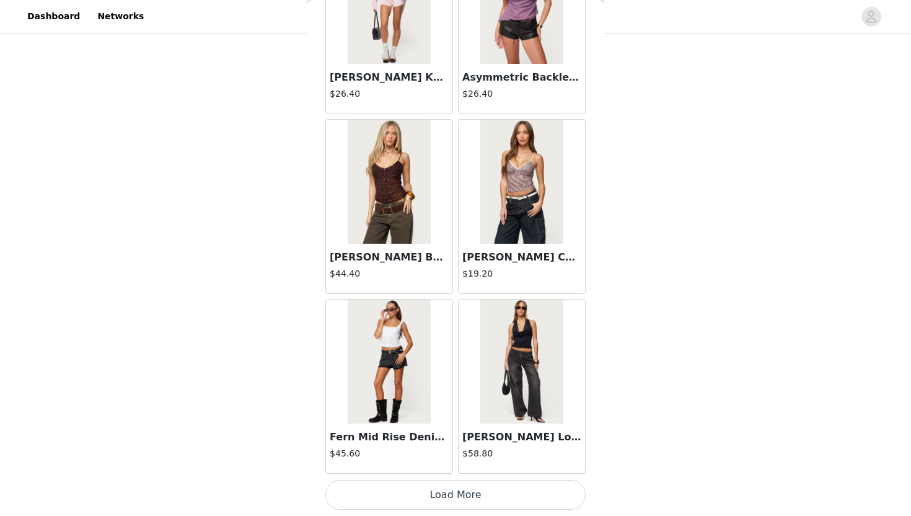
click at [490, 503] on button "Load More" at bounding box center [455, 495] width 260 height 30
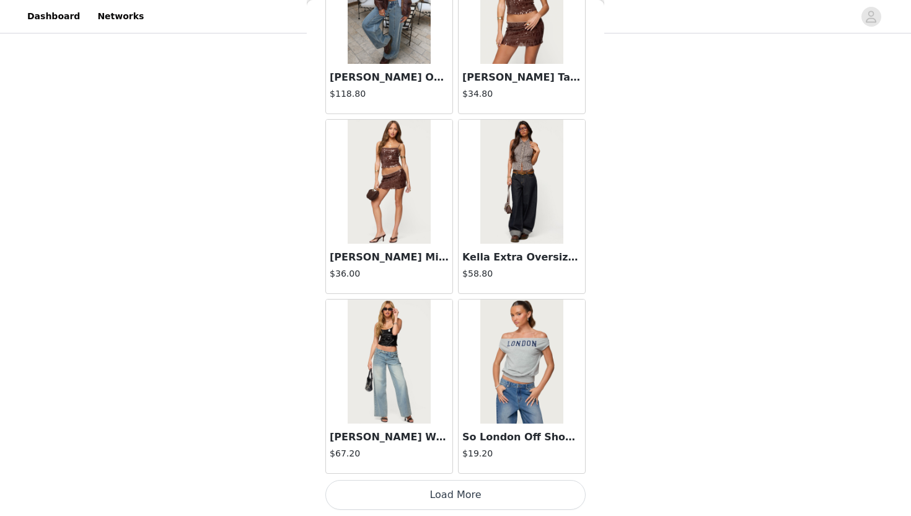
click at [490, 503] on button "Load More" at bounding box center [455, 495] width 260 height 30
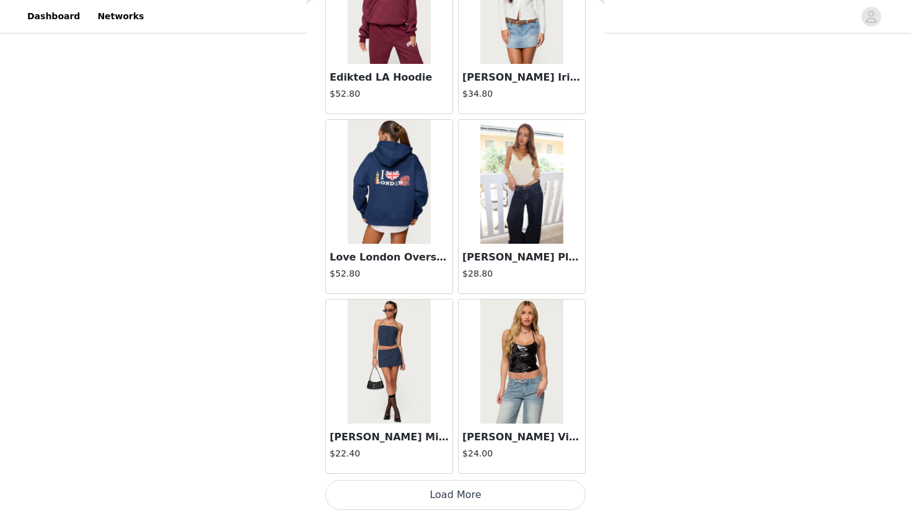
click at [490, 503] on button "Load More" at bounding box center [455, 495] width 260 height 30
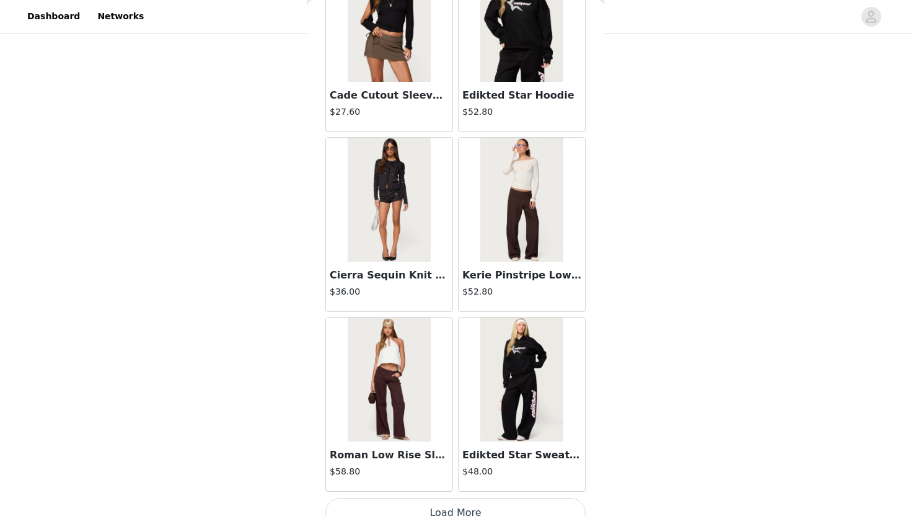
scroll to position [22954, 0]
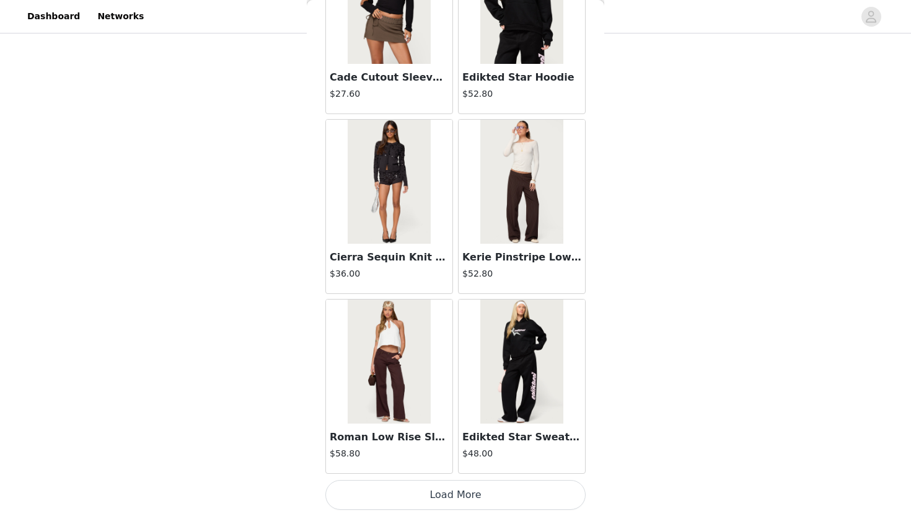
click at [484, 500] on button "Load More" at bounding box center [455, 495] width 260 height 30
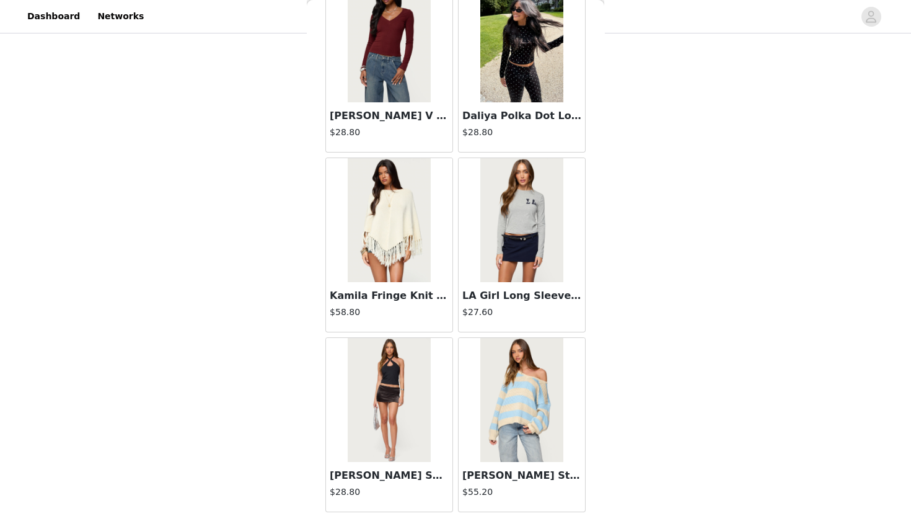
scroll to position [24751, 0]
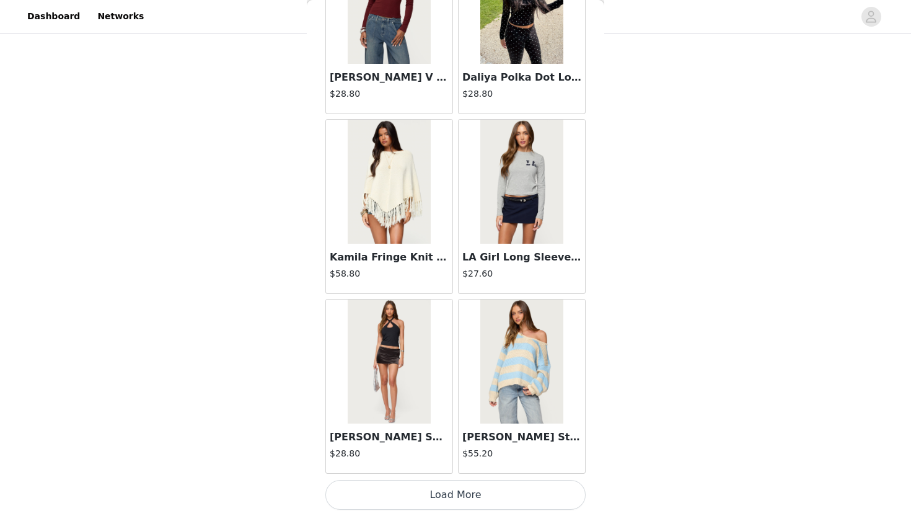
click at [450, 495] on button "Load More" at bounding box center [455, 495] width 260 height 30
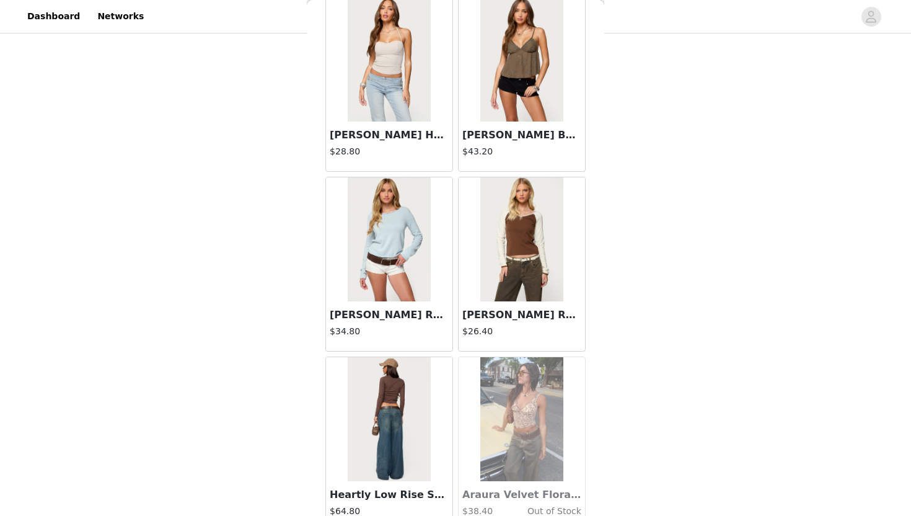
scroll to position [26549, 0]
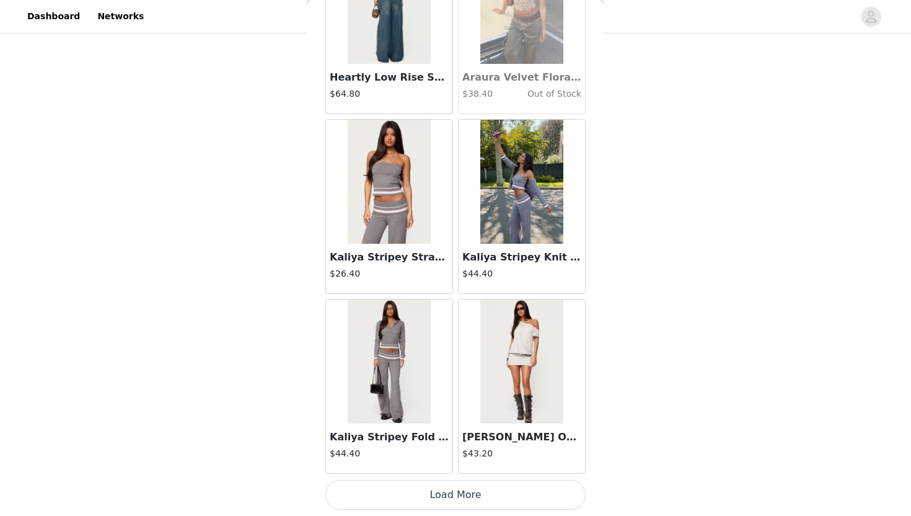
click at [440, 505] on button "Load More" at bounding box center [455, 495] width 260 height 30
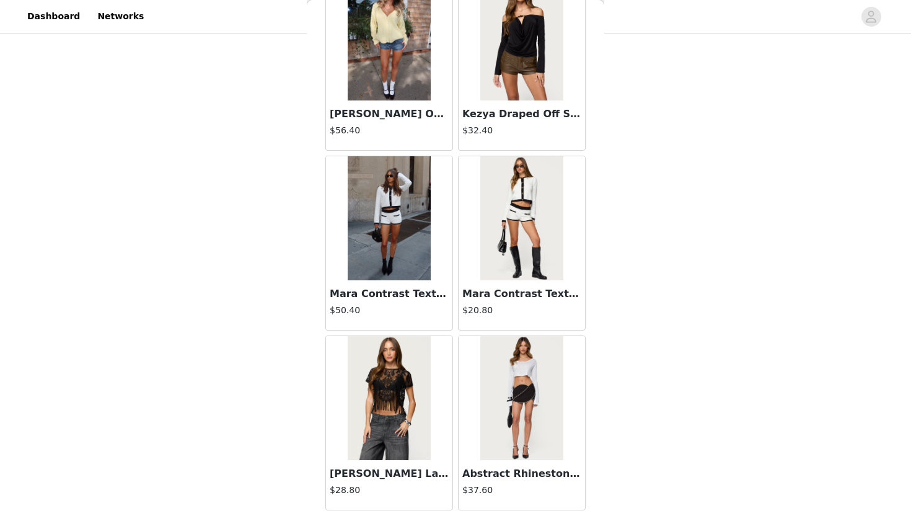
scroll to position [28347, 0]
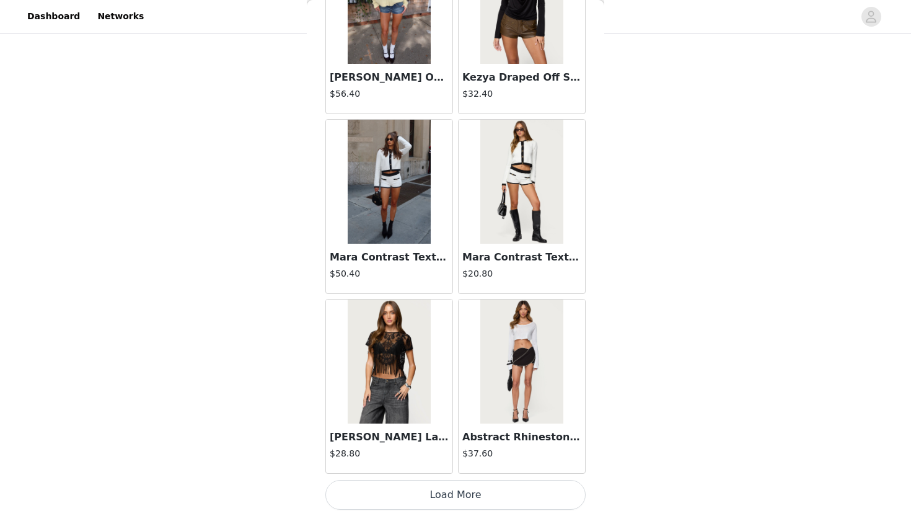
click at [505, 501] on button "Load More" at bounding box center [455, 495] width 260 height 30
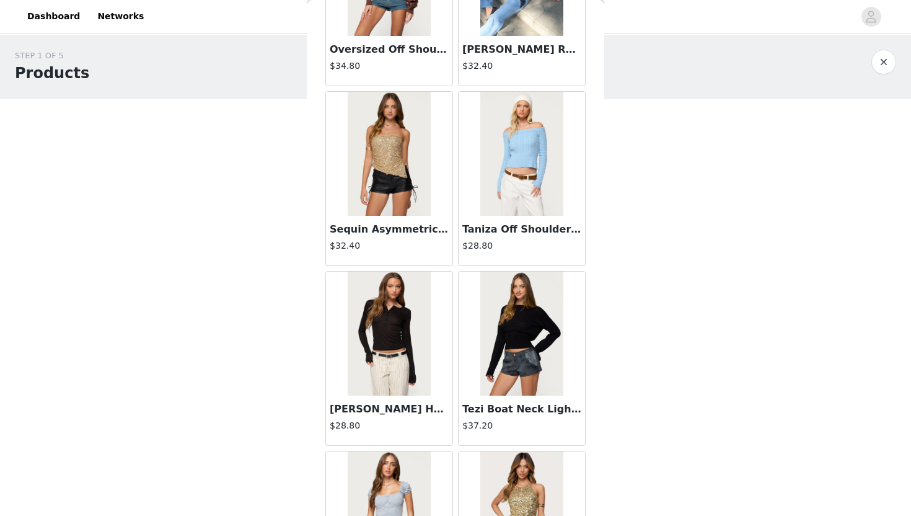
scroll to position [30145, 0]
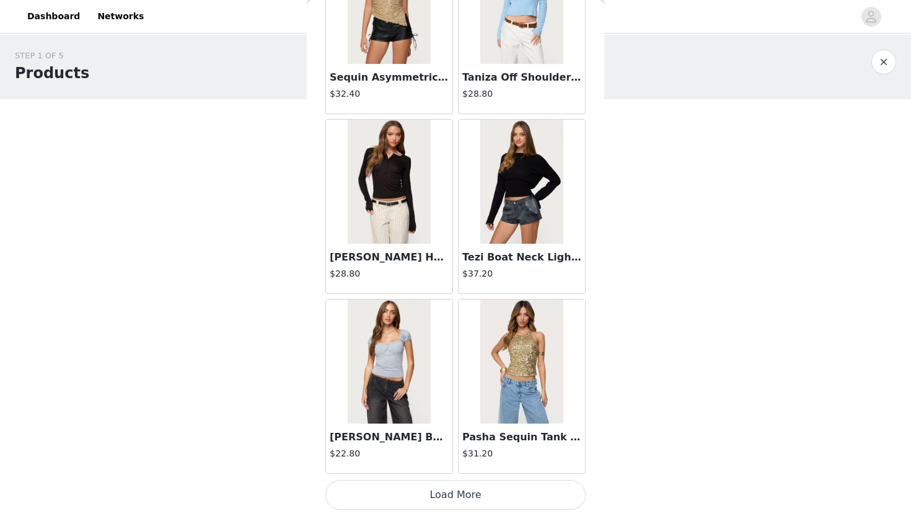
click at [423, 495] on button "Load More" at bounding box center [455, 495] width 260 height 30
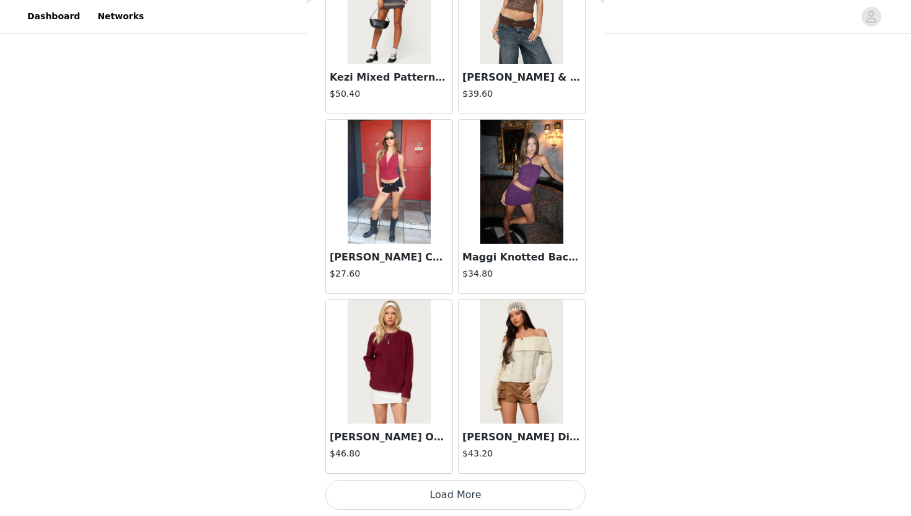
scroll to position [102, 0]
click at [454, 500] on button "Load More" at bounding box center [455, 495] width 260 height 30
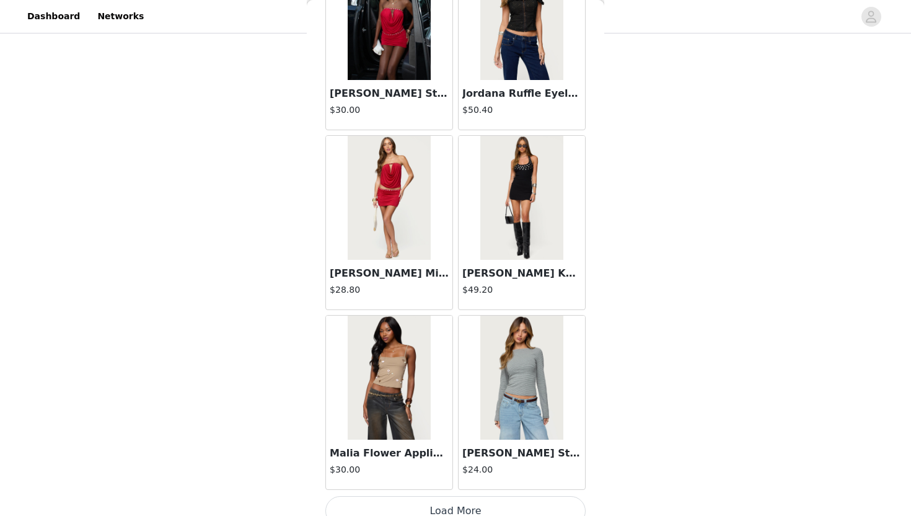
scroll to position [33740, 0]
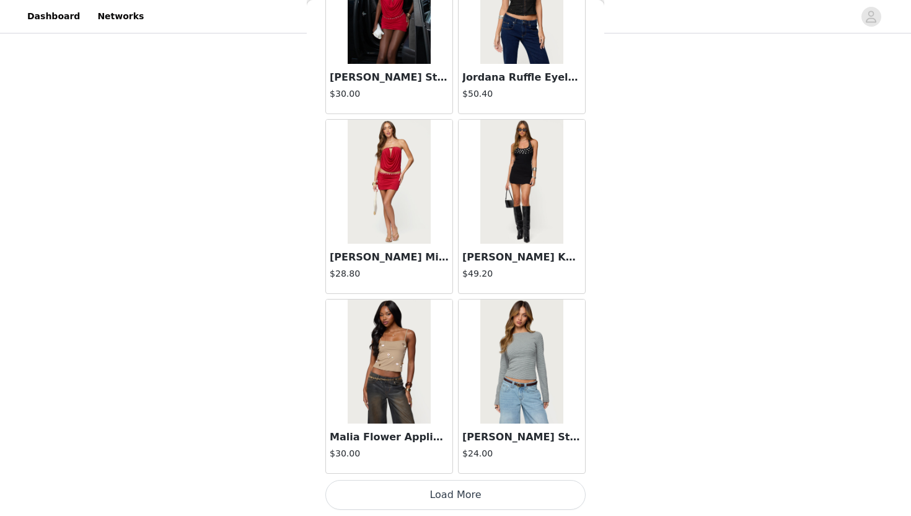
click at [471, 490] on button "Load More" at bounding box center [455, 495] width 260 height 30
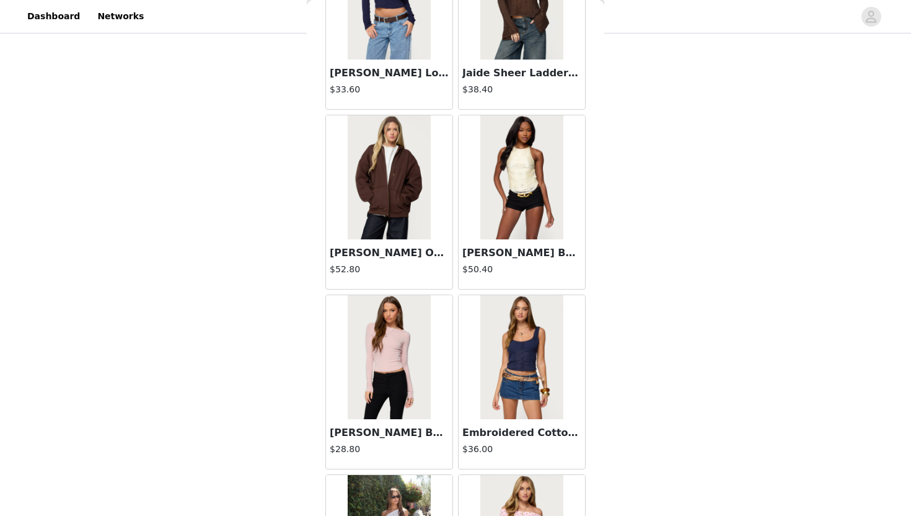
scroll to position [35538, 0]
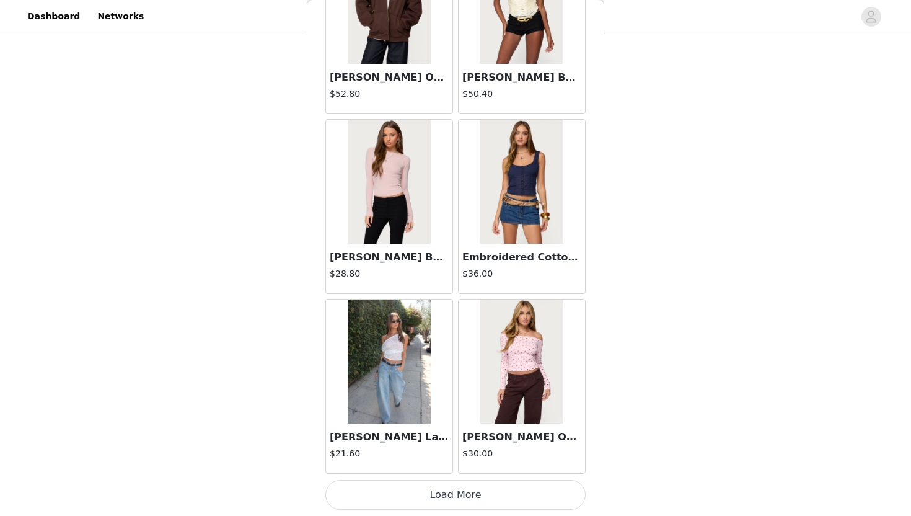
click at [410, 496] on button "Load More" at bounding box center [455, 495] width 260 height 30
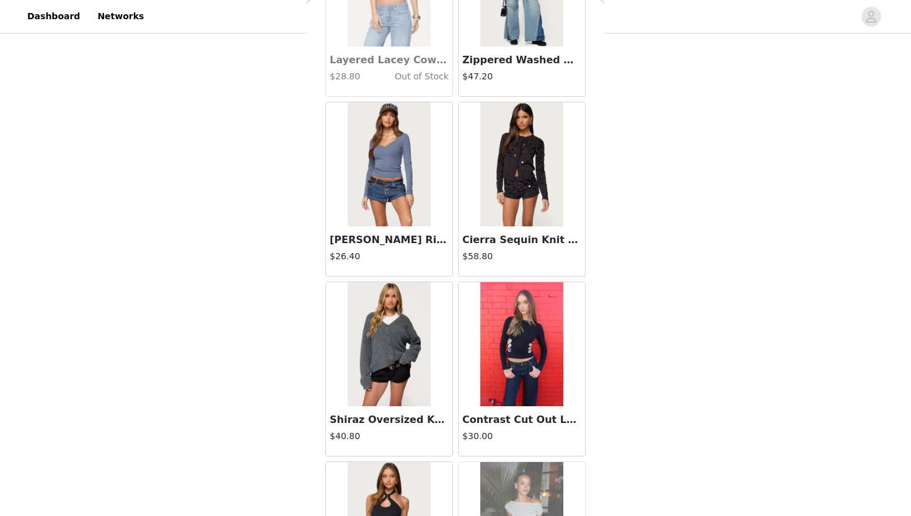
scroll to position [23690, 0]
click at [504, 181] on img at bounding box center [521, 165] width 82 height 124
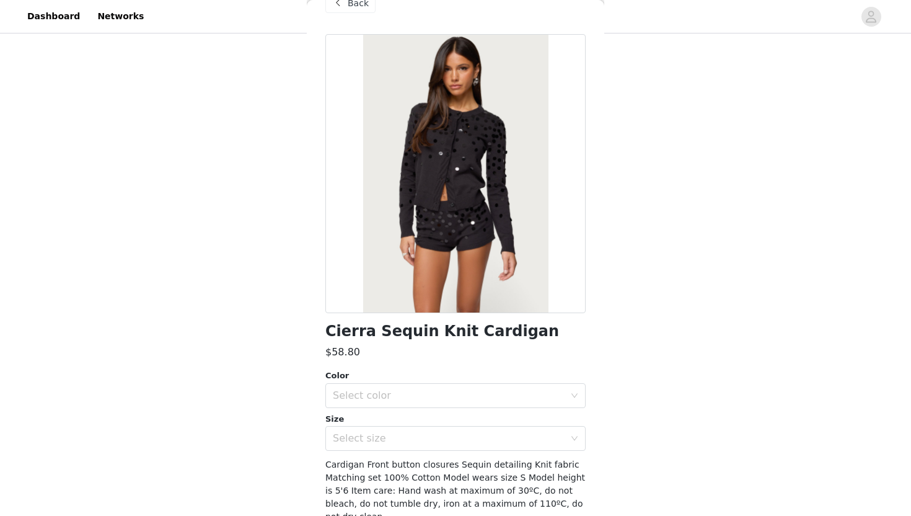
scroll to position [27, 0]
click at [345, 9] on div "Back" at bounding box center [350, 4] width 50 height 20
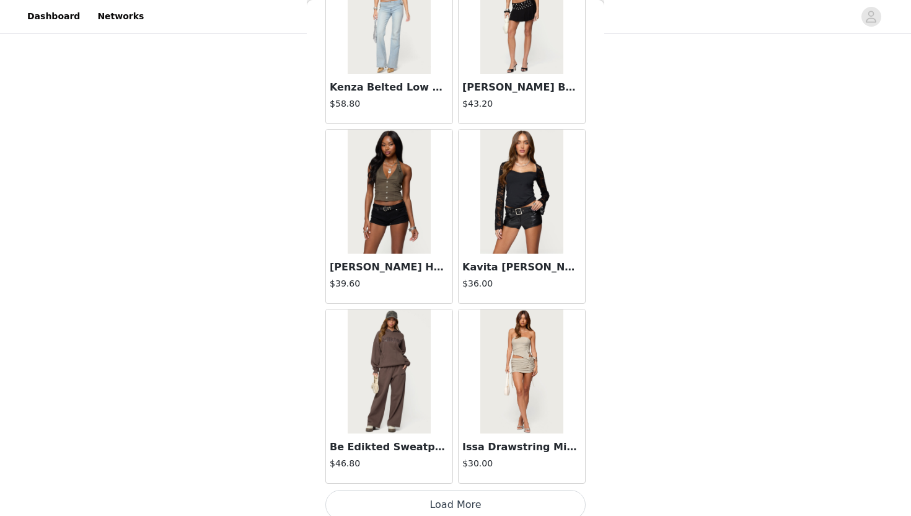
scroll to position [37335, 0]
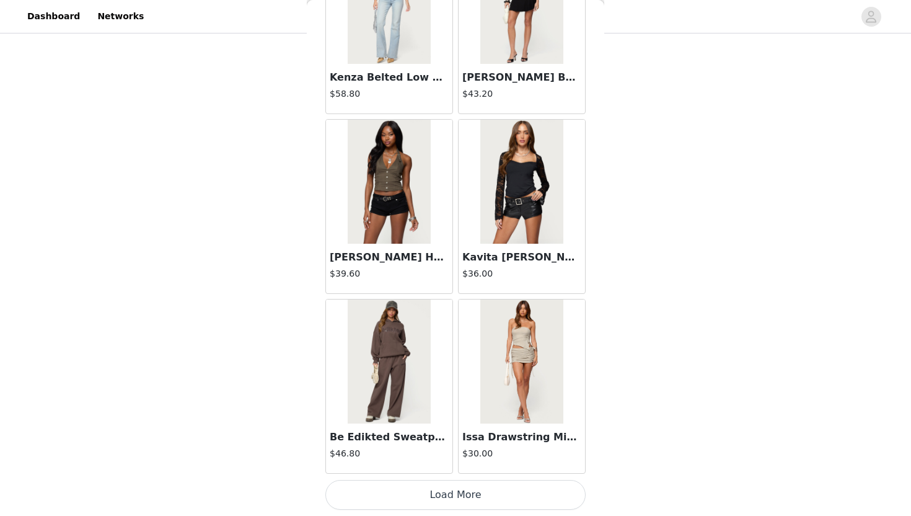
click at [421, 495] on button "Load More" at bounding box center [455, 495] width 260 height 30
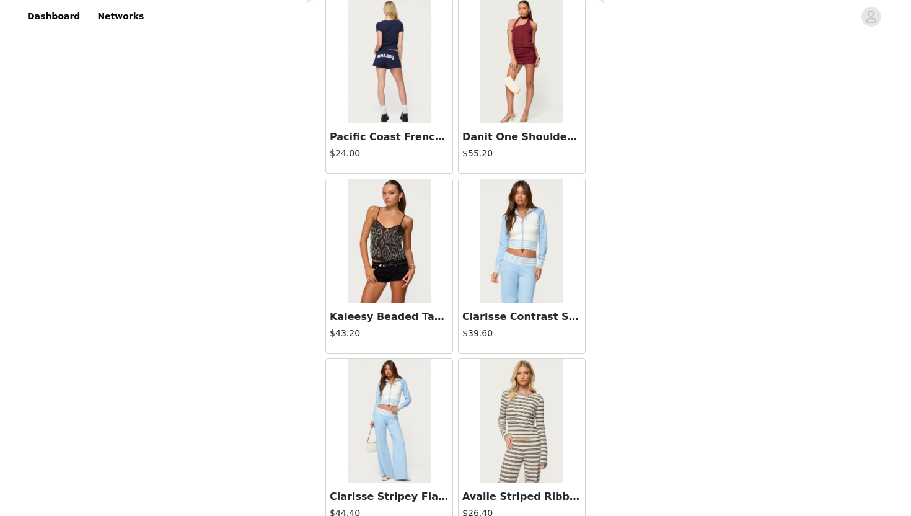
scroll to position [39133, 0]
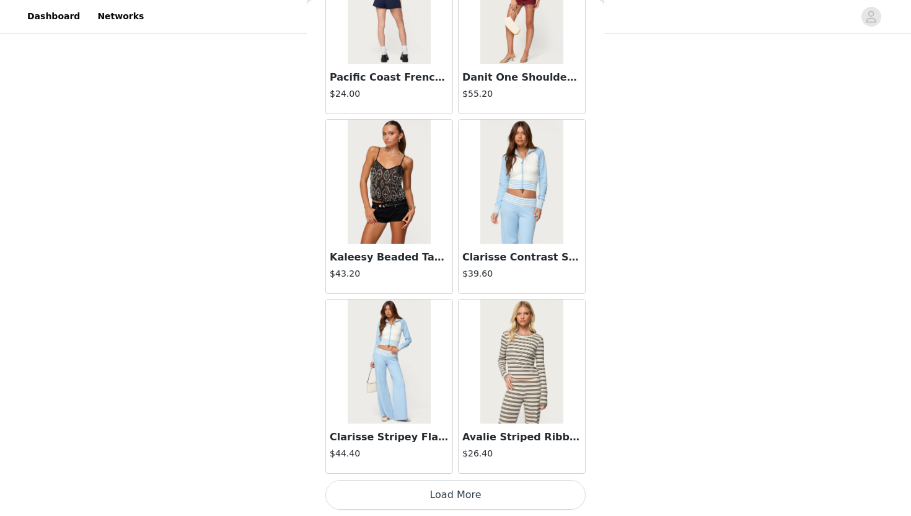
click at [431, 487] on button "Load More" at bounding box center [455, 495] width 260 height 30
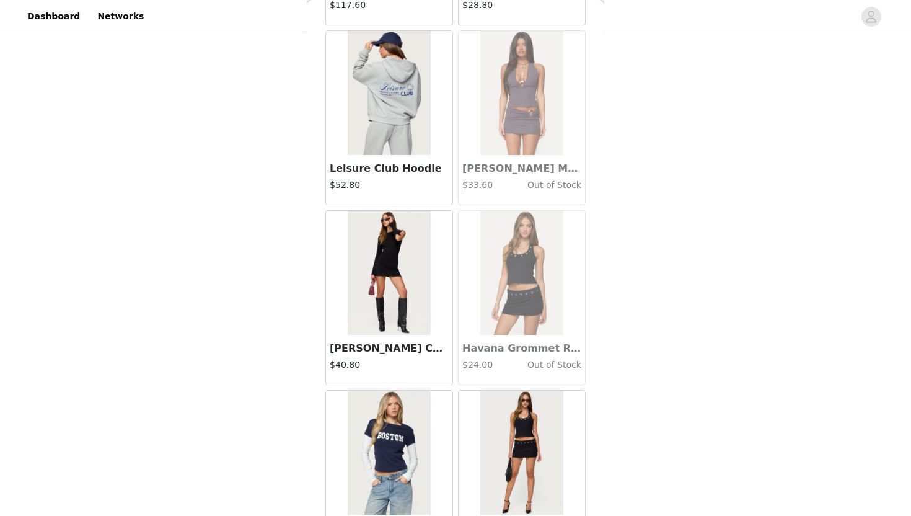
scroll to position [40931, 0]
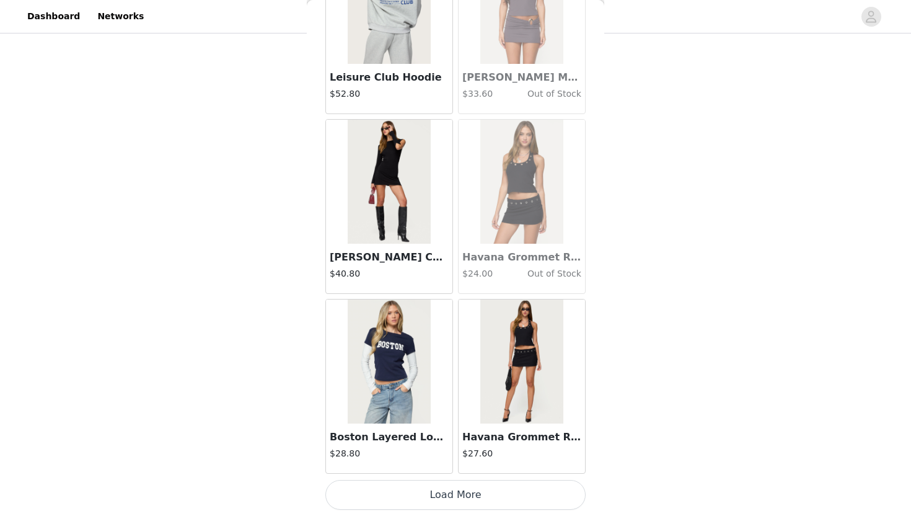
click at [430, 490] on button "Load More" at bounding box center [455, 495] width 260 height 30
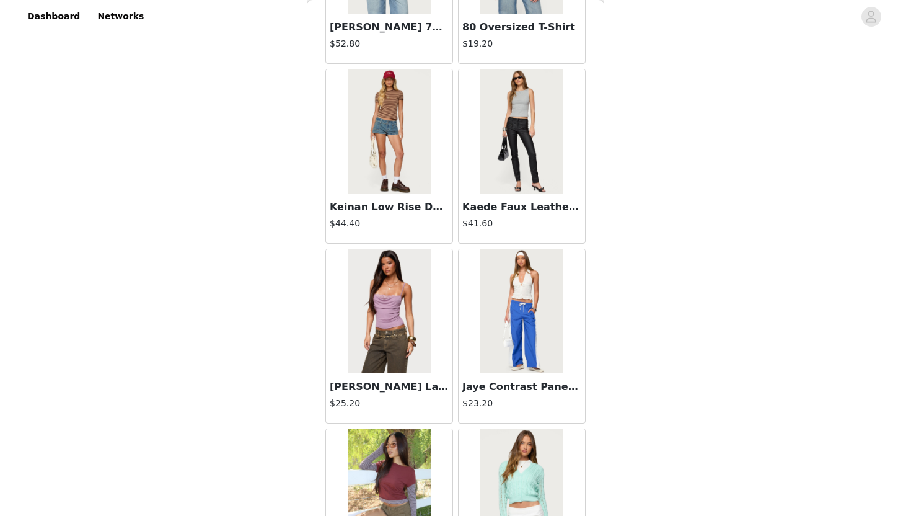
scroll to position [10060, 0]
click at [391, 187] on img at bounding box center [389, 132] width 82 height 124
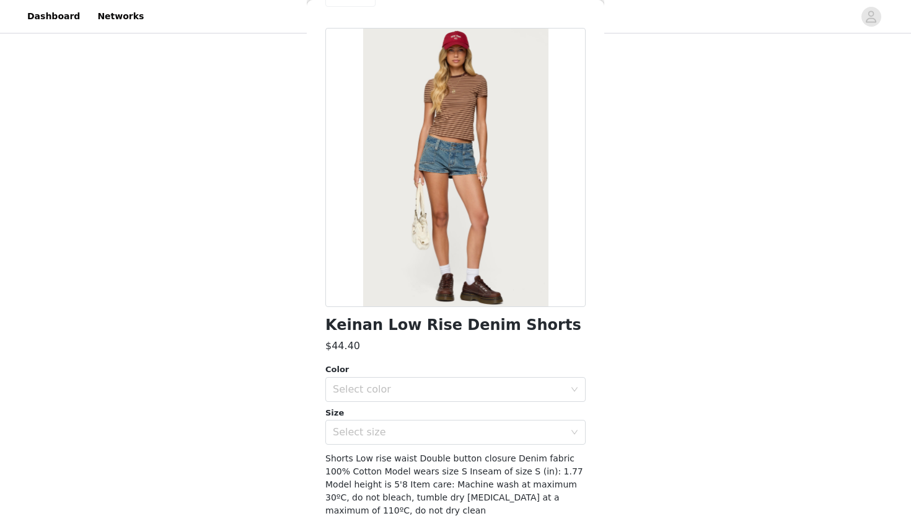
scroll to position [0, 0]
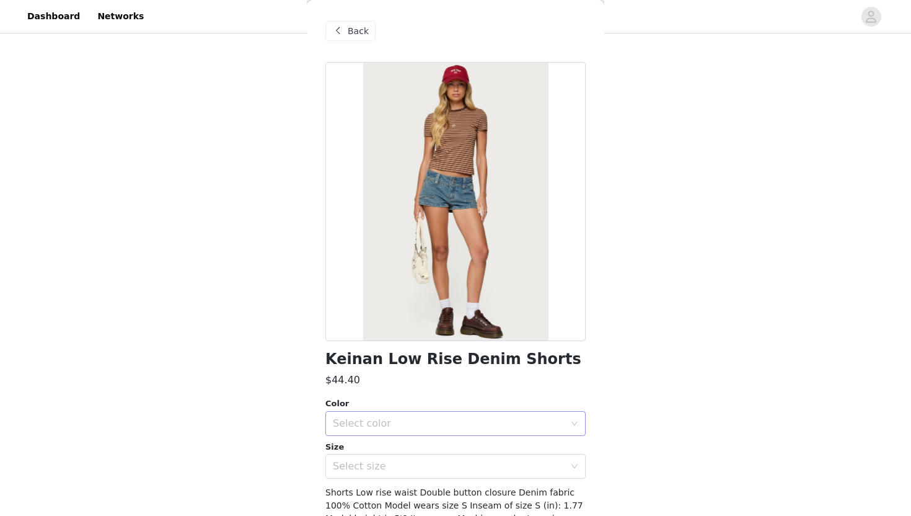
click at [438, 415] on div "Select color" at bounding box center [451, 424] width 237 height 24
click at [414, 453] on li "BLUE WASHED" at bounding box center [455, 451] width 260 height 20
click at [410, 469] on div "Select size" at bounding box center [449, 466] width 232 height 12
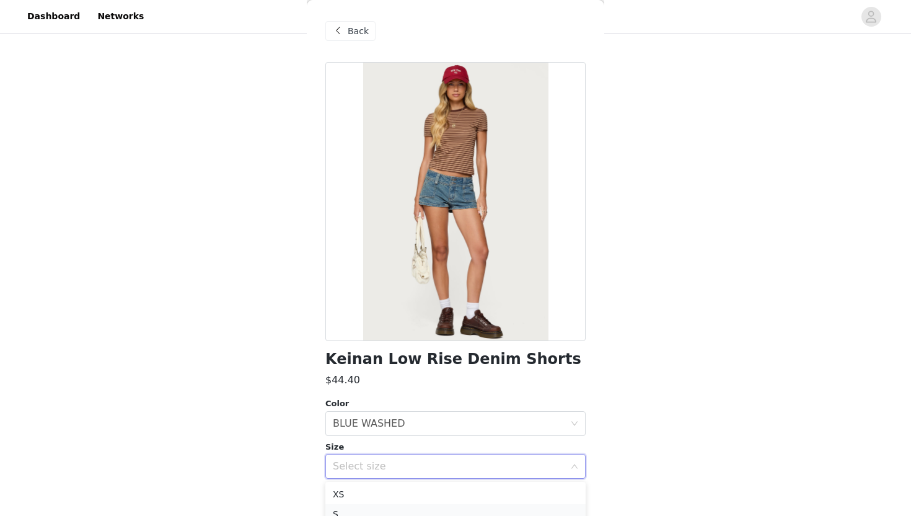
click at [390, 505] on li "S" at bounding box center [455, 514] width 260 height 20
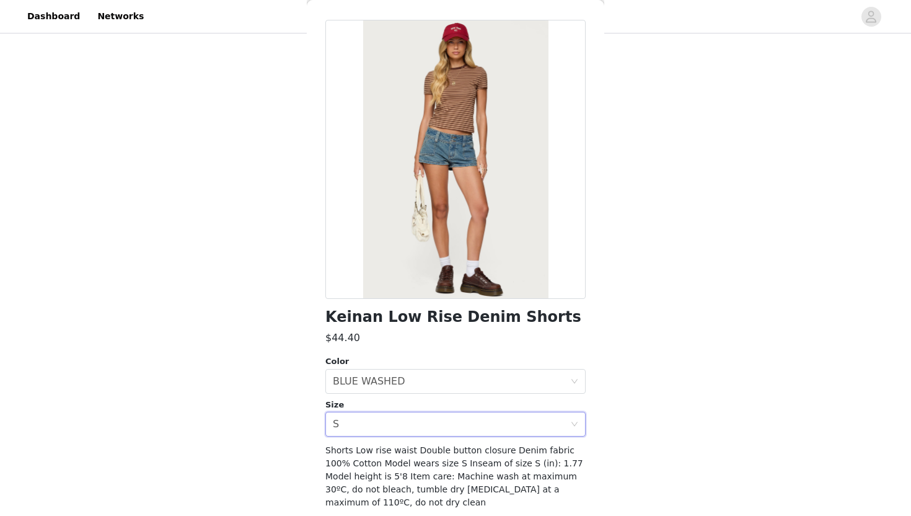
scroll to position [87, 0]
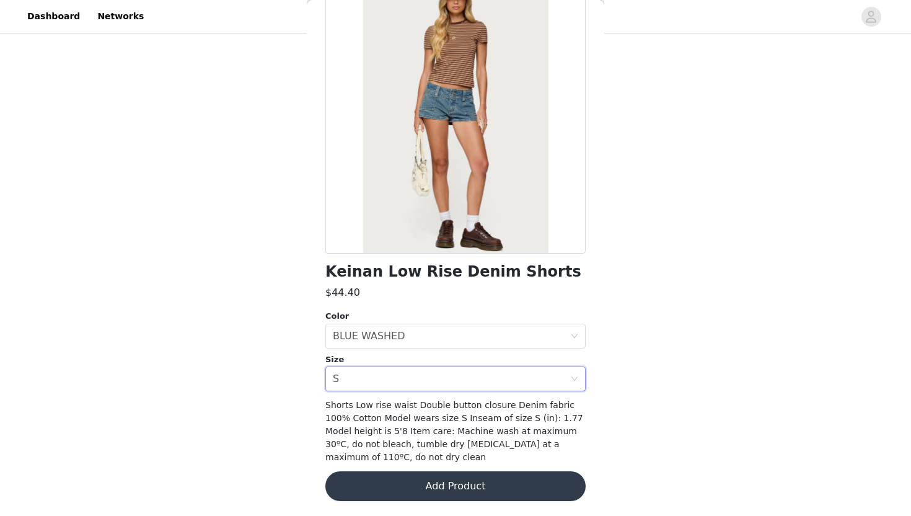
click at [428, 482] on button "Add Product" at bounding box center [455, 486] width 260 height 30
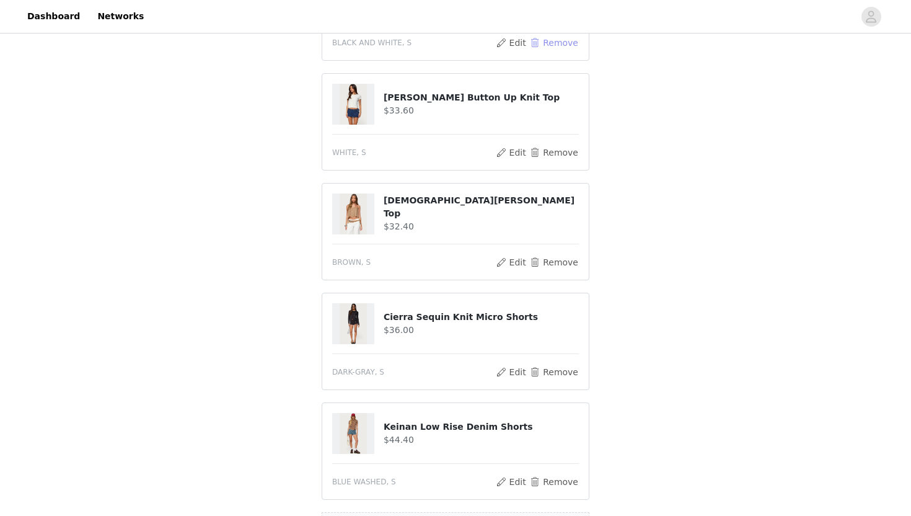
scroll to position [217, 0]
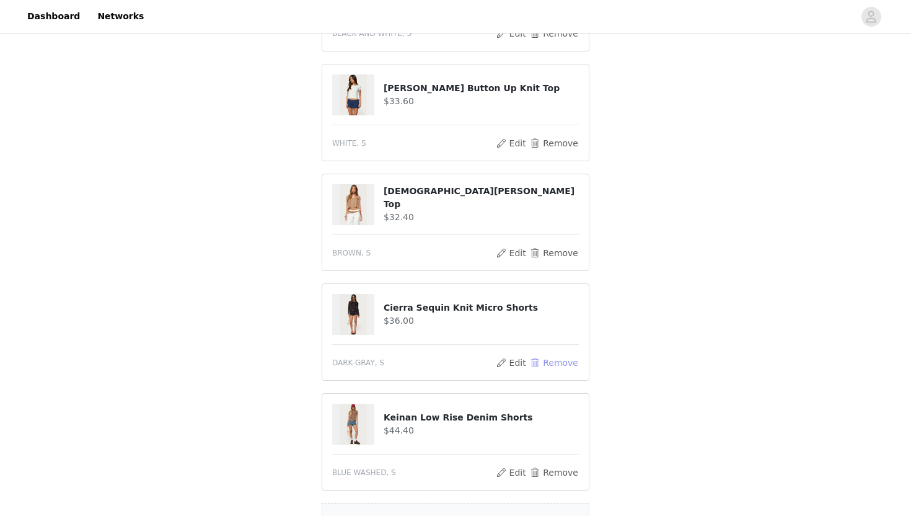
click at [546, 360] on button "Remove" at bounding box center [554, 362] width 50 height 15
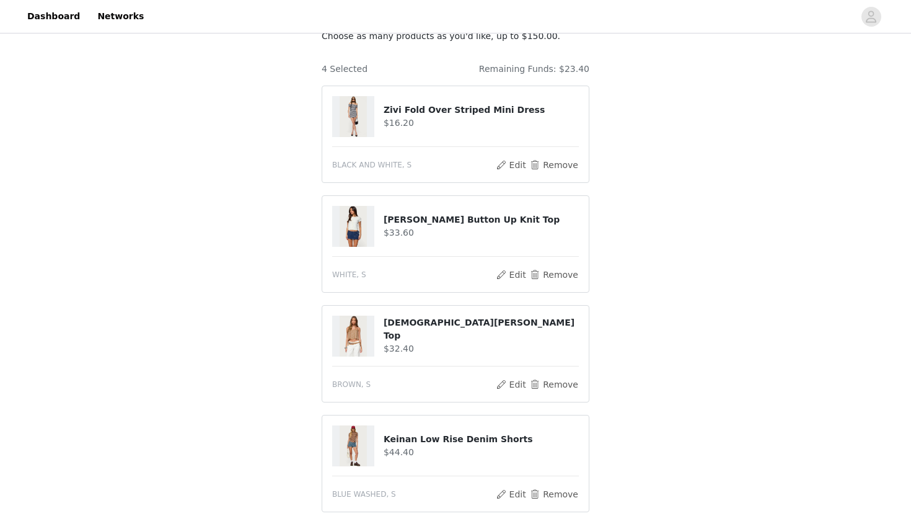
scroll to position [94, 0]
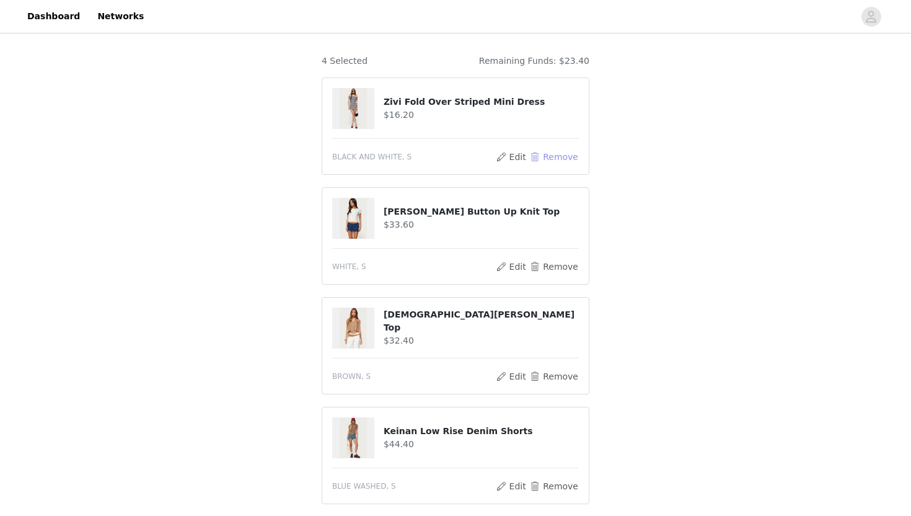
click at [549, 161] on button "Remove" at bounding box center [554, 156] width 50 height 15
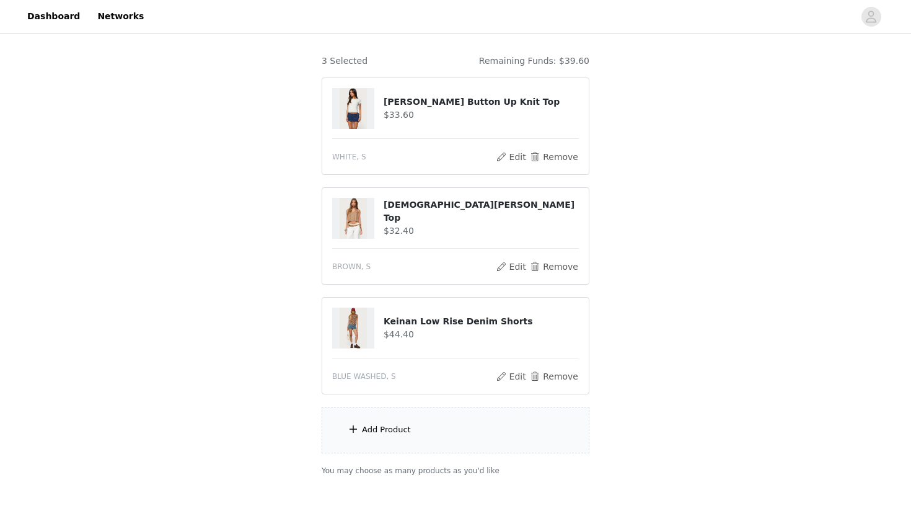
click at [505, 441] on div "Add Product" at bounding box center [456, 430] width 268 height 46
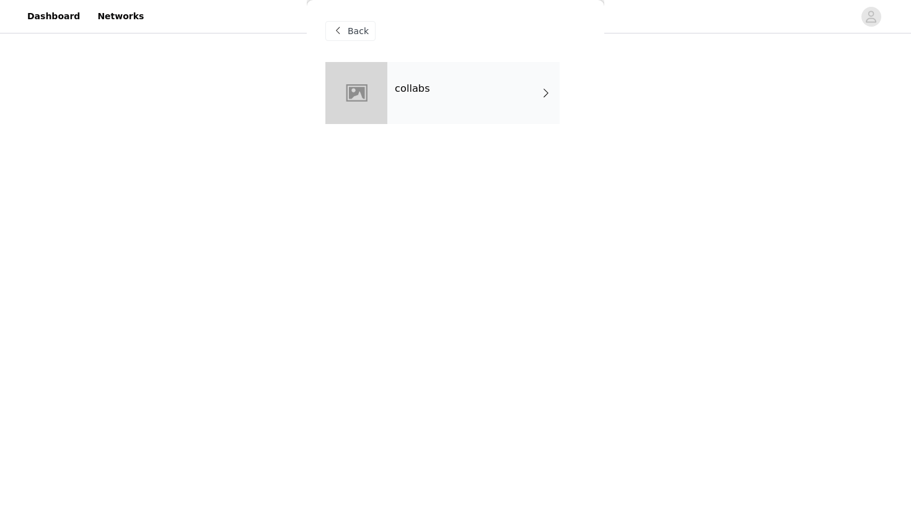
click at [427, 86] on h4 "collabs" at bounding box center [412, 88] width 35 height 11
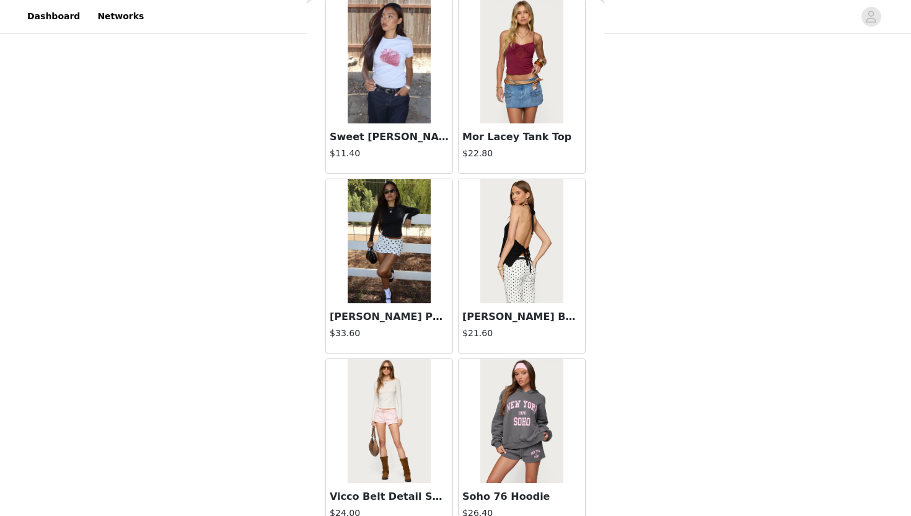
scroll to position [1381, 0]
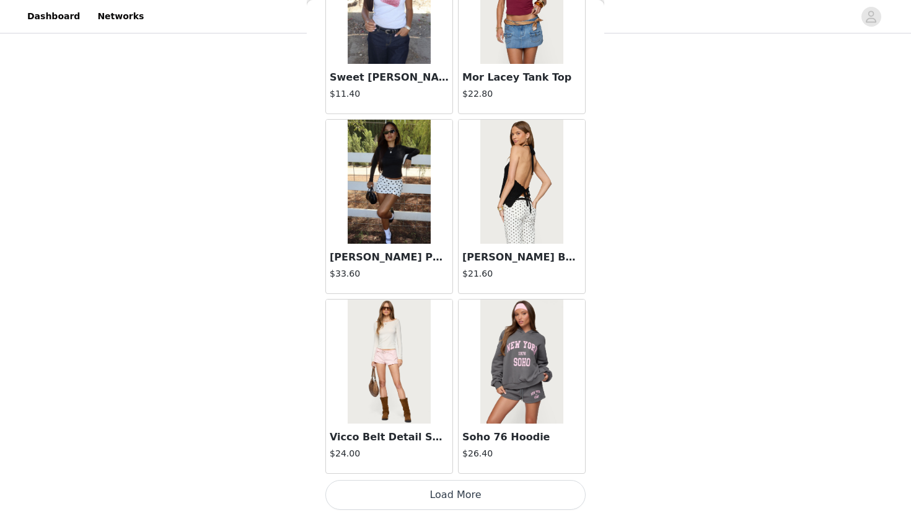
click at [487, 506] on button "Load More" at bounding box center [455, 495] width 260 height 30
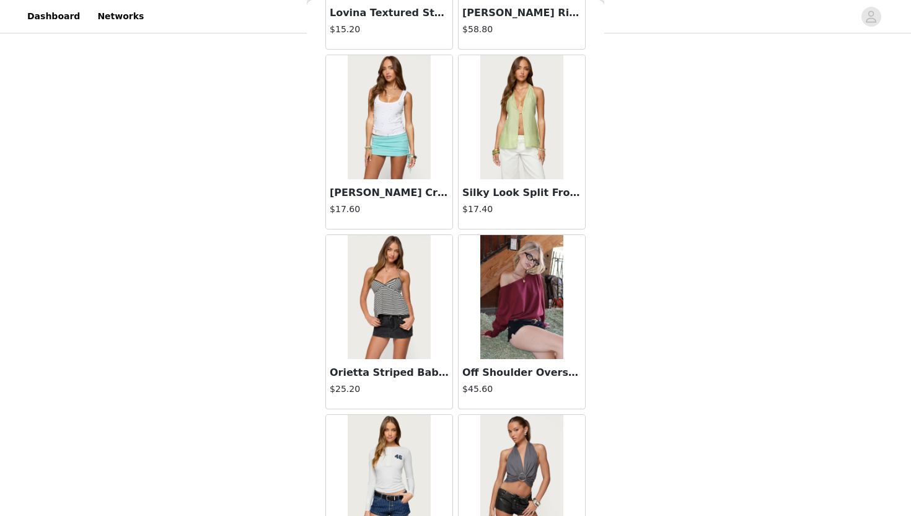
scroll to position [2558, 0]
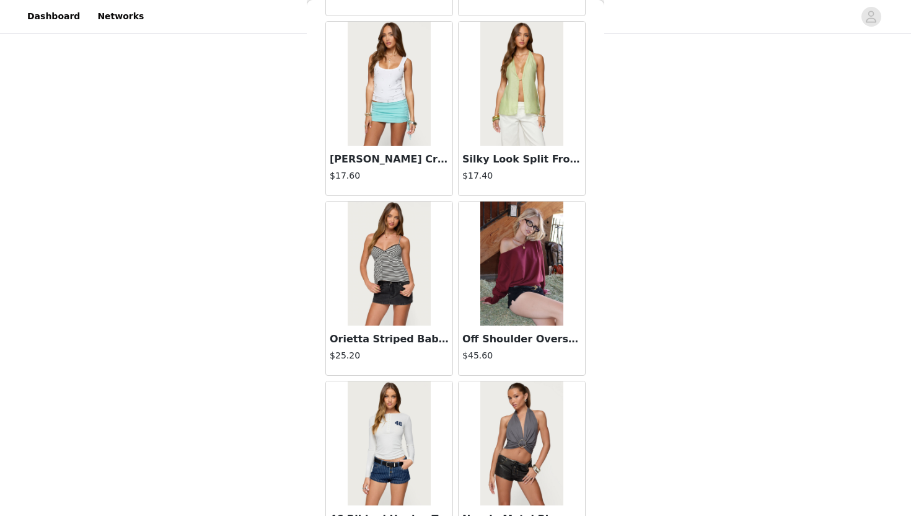
click at [500, 281] on img at bounding box center [521, 263] width 82 height 124
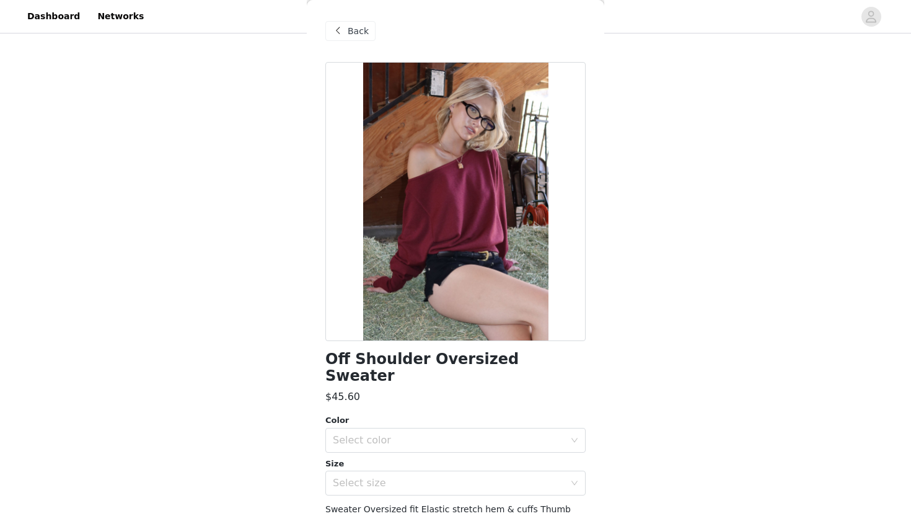
scroll to position [1, 0]
click at [355, 32] on span "Back" at bounding box center [358, 30] width 21 height 13
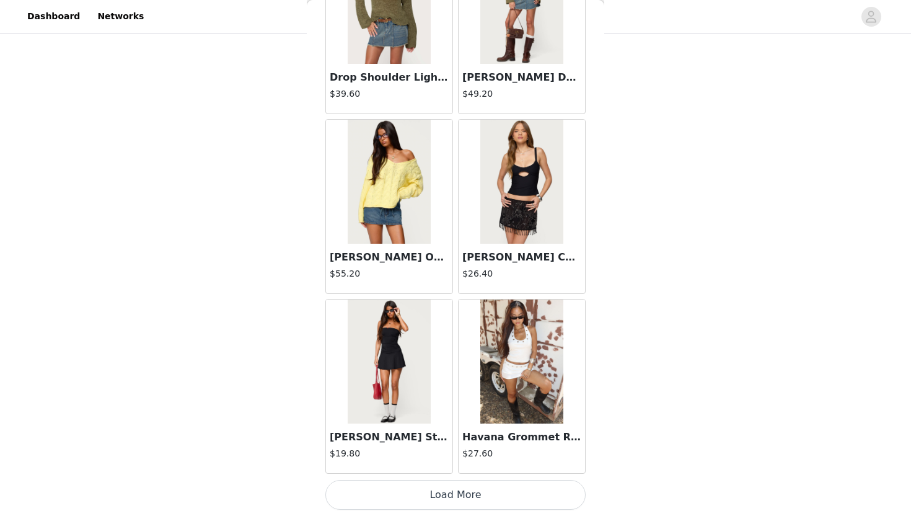
scroll to position [99, 0]
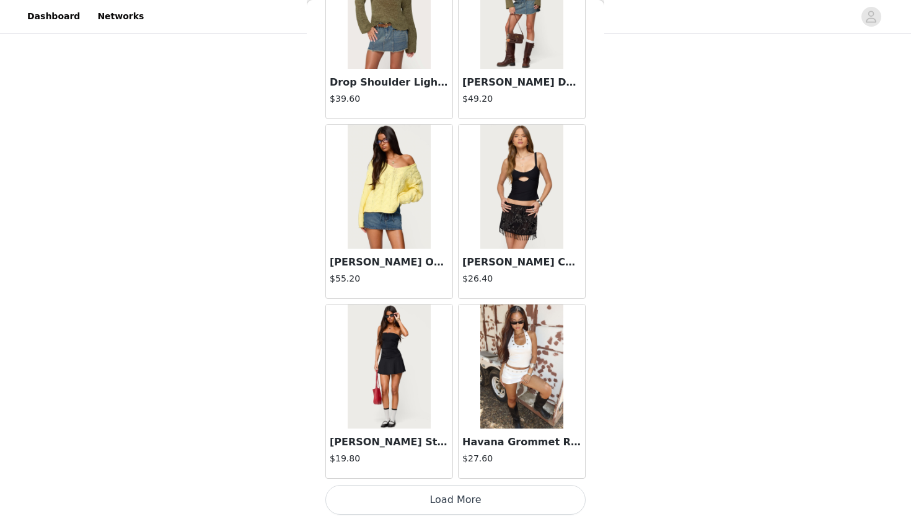
click at [459, 496] on button "Load More" at bounding box center [455, 500] width 260 height 30
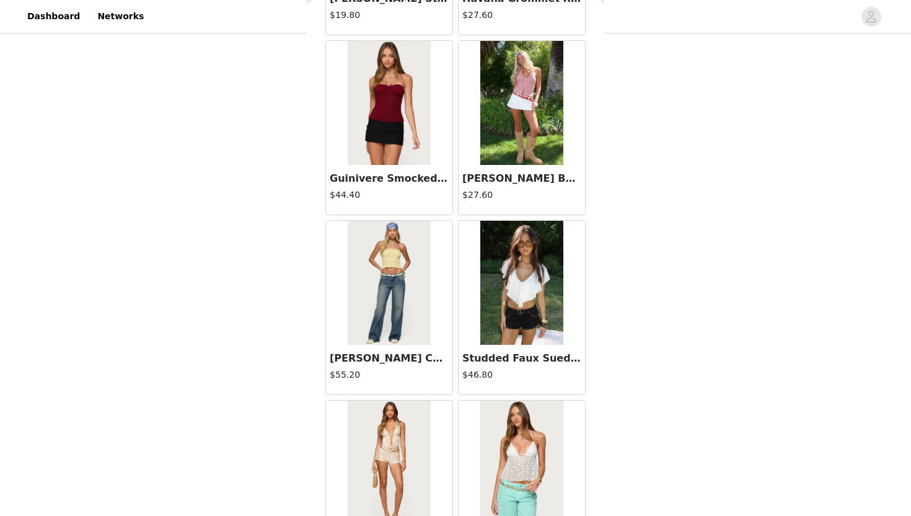
scroll to position [3795, 0]
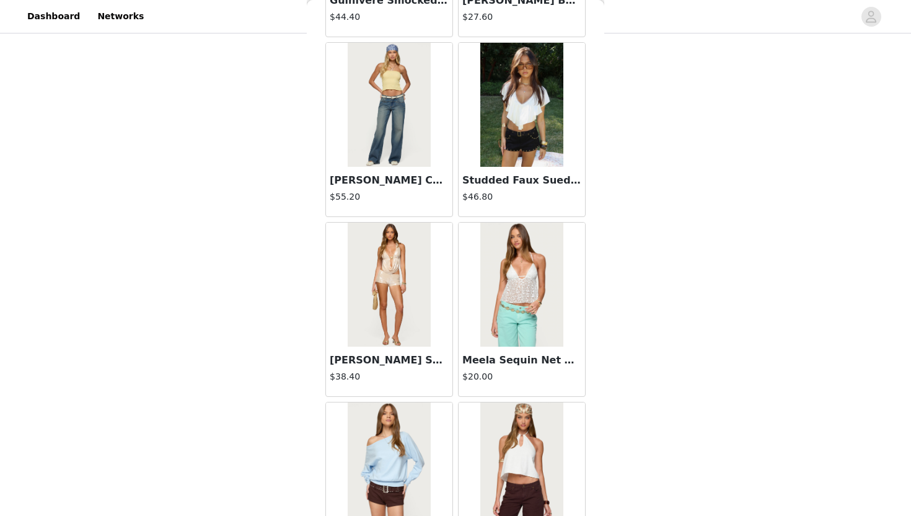
click at [511, 141] on img at bounding box center [521, 105] width 82 height 124
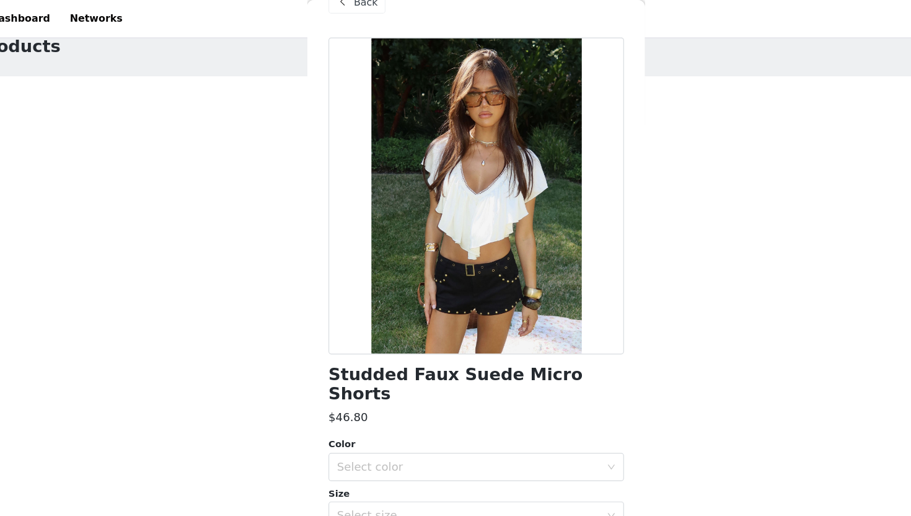
scroll to position [7, 0]
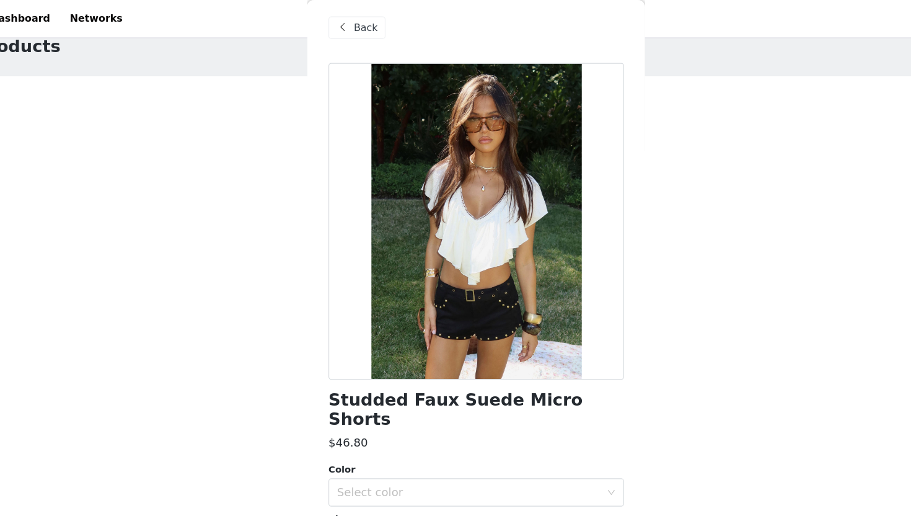
click at [353, 25] on span "Back" at bounding box center [358, 24] width 21 height 13
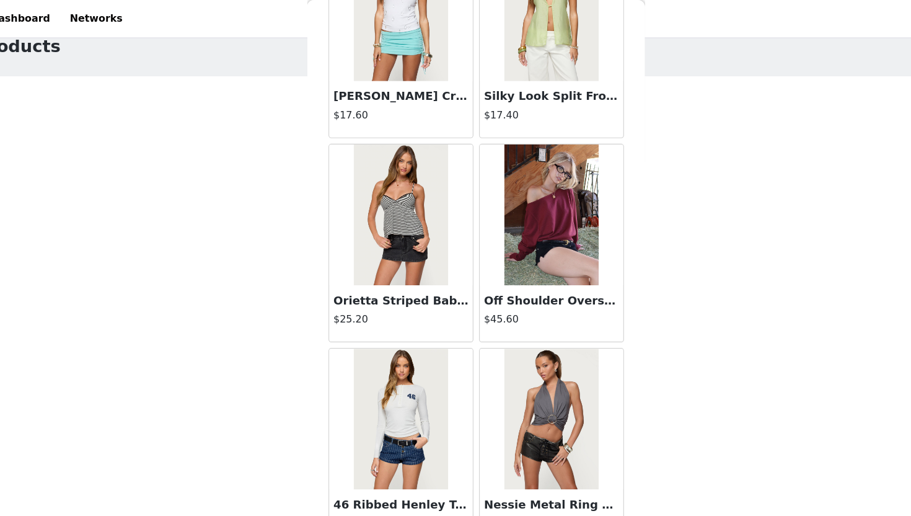
scroll to position [2680, 0]
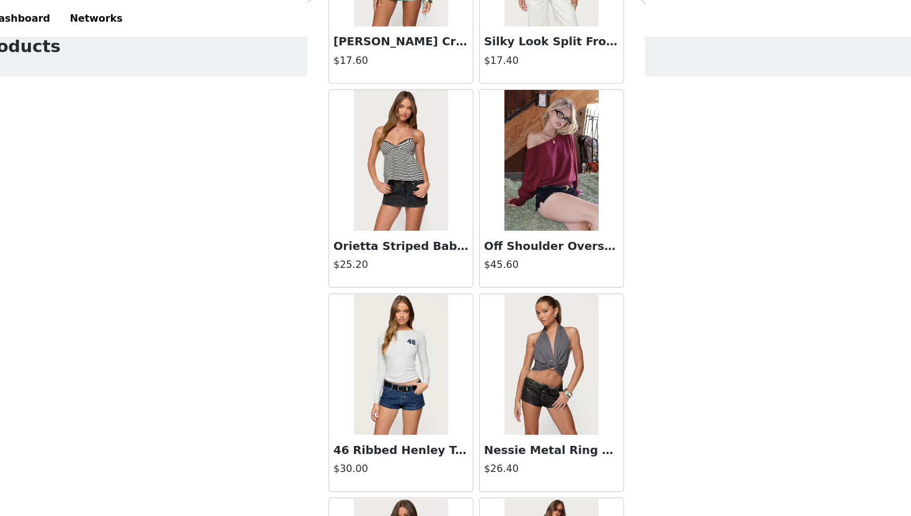
click at [498, 172] on img at bounding box center [521, 141] width 82 height 124
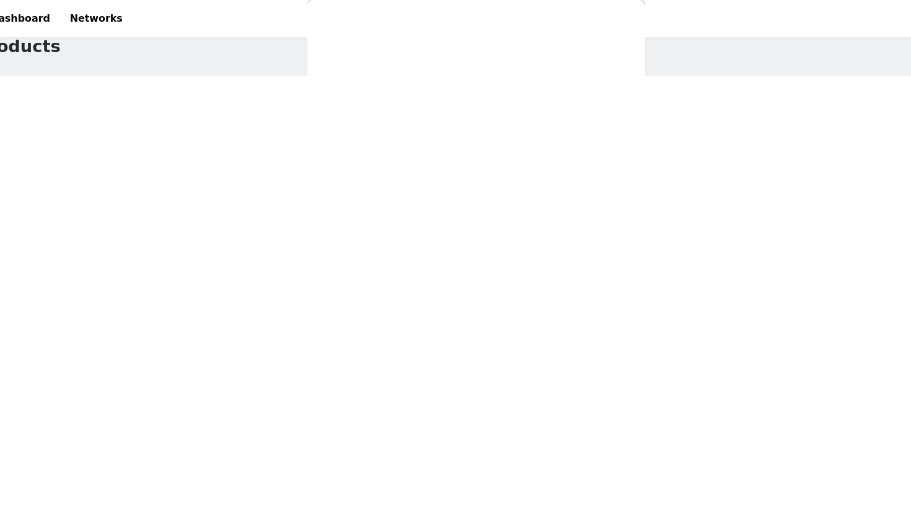
scroll to position [74, 0]
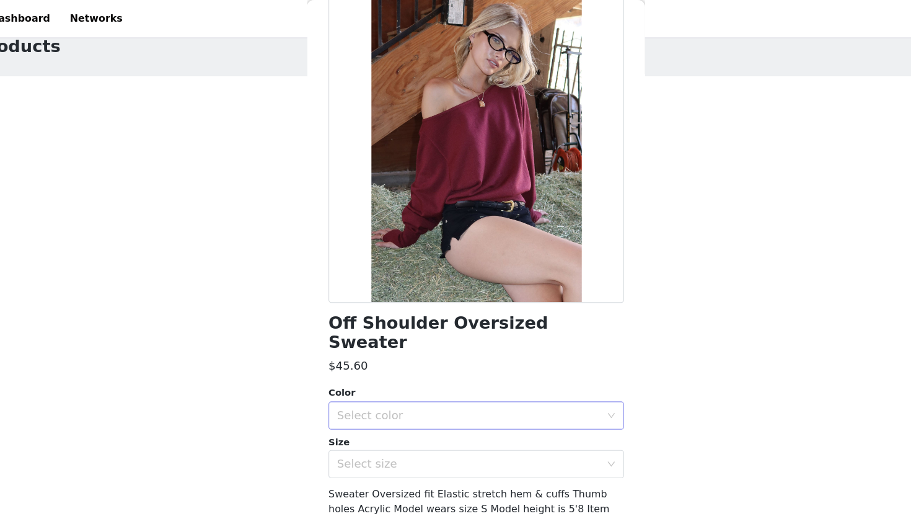
click at [444, 354] on div "Select color" at bounding box center [451, 366] width 237 height 24
click at [441, 374] on li "BURGUNDY" at bounding box center [455, 376] width 260 height 20
click at [436, 401] on div "Select size" at bounding box center [451, 409] width 237 height 24
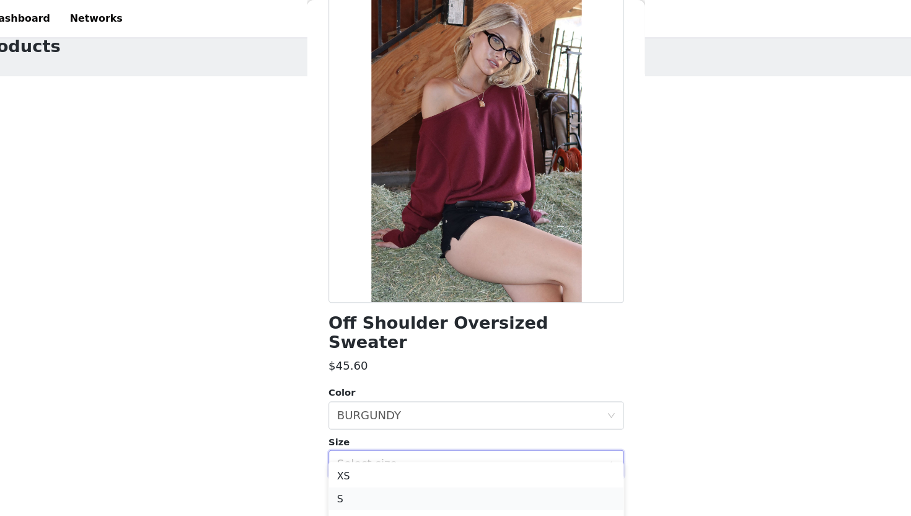
click at [413, 438] on li "S" at bounding box center [455, 439] width 260 height 20
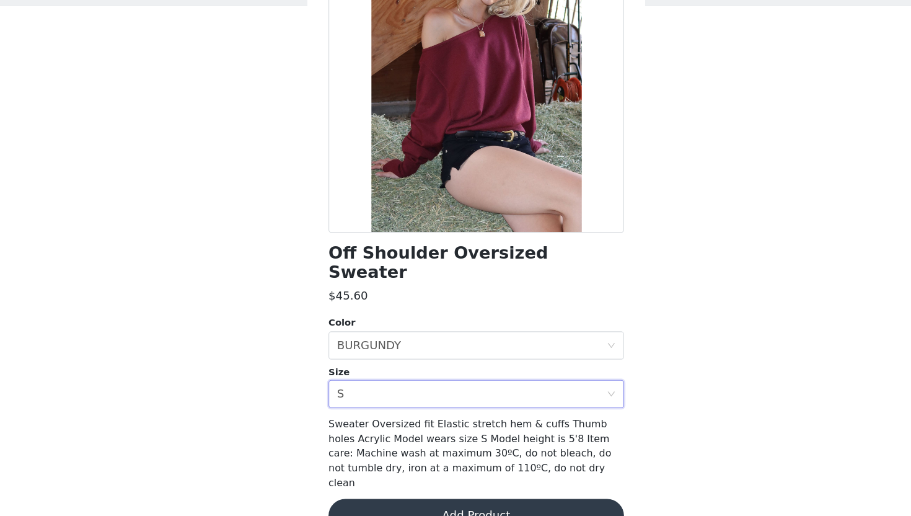
scroll to position [158, 0]
click at [430, 501] on button "Add Product" at bounding box center [455, 516] width 260 height 30
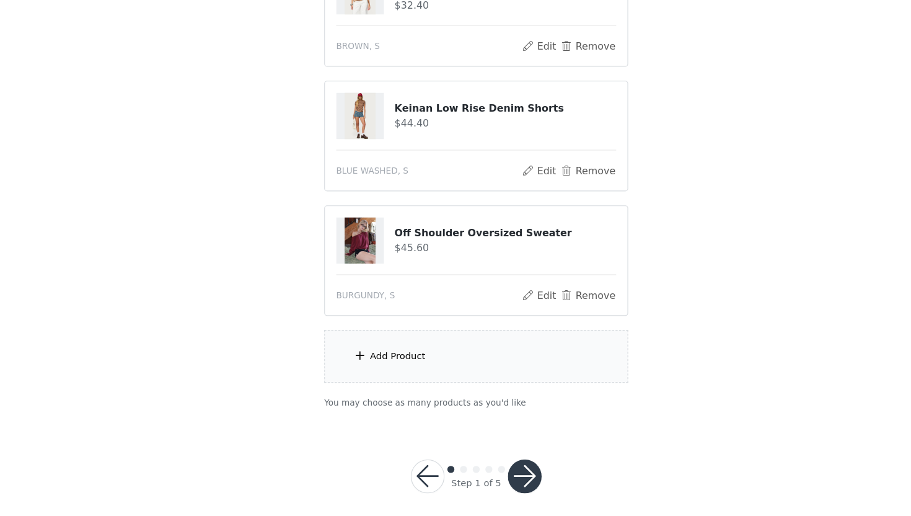
scroll to position [266, 0]
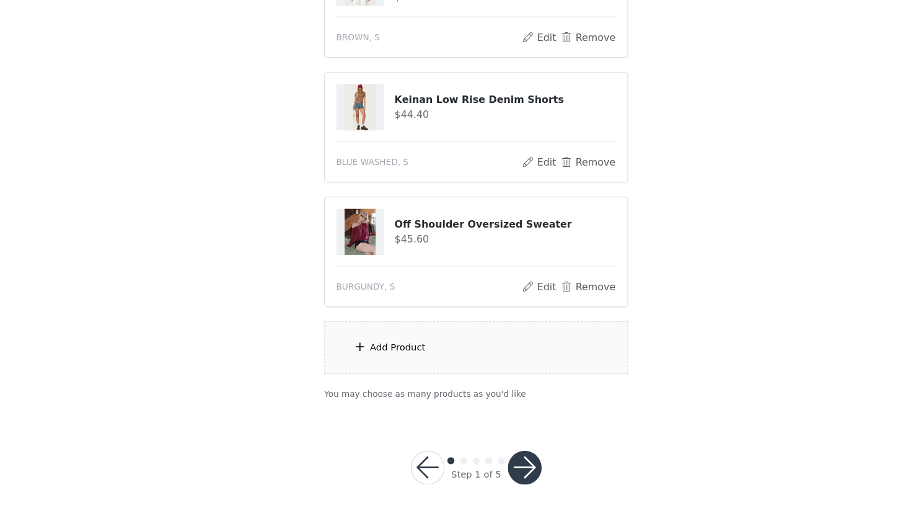
click at [505, 469] on button "button" at bounding box center [499, 473] width 30 height 30
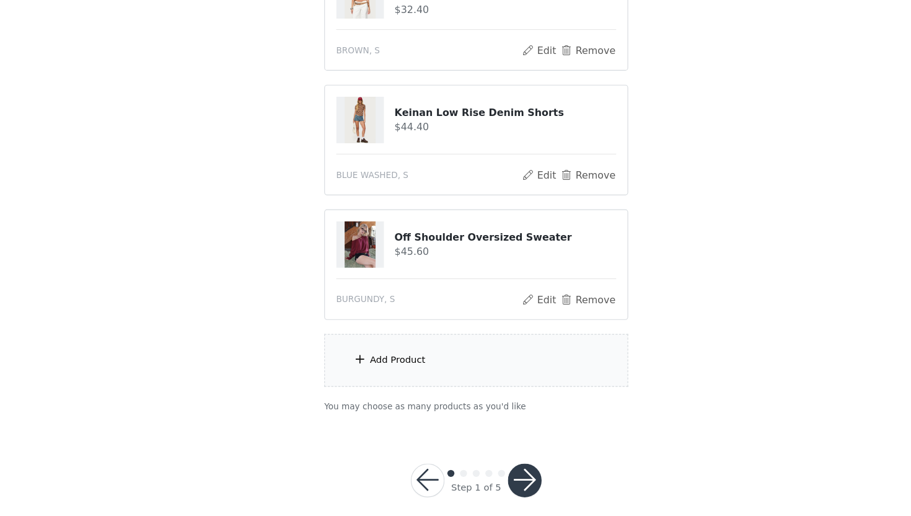
click at [505, 469] on button "button" at bounding box center [499, 484] width 30 height 30
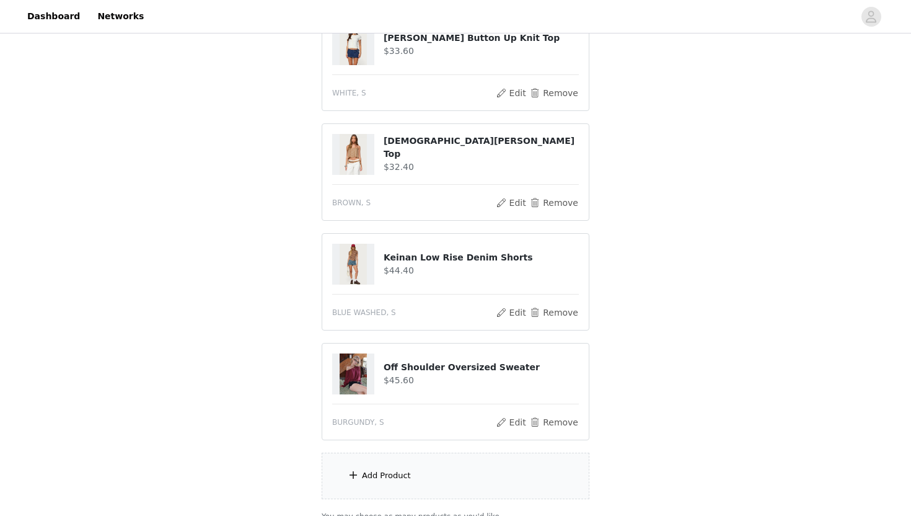
scroll to position [216, 0]
click at [555, 413] on button "Remove" at bounding box center [554, 420] width 50 height 15
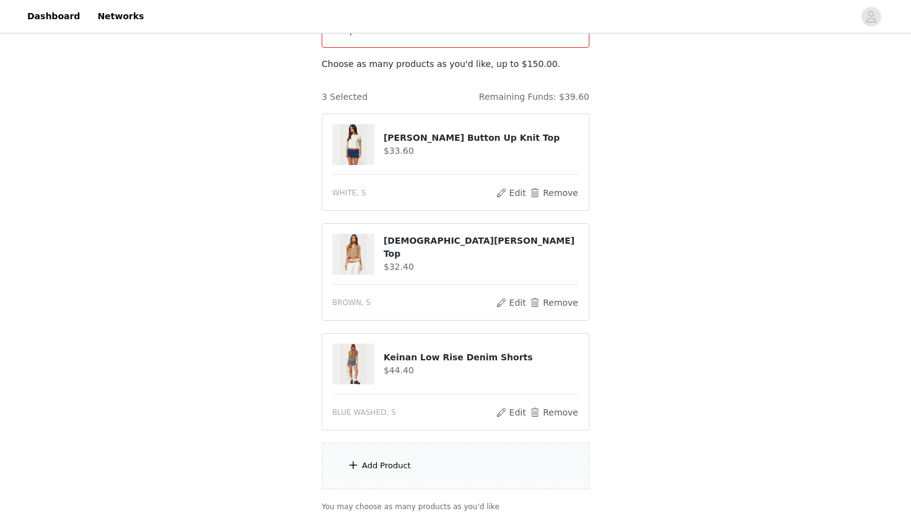
scroll to position [204, 0]
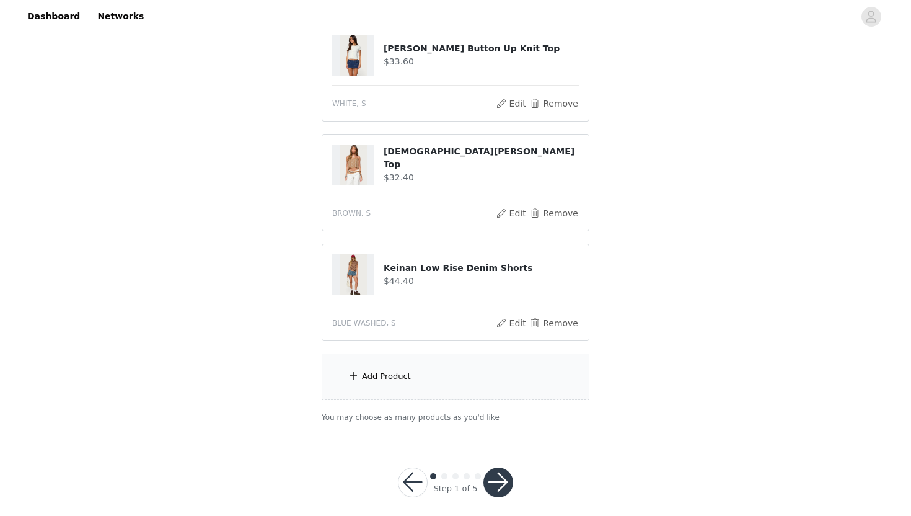
click at [461, 353] on div "Add Product" at bounding box center [456, 376] width 268 height 46
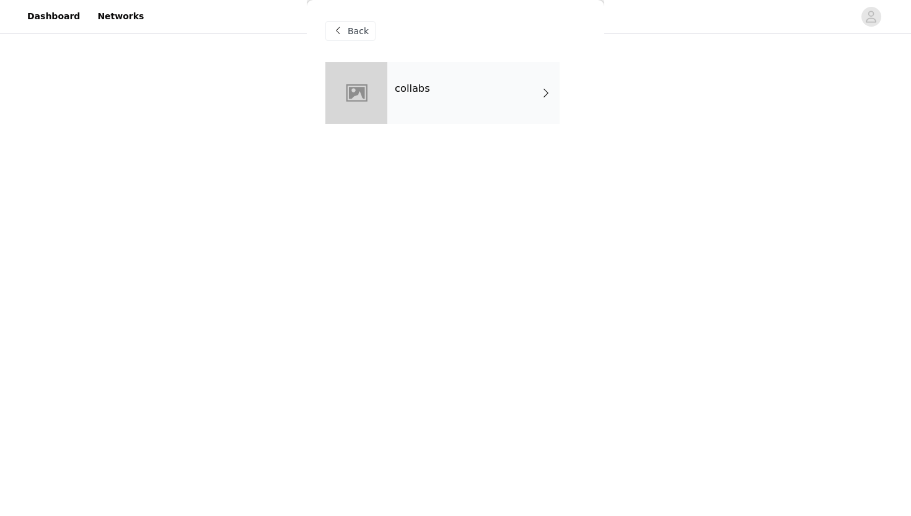
click at [457, 112] on div "collabs" at bounding box center [473, 93] width 172 height 62
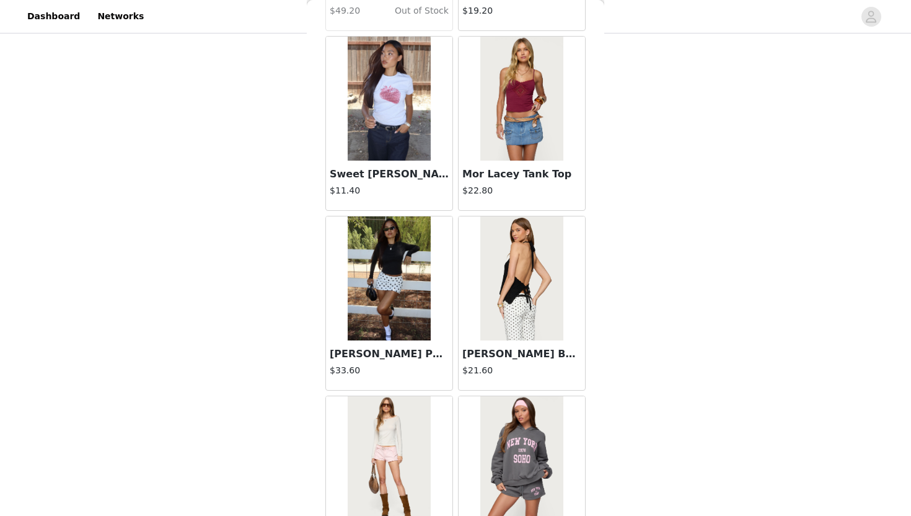
scroll to position [1381, 0]
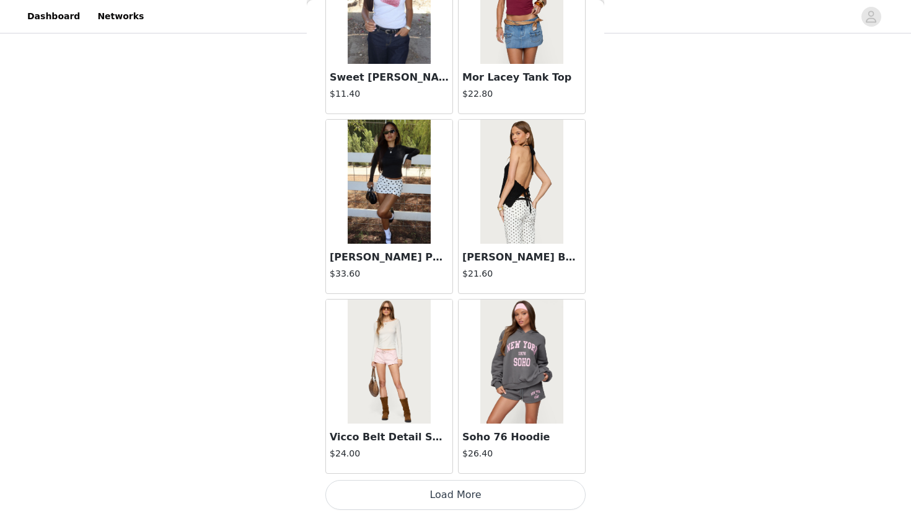
click at [480, 488] on button "Load More" at bounding box center [455, 495] width 260 height 30
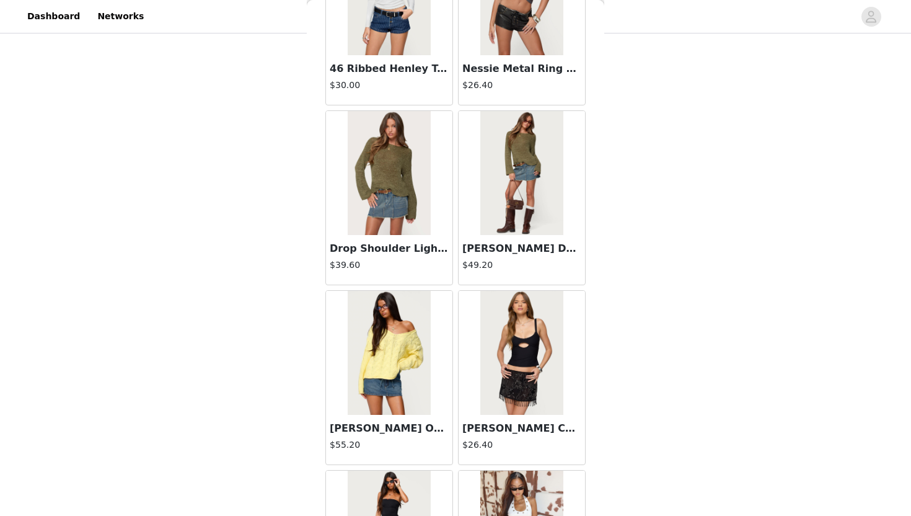
scroll to position [3132, 0]
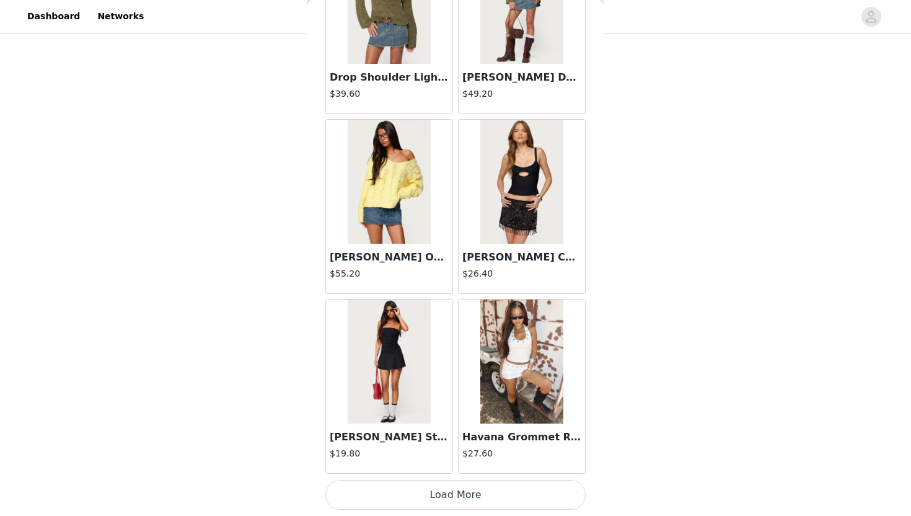
click at [501, 501] on button "Load More" at bounding box center [455, 495] width 260 height 30
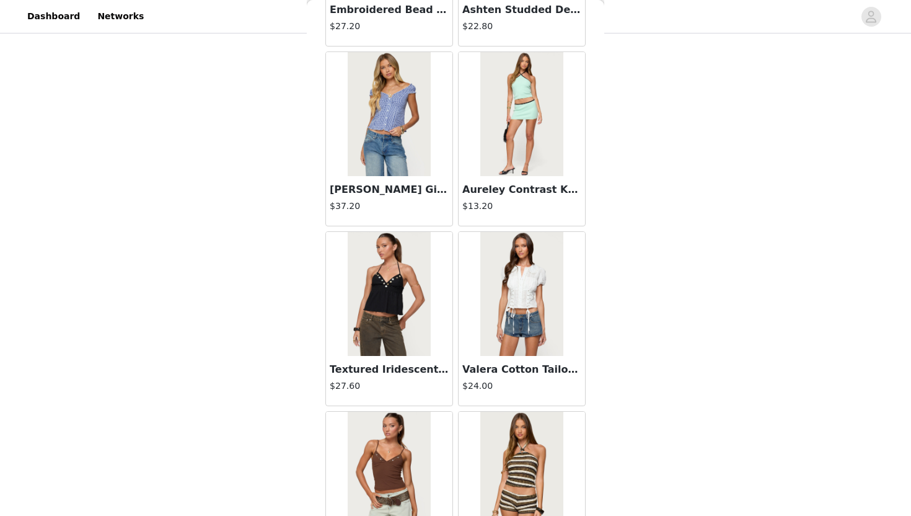
scroll to position [4977, 0]
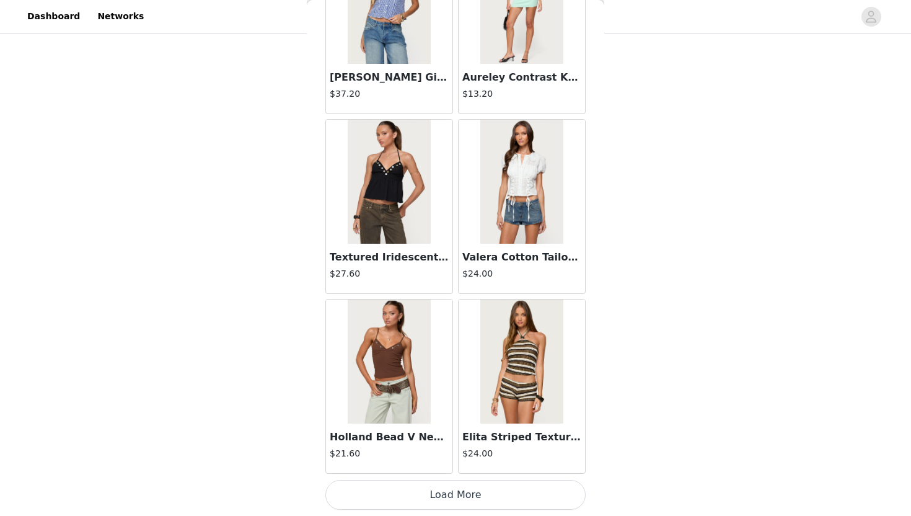
click at [457, 507] on button "Load More" at bounding box center [455, 495] width 260 height 30
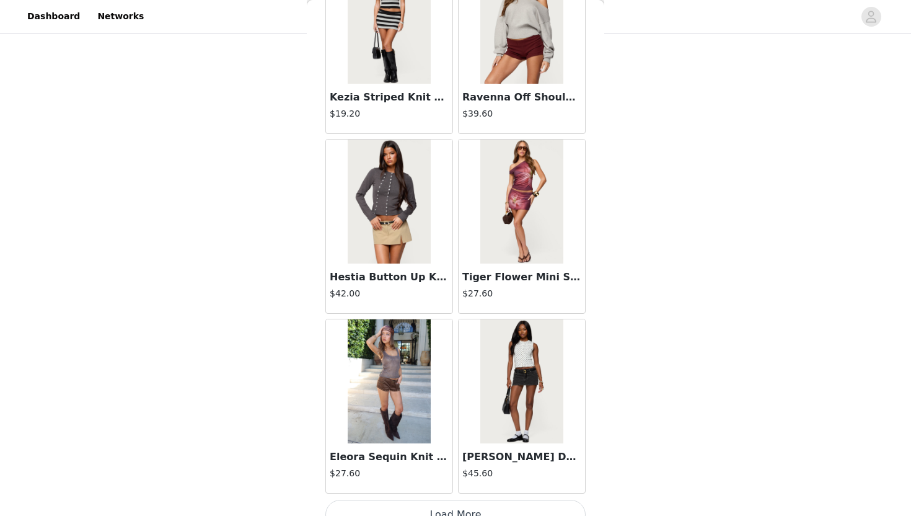
scroll to position [6774, 0]
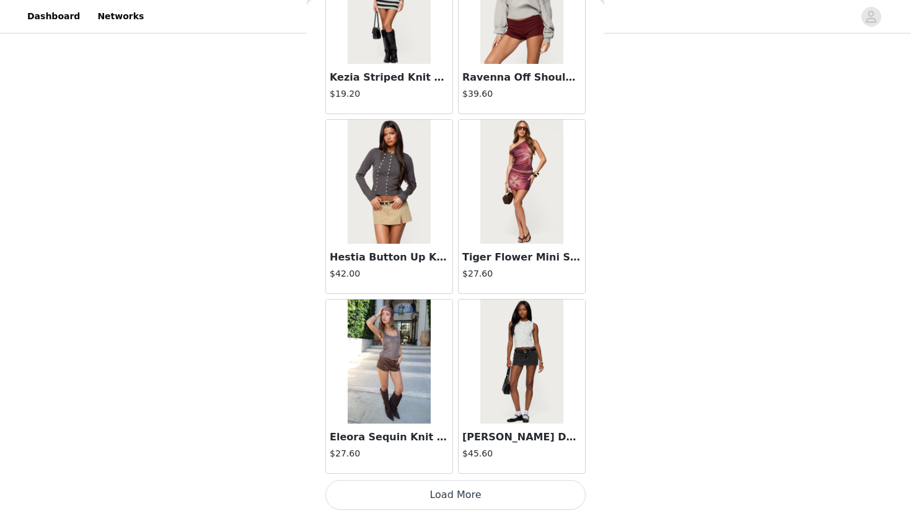
click at [487, 503] on button "Load More" at bounding box center [455, 495] width 260 height 30
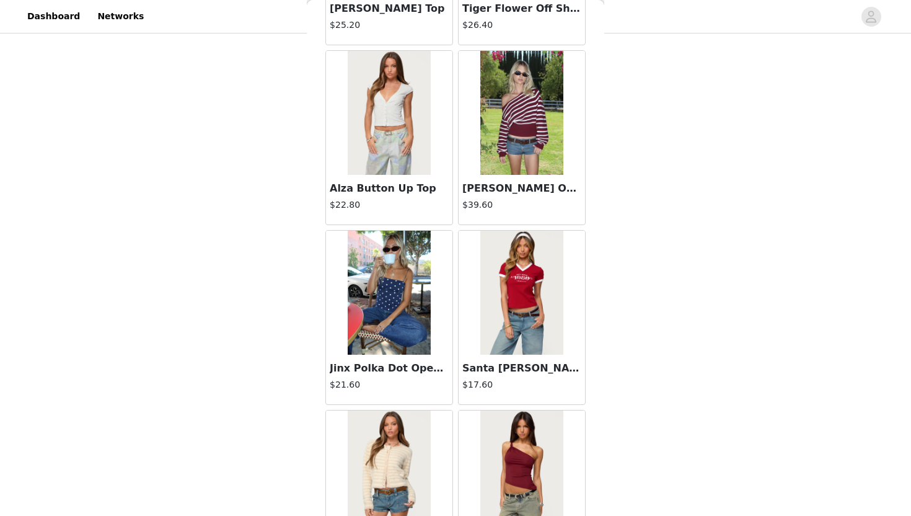
scroll to position [7923, 0]
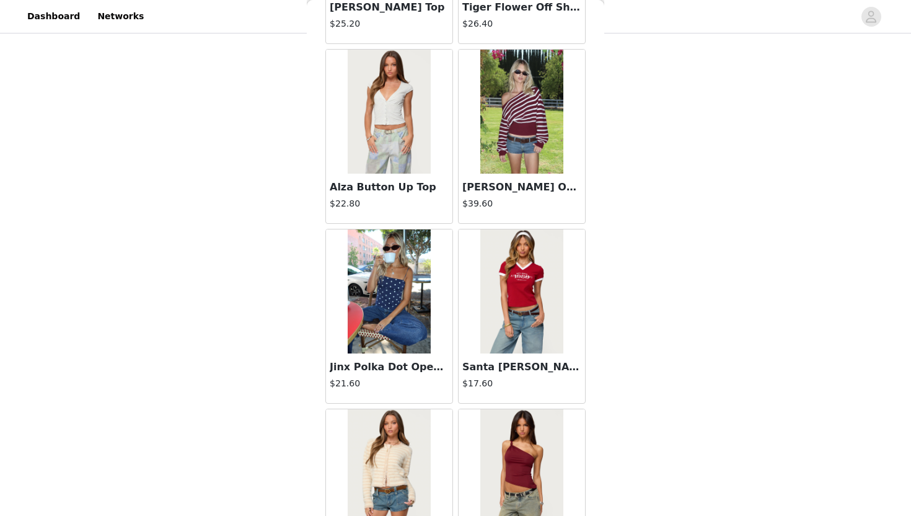
click at [515, 99] on img at bounding box center [521, 112] width 82 height 124
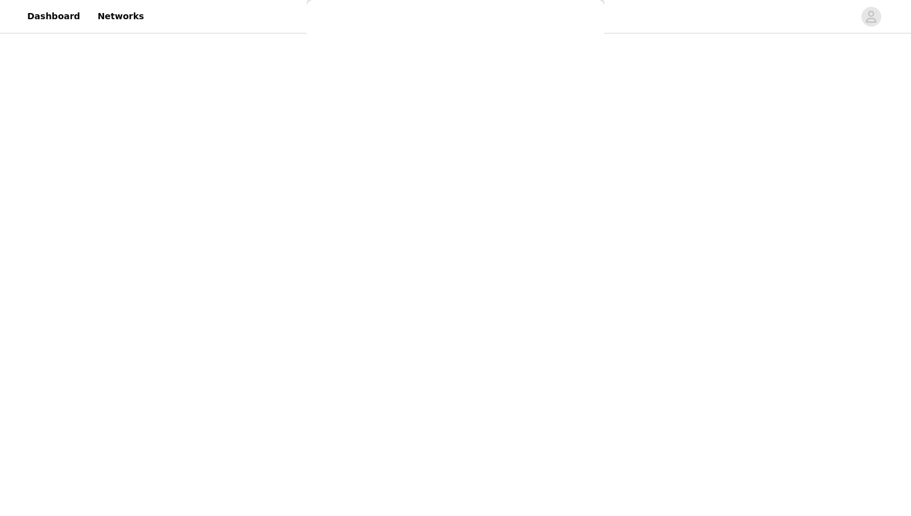
scroll to position [87, 0]
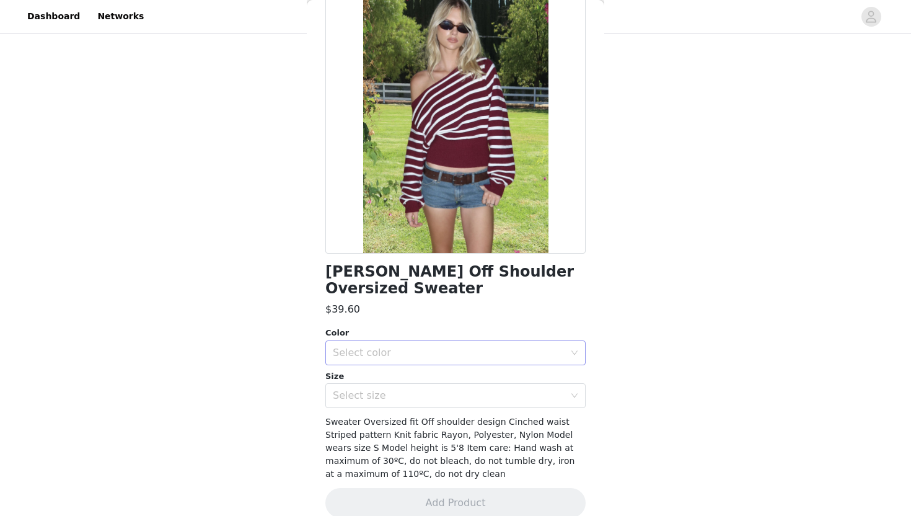
click at [479, 347] on div "Select color" at bounding box center [449, 353] width 232 height 12
click at [464, 363] on li "BURGUNDY" at bounding box center [455, 363] width 260 height 20
click at [454, 391] on div "[PERSON_NAME] Off Shoulder Oversized Sweater $39.60 Color Select color BURGUNDY…" at bounding box center [455, 254] width 260 height 558
click at [444, 389] on div "Select size" at bounding box center [449, 395] width 232 height 12
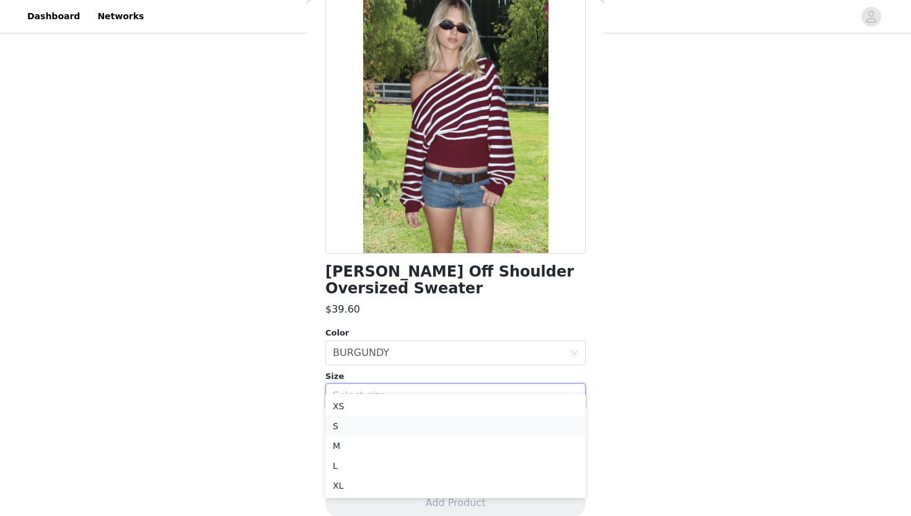
click at [413, 427] on li "S" at bounding box center [455, 426] width 260 height 20
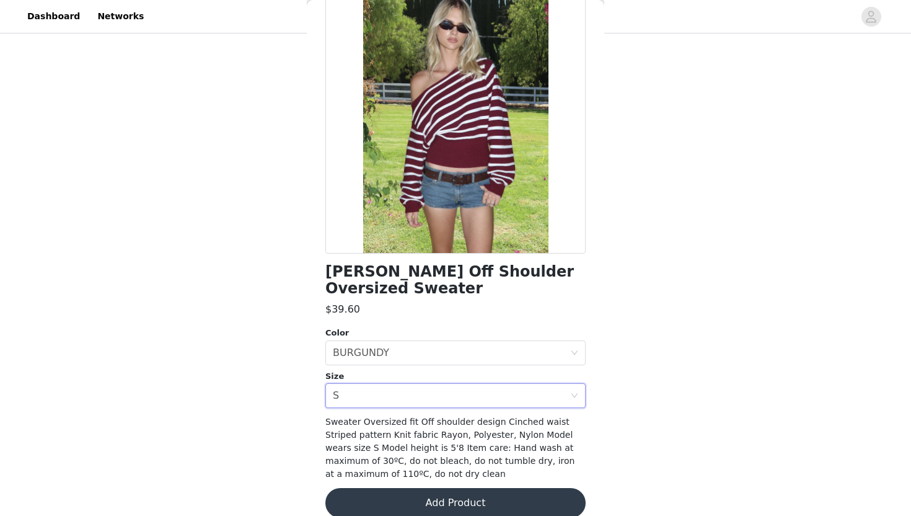
click at [413, 495] on button "Add Product" at bounding box center [455, 503] width 260 height 30
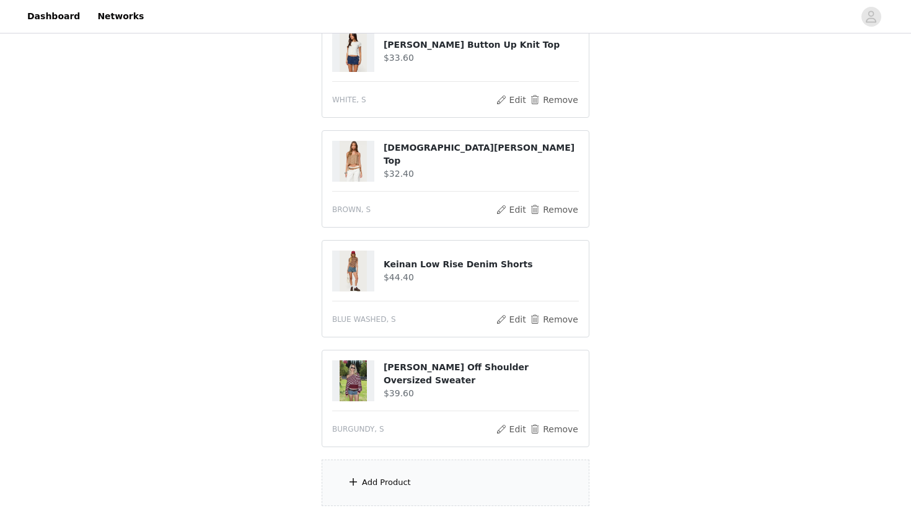
scroll to position [314, 0]
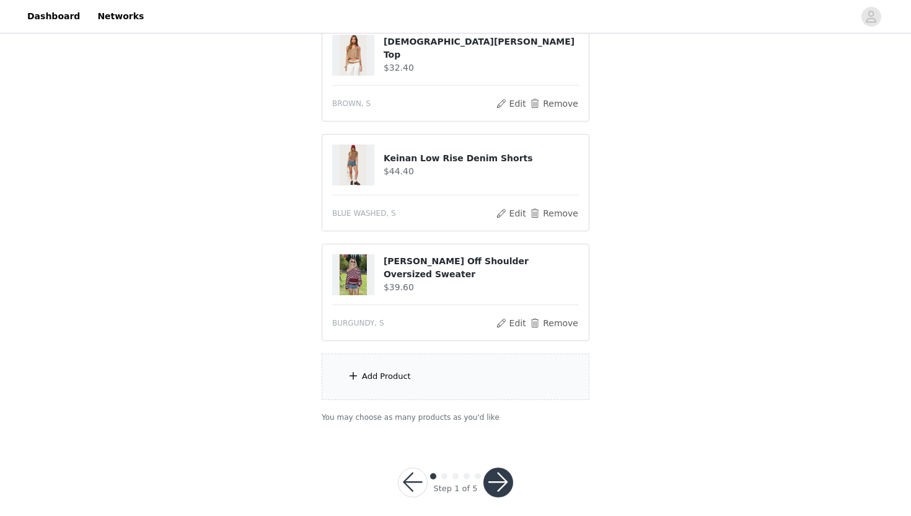
click at [496, 469] on button "button" at bounding box center [499, 482] width 30 height 30
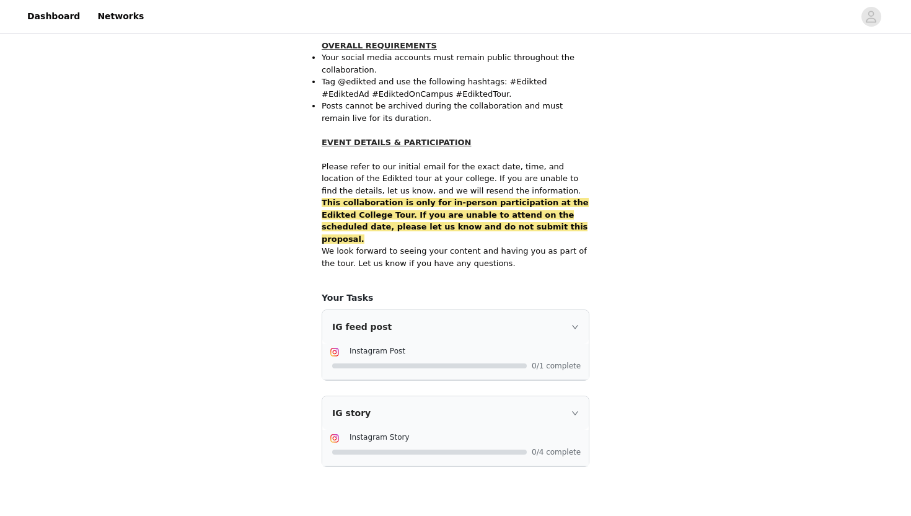
scroll to position [765, 0]
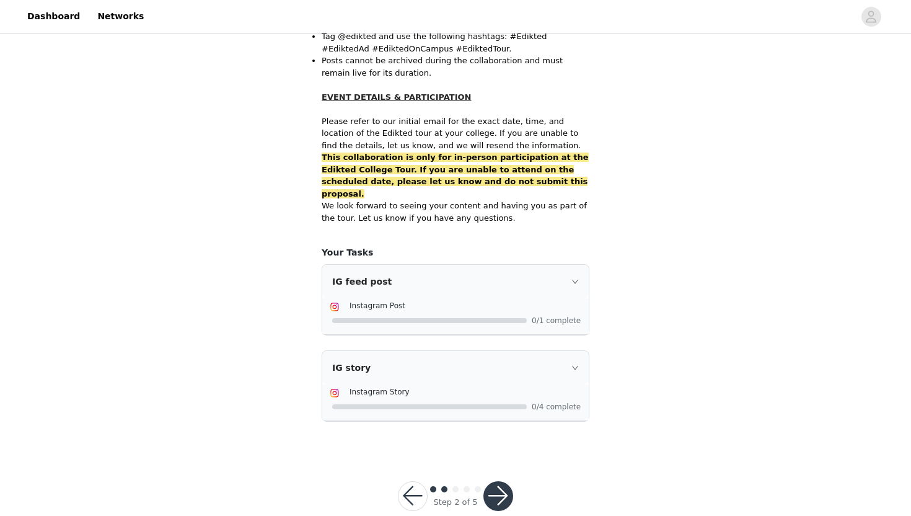
click at [406, 481] on button "button" at bounding box center [413, 496] width 30 height 30
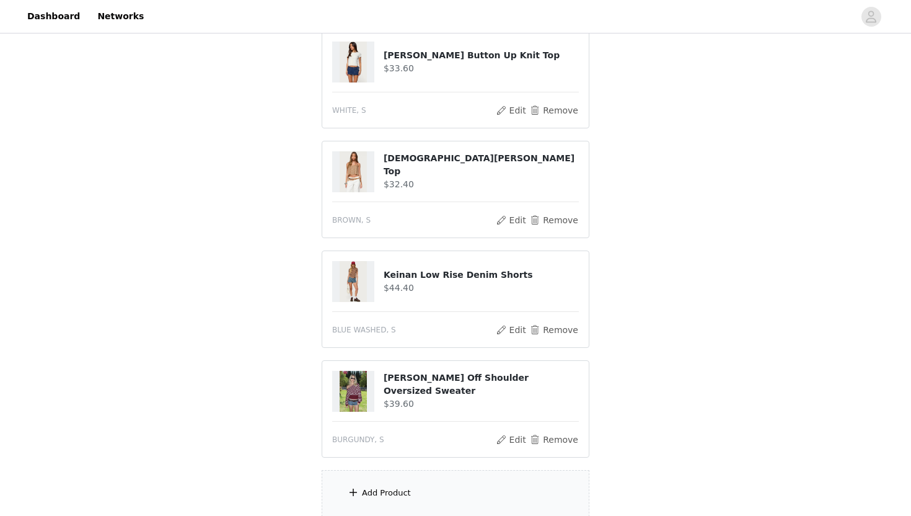
scroll to position [154, 0]
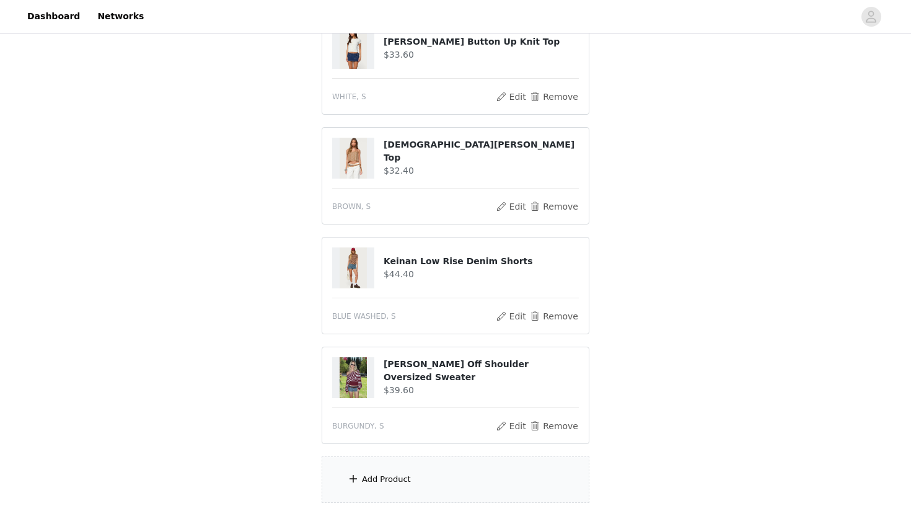
click at [466, 493] on div "Add Product" at bounding box center [456, 479] width 268 height 46
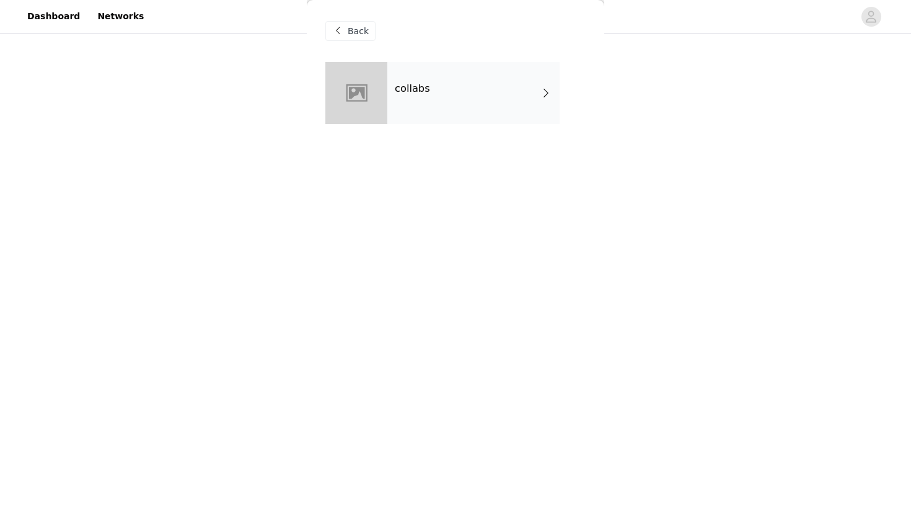
click at [448, 95] on div "collabs" at bounding box center [473, 93] width 172 height 62
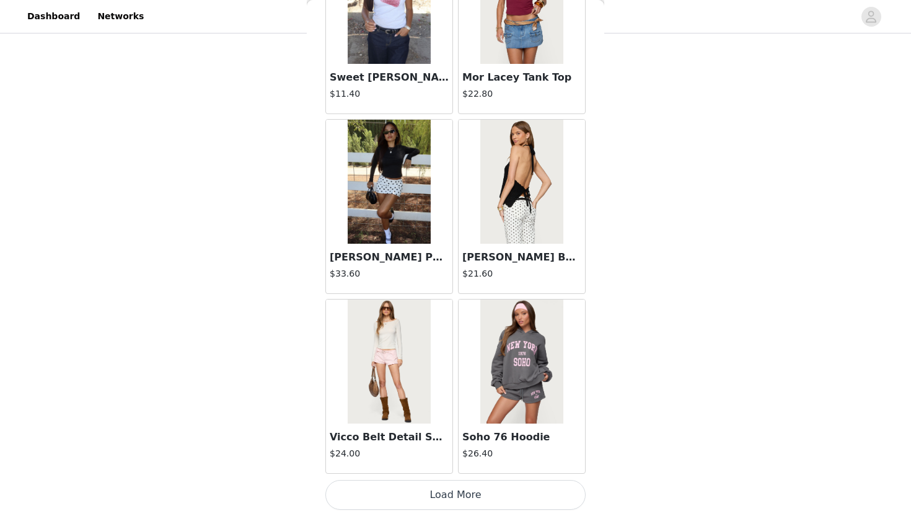
scroll to position [268, 0]
click at [467, 503] on button "Load More" at bounding box center [455, 495] width 260 height 30
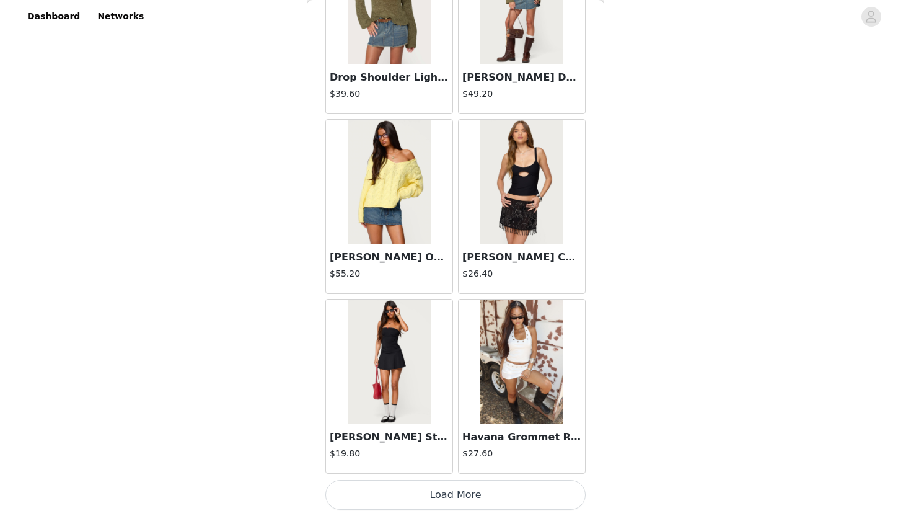
click at [500, 490] on button "Load More" at bounding box center [455, 495] width 260 height 30
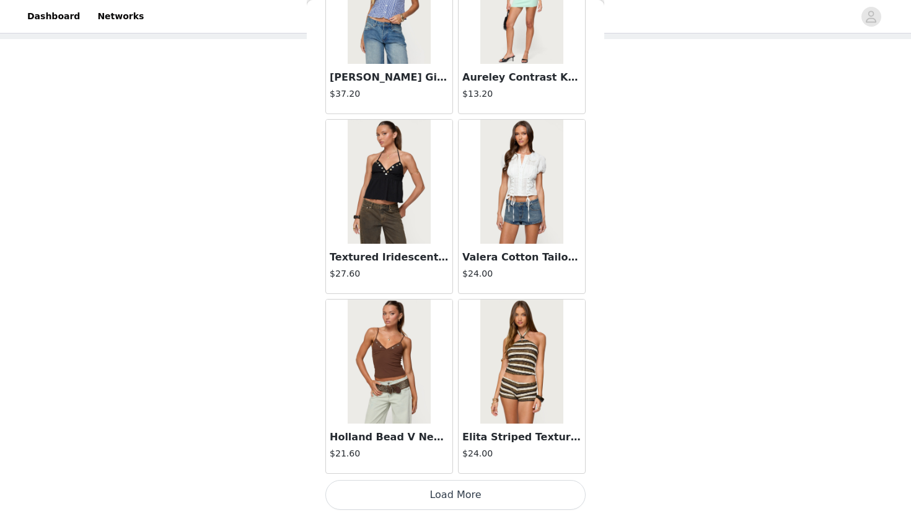
scroll to position [65, 0]
click at [495, 492] on button "Load More" at bounding box center [455, 495] width 260 height 30
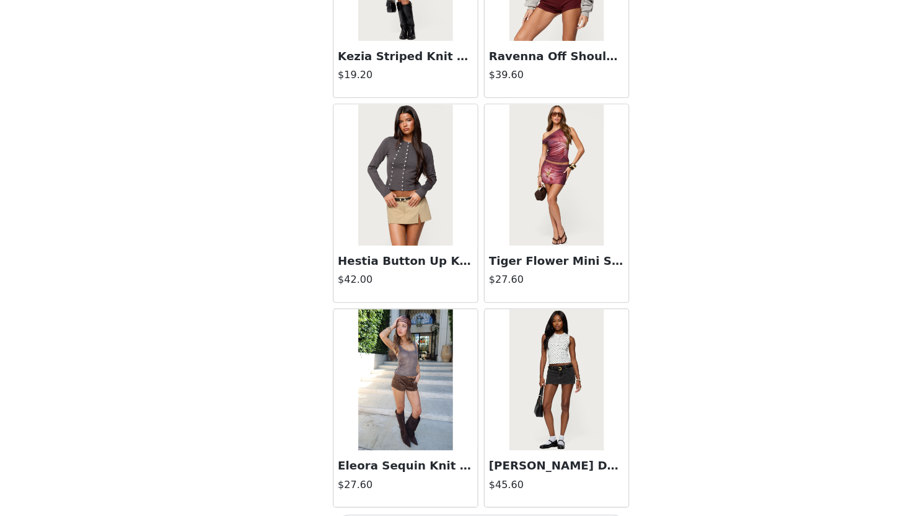
scroll to position [6774, 0]
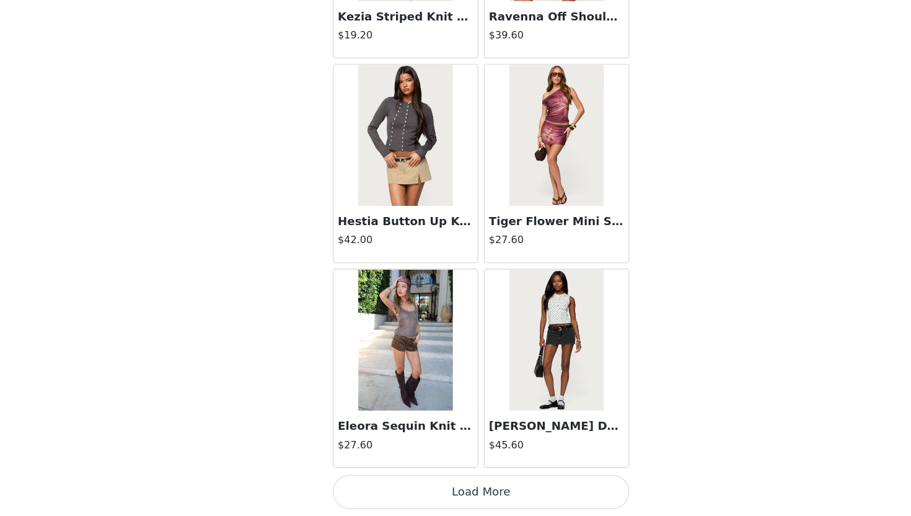
click at [488, 493] on button "Load More" at bounding box center [455, 495] width 260 height 30
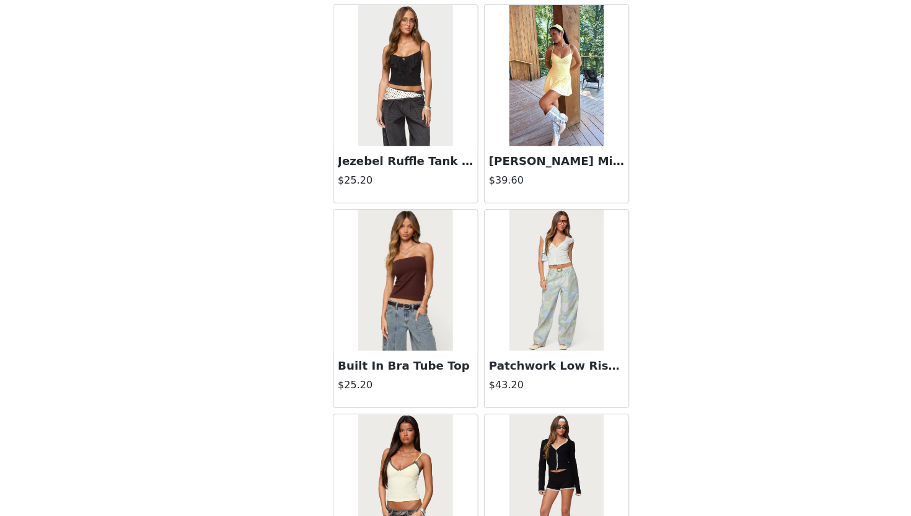
scroll to position [8572, 0]
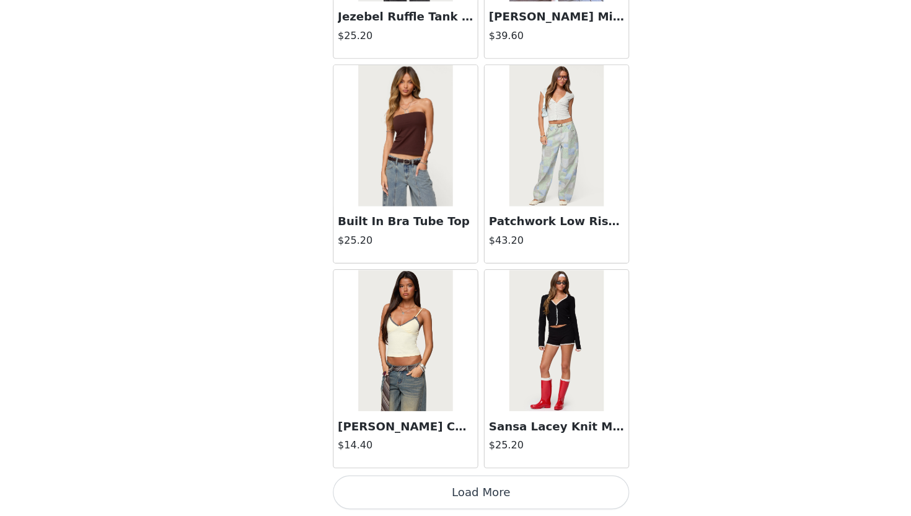
click at [487, 493] on button "Load More" at bounding box center [455, 495] width 260 height 30
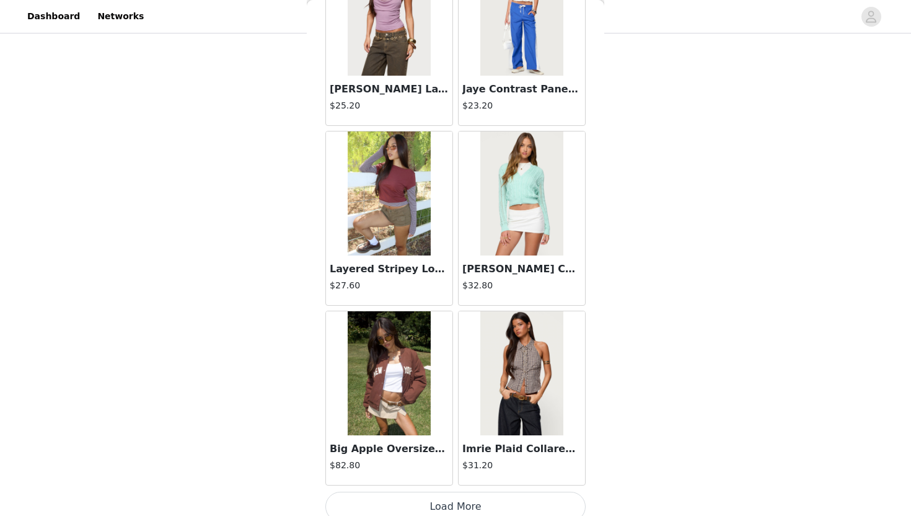
scroll to position [10370, 0]
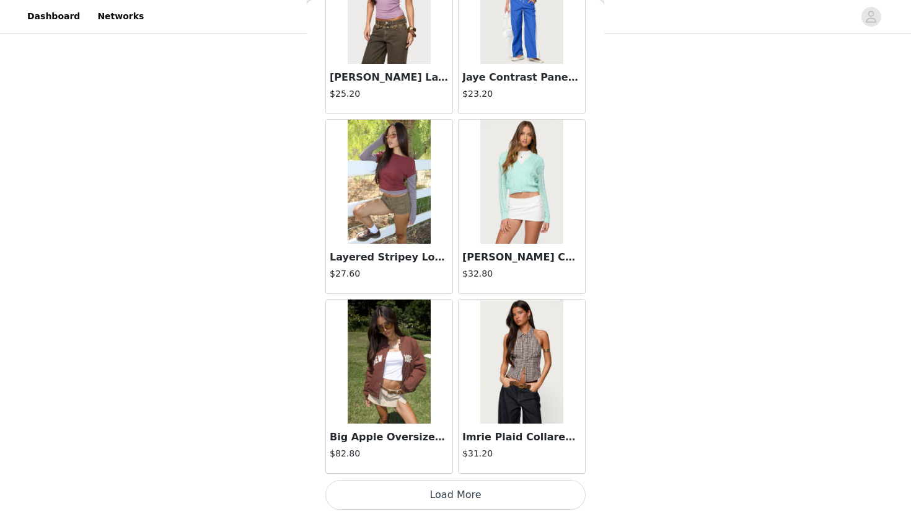
click at [492, 500] on button "Load More" at bounding box center [455, 495] width 260 height 30
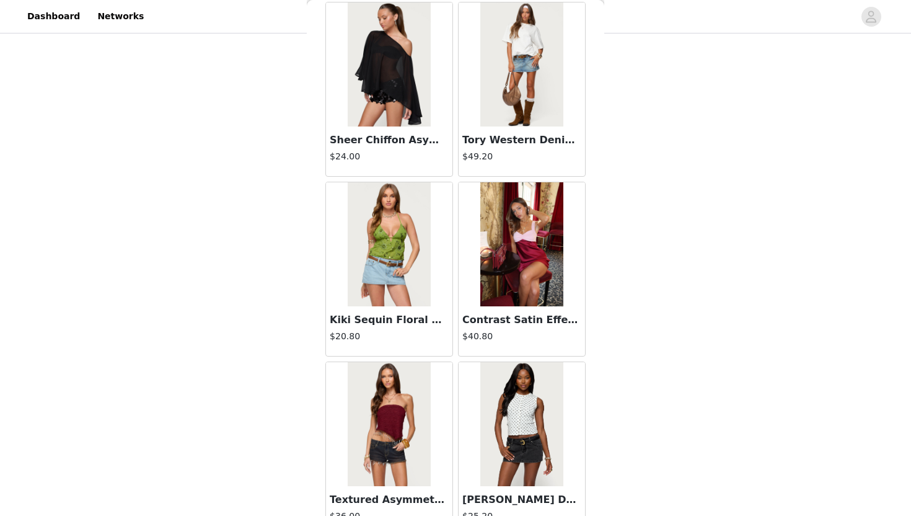
scroll to position [12167, 0]
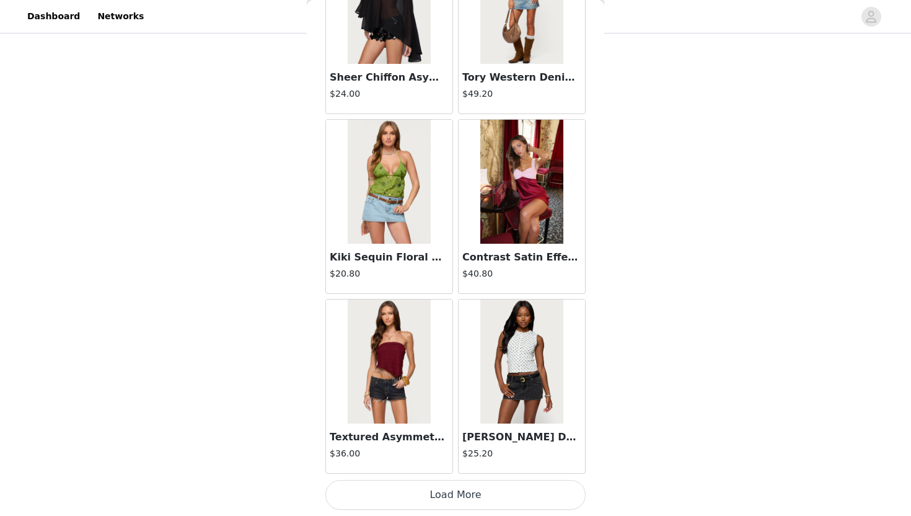
click at [501, 502] on button "Load More" at bounding box center [455, 495] width 260 height 30
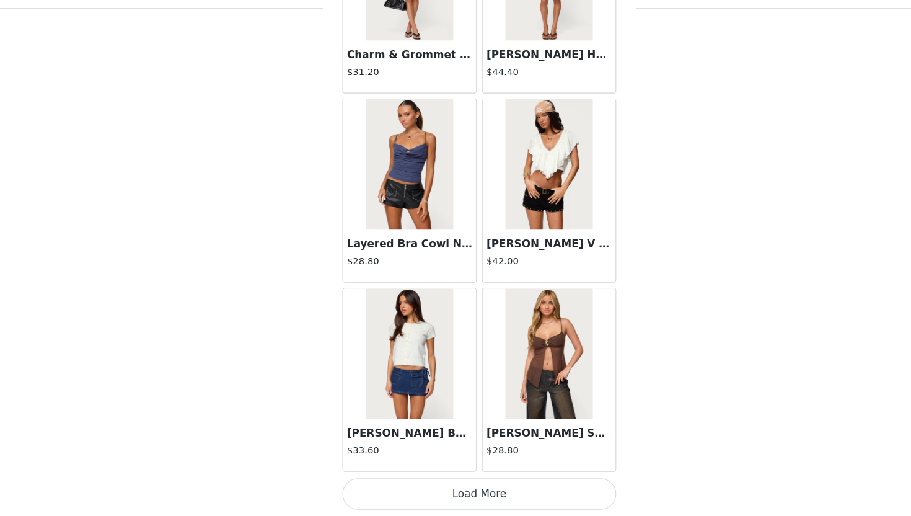
scroll to position [268, 0]
click at [482, 508] on button "Load More" at bounding box center [455, 495] width 260 height 30
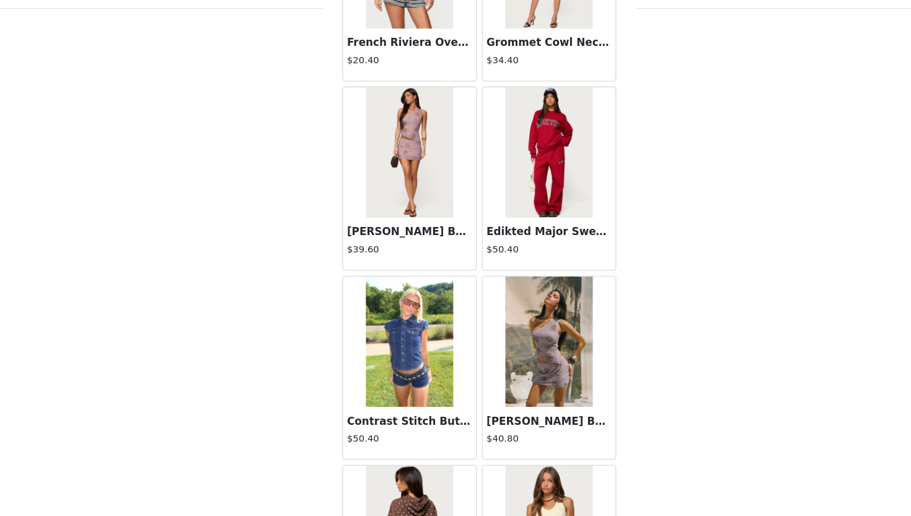
scroll to position [15763, 0]
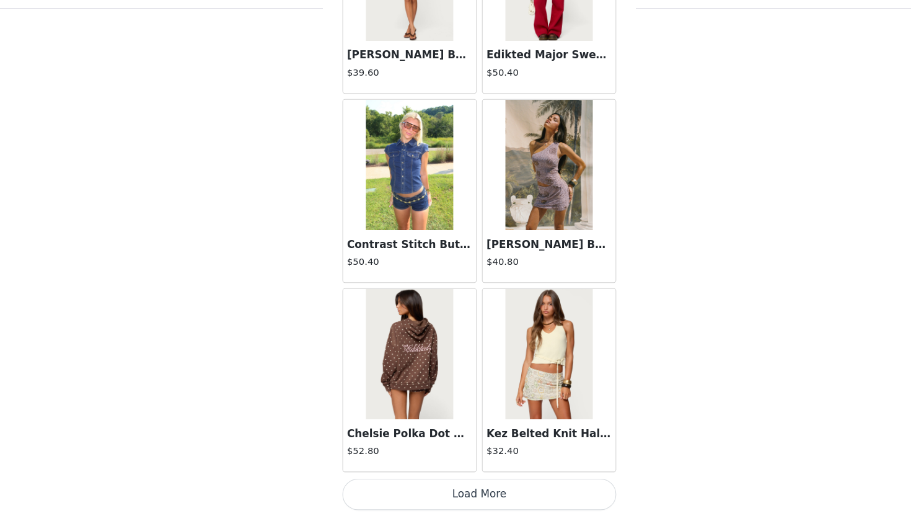
click at [436, 494] on button "Load More" at bounding box center [455, 495] width 260 height 30
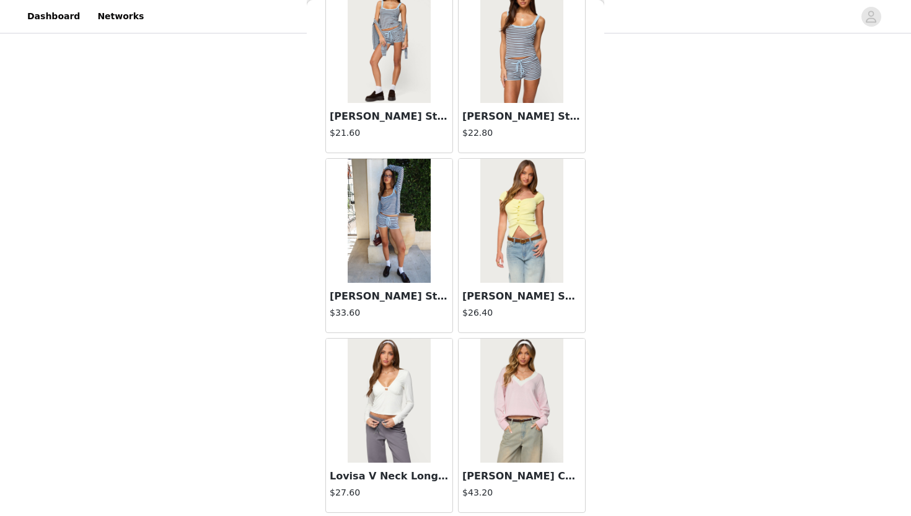
scroll to position [16747, 0]
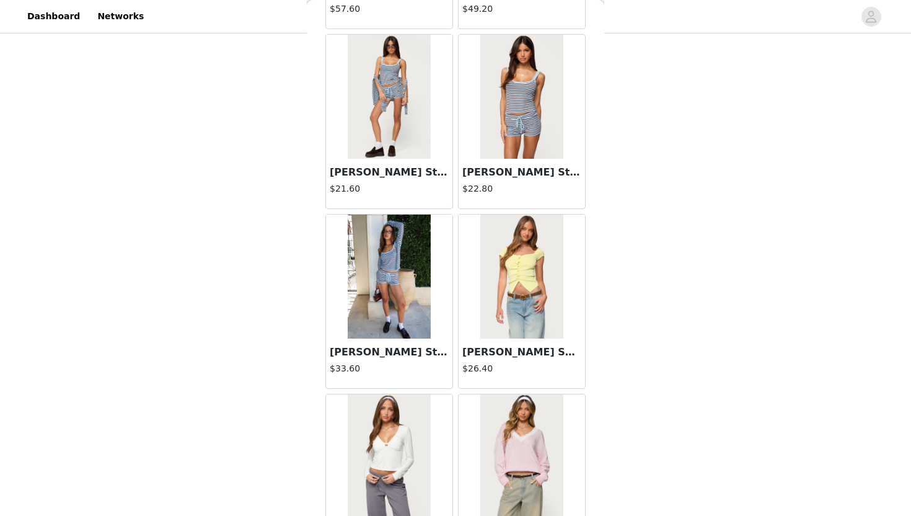
click at [386, 307] on img at bounding box center [389, 276] width 82 height 124
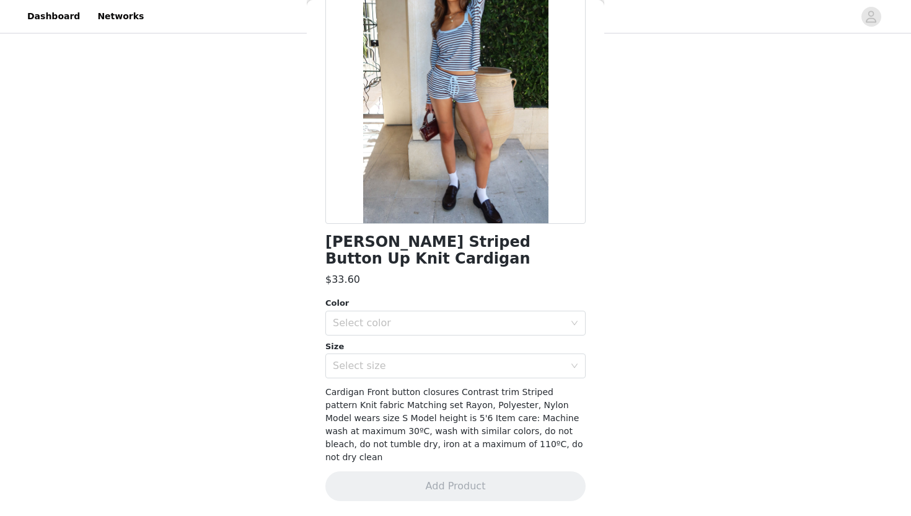
scroll to position [87, 0]
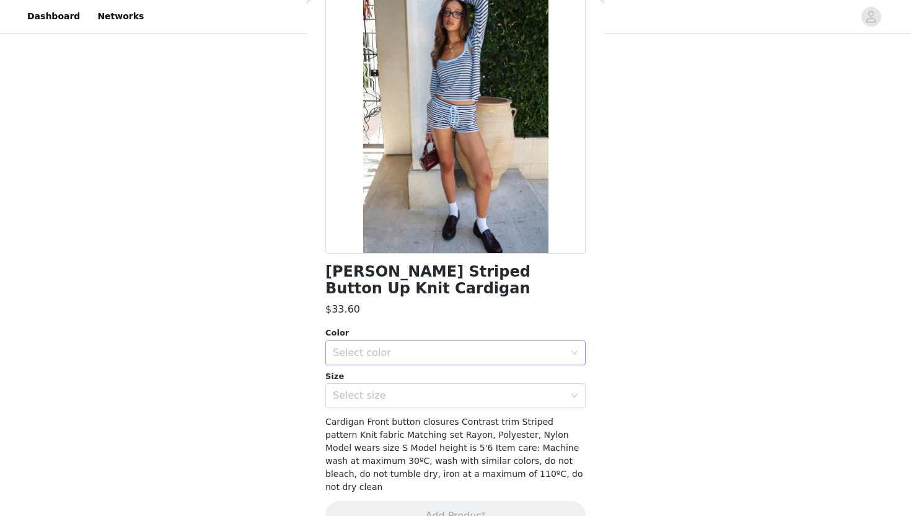
click at [435, 347] on div "Select color" at bounding box center [449, 353] width 232 height 12
click at [434, 369] on li "LIGHT BLUE" at bounding box center [455, 363] width 260 height 20
click at [435, 389] on div "Select size" at bounding box center [449, 395] width 232 height 12
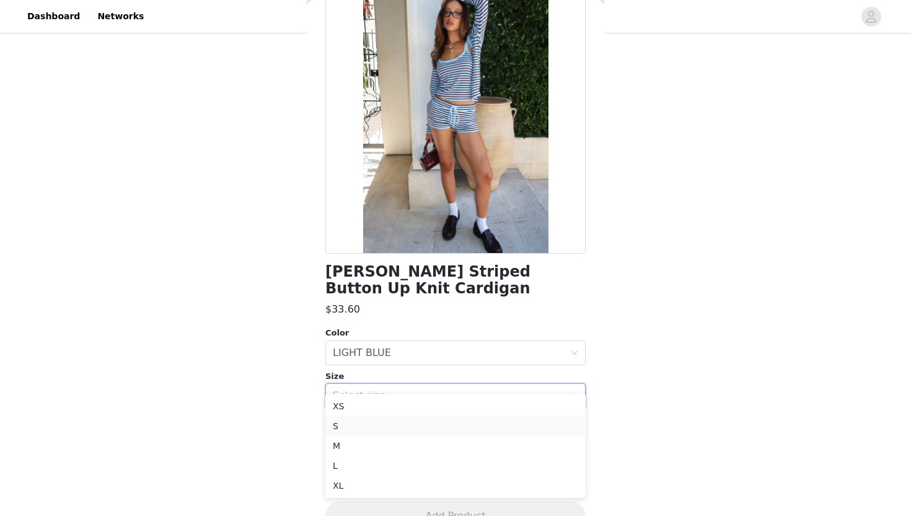
click at [410, 424] on li "S" at bounding box center [455, 426] width 260 height 20
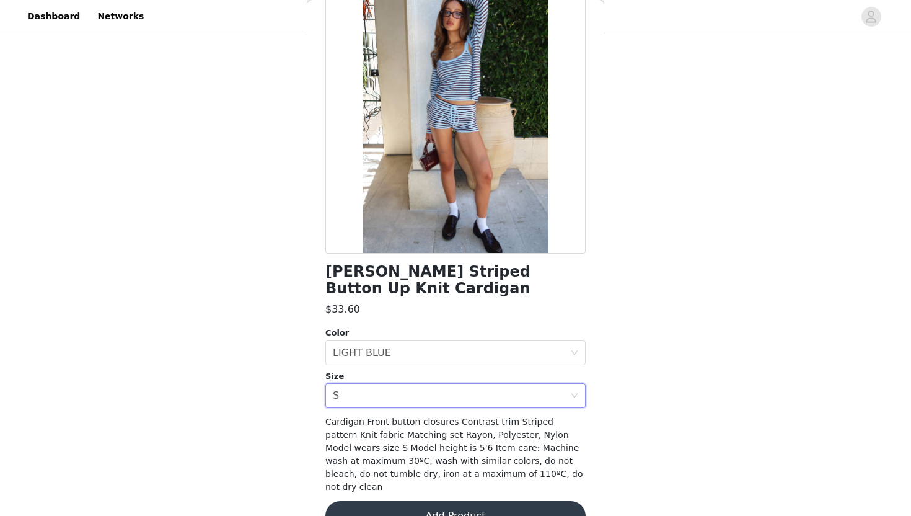
click at [483, 501] on button "Add Product" at bounding box center [455, 516] width 260 height 30
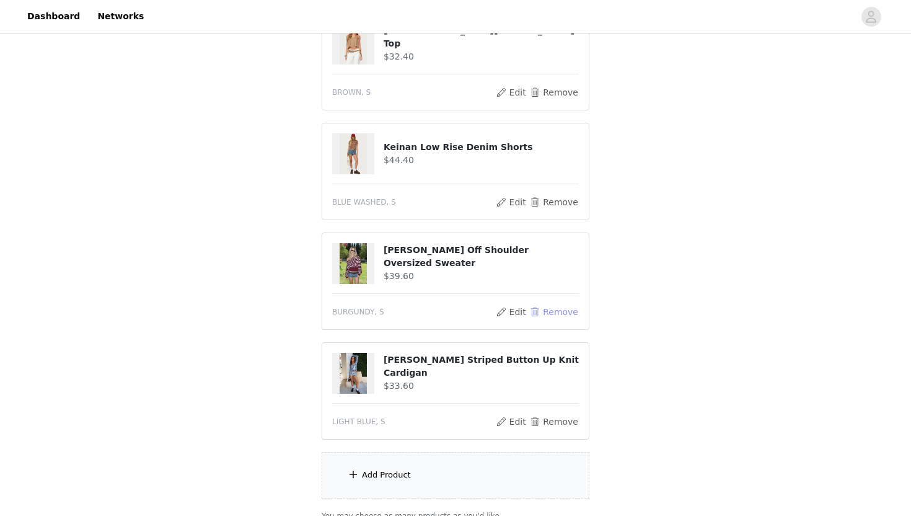
click at [555, 305] on button "Remove" at bounding box center [554, 311] width 50 height 15
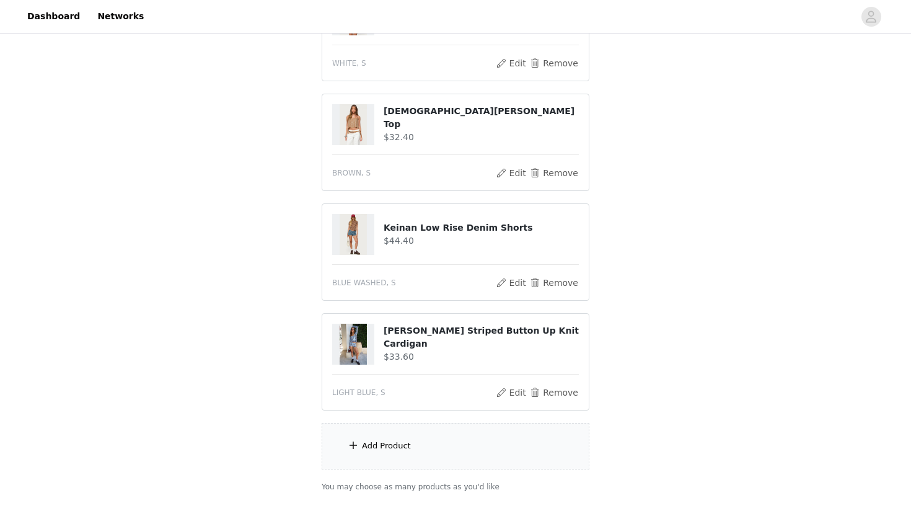
scroll to position [268, 0]
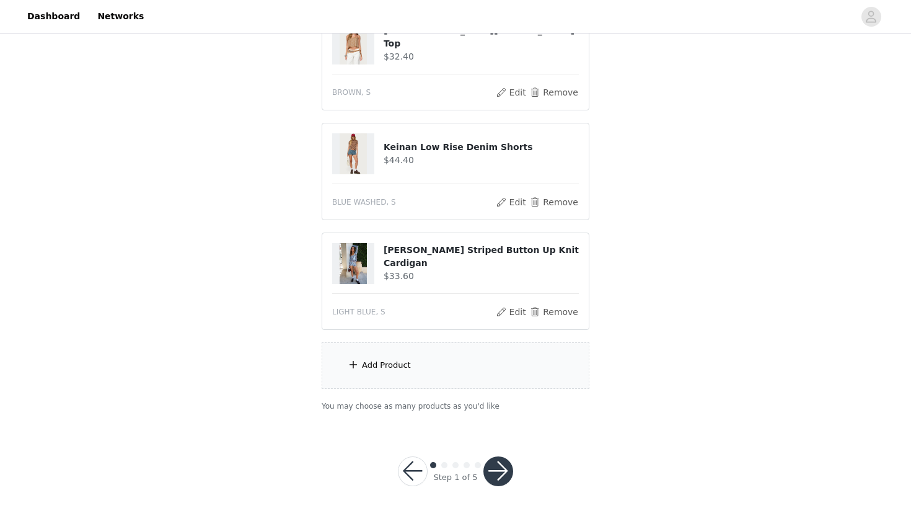
click at [485, 469] on button "button" at bounding box center [499, 471] width 30 height 30
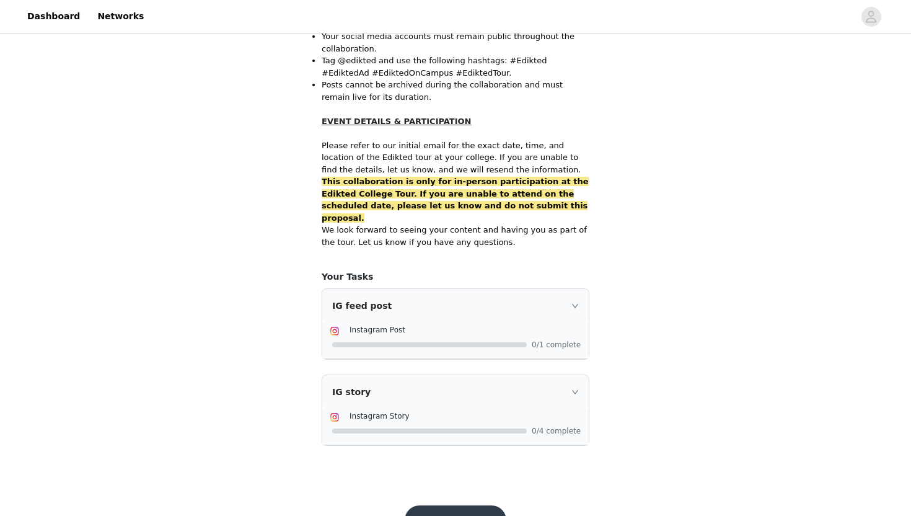
scroll to position [765, 0]
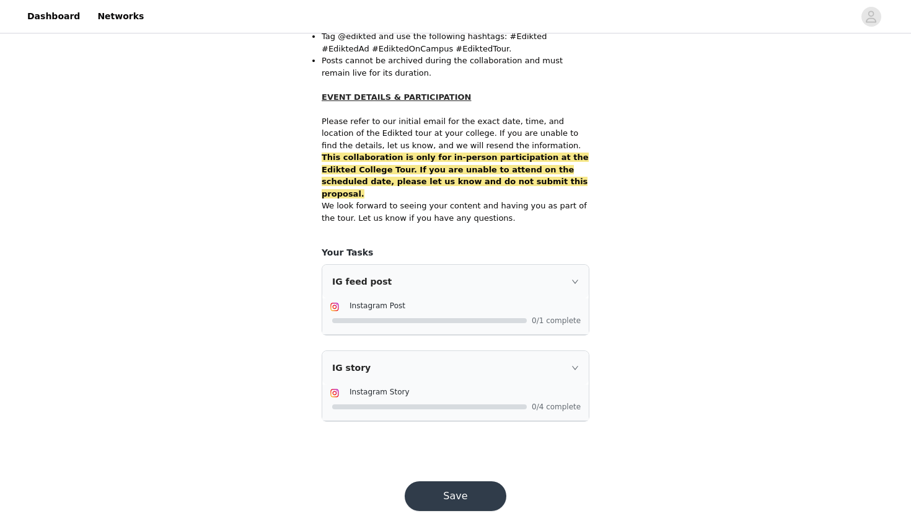
click at [569, 265] on div "IG feed post" at bounding box center [455, 281] width 267 height 33
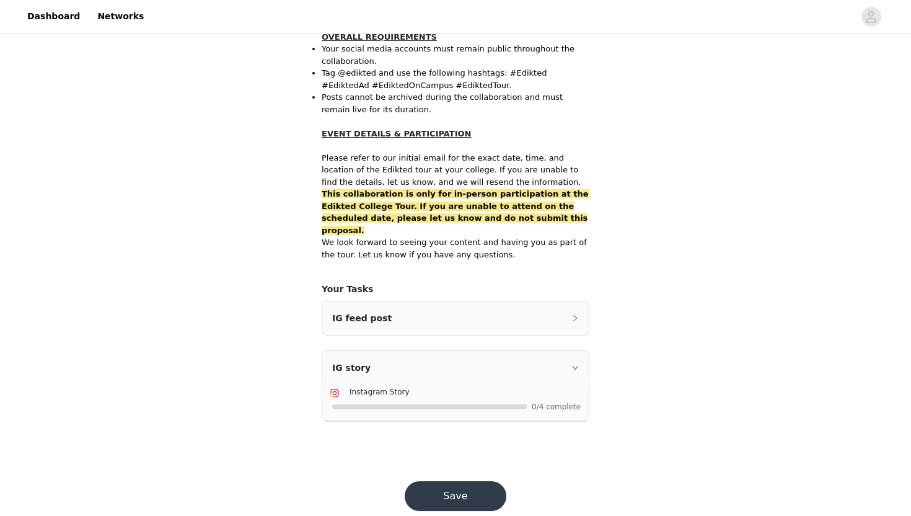
click at [580, 301] on div "IG feed post" at bounding box center [455, 317] width 267 height 33
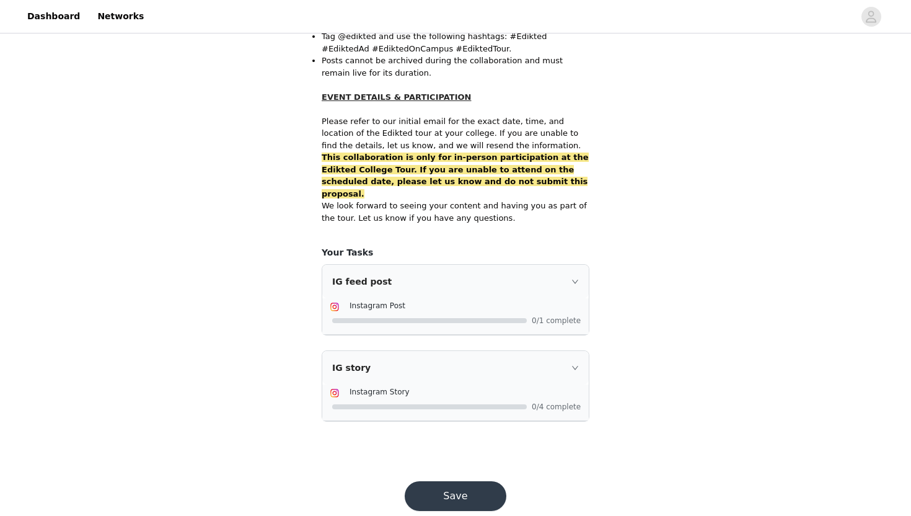
click at [484, 481] on button "Save" at bounding box center [456, 496] width 102 height 30
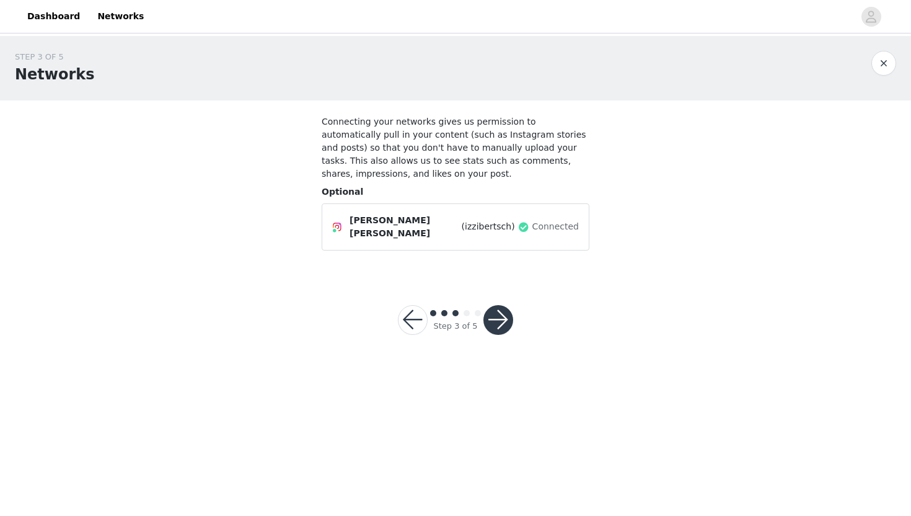
click at [493, 316] on button "button" at bounding box center [499, 320] width 30 height 30
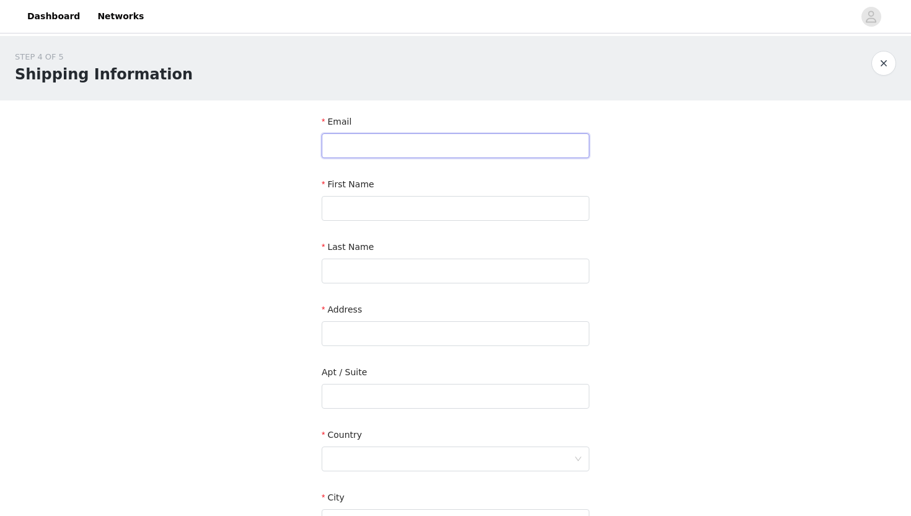
click at [493, 141] on input "text" at bounding box center [456, 145] width 268 height 25
type input "[EMAIL_ADDRESS][DOMAIN_NAME]"
type input "[PERSON_NAME]"
type input "[STREET_ADDRESS]"
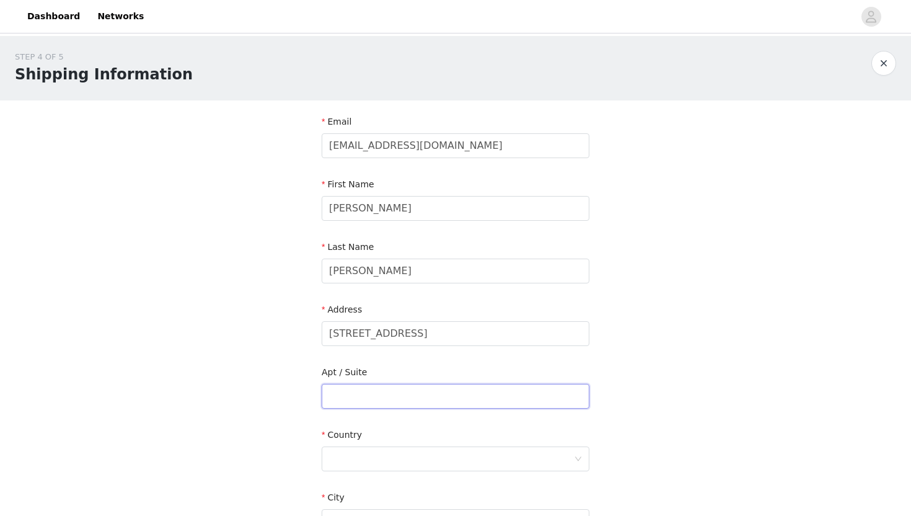
type input "Unit 1N"
type input "Chicago Il, 60657"
type input "60657"
type input "2064685046"
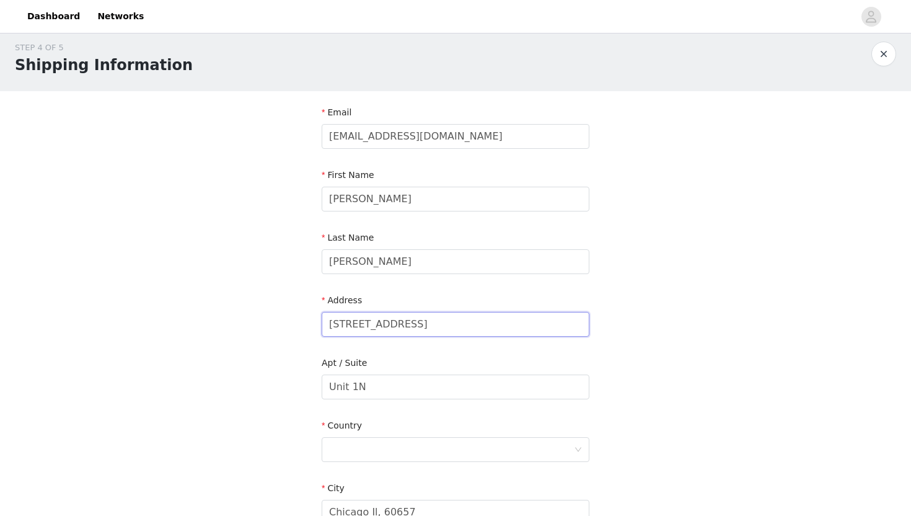
click at [447, 317] on input "[STREET_ADDRESS]" at bounding box center [456, 324] width 268 height 25
type input "[STREET_ADDRESS]"
click at [401, 381] on input "Unit 1N" at bounding box center [456, 386] width 268 height 25
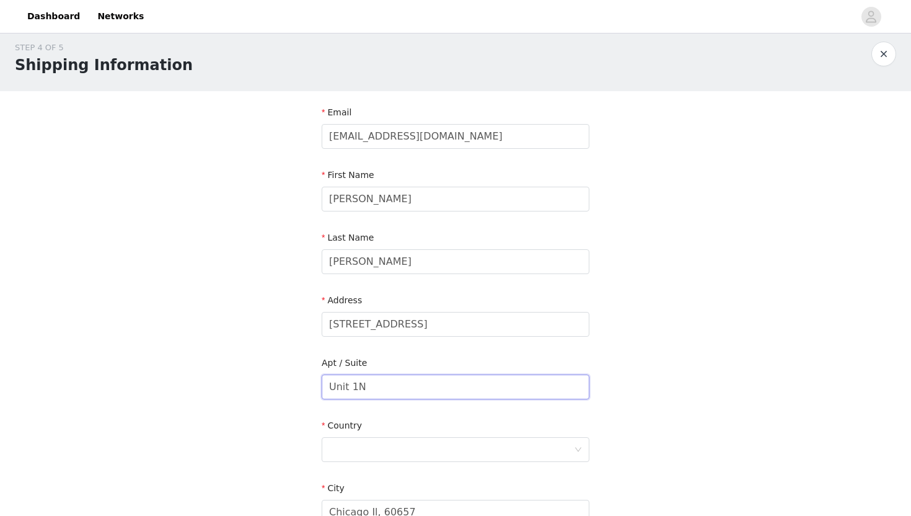
click at [401, 381] on input "Unit 1N" at bounding box center [456, 386] width 268 height 25
type input "Room 110"
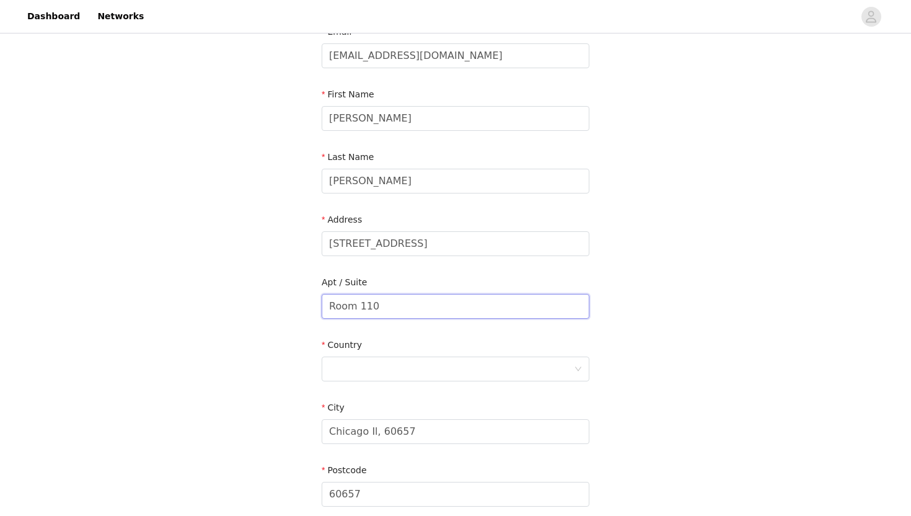
scroll to position [99, 0]
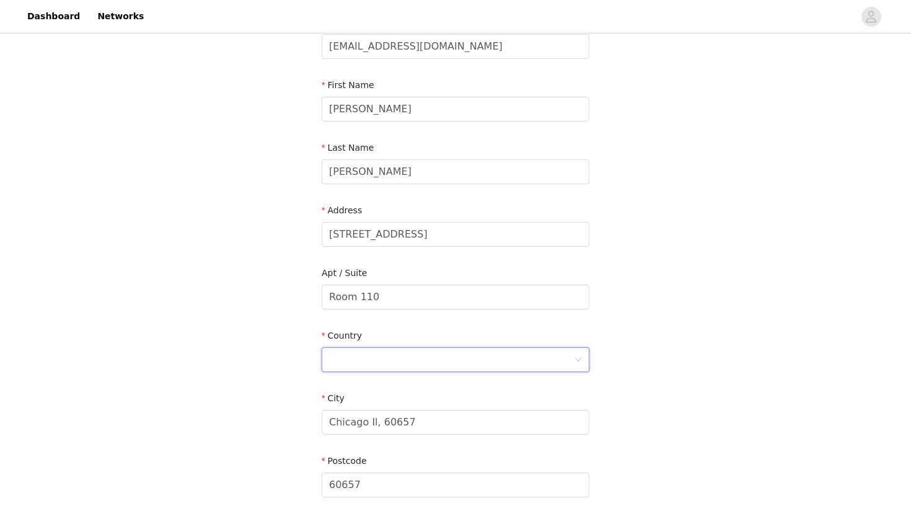
click at [384, 354] on div at bounding box center [451, 360] width 245 height 24
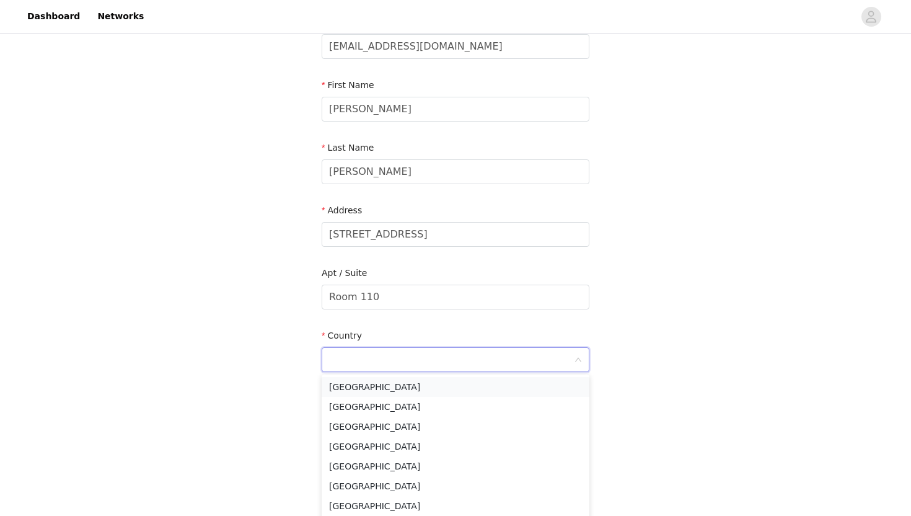
click at [384, 387] on li "[GEOGRAPHIC_DATA]" at bounding box center [456, 387] width 268 height 20
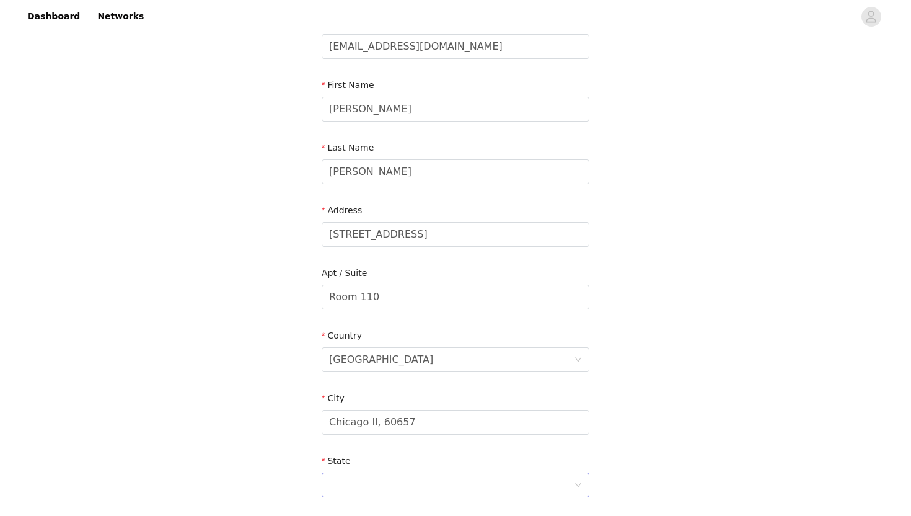
click at [387, 486] on div at bounding box center [451, 485] width 245 height 24
type input "OH"
click at [375, 510] on li "[US_STATE]" at bounding box center [456, 512] width 268 height 20
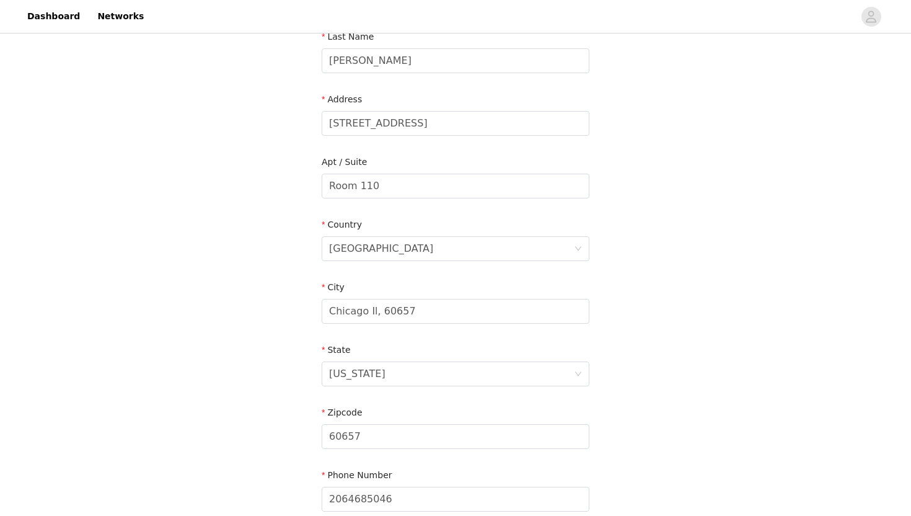
scroll to position [276, 0]
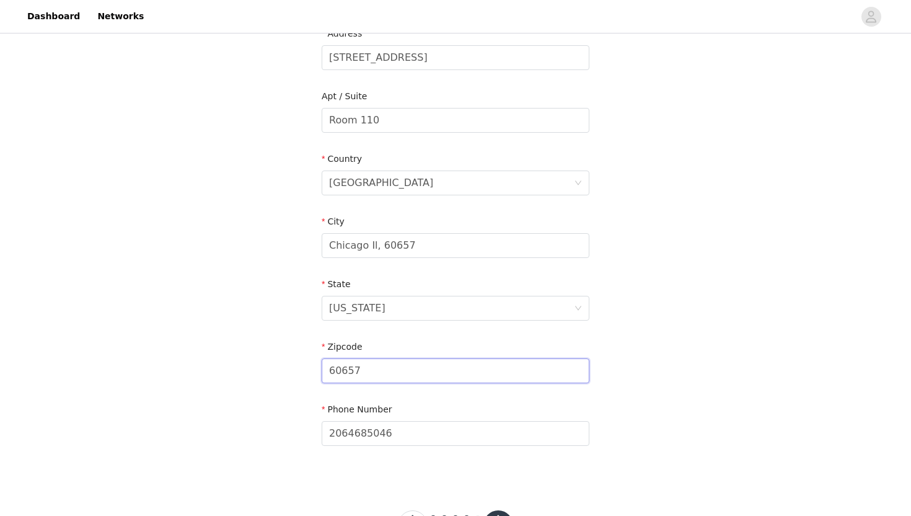
click at [346, 368] on input "60657" at bounding box center [456, 370] width 268 height 25
type input "45056"
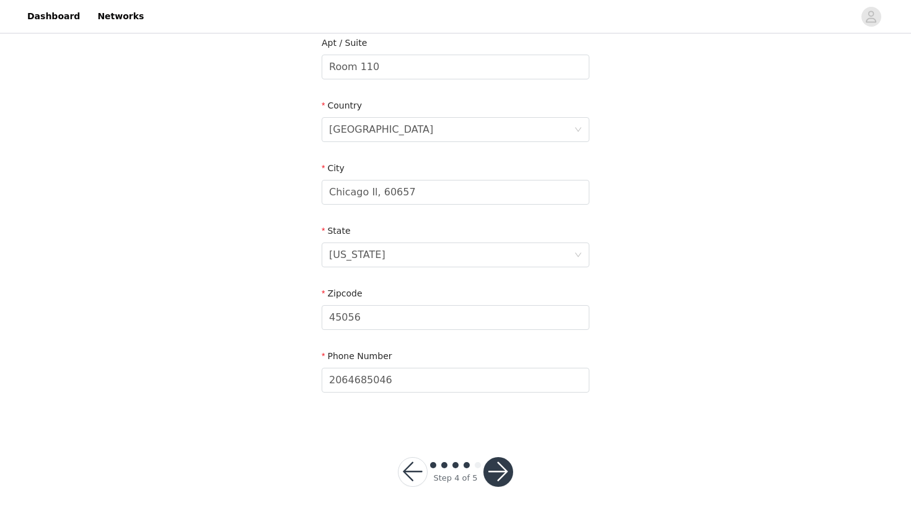
click at [498, 477] on button "button" at bounding box center [499, 472] width 30 height 30
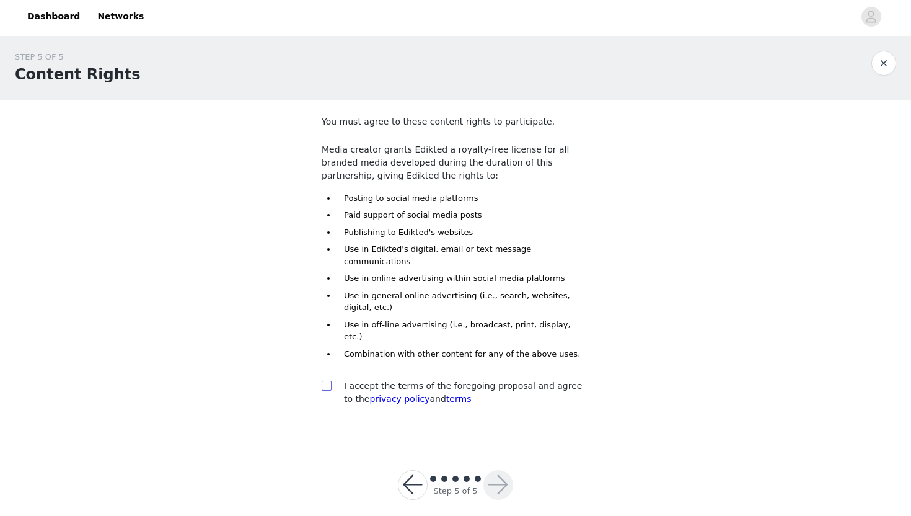
click at [324, 381] on input "checkbox" at bounding box center [326, 385] width 9 height 9
checkbox input "true"
click at [491, 470] on button "button" at bounding box center [499, 485] width 30 height 30
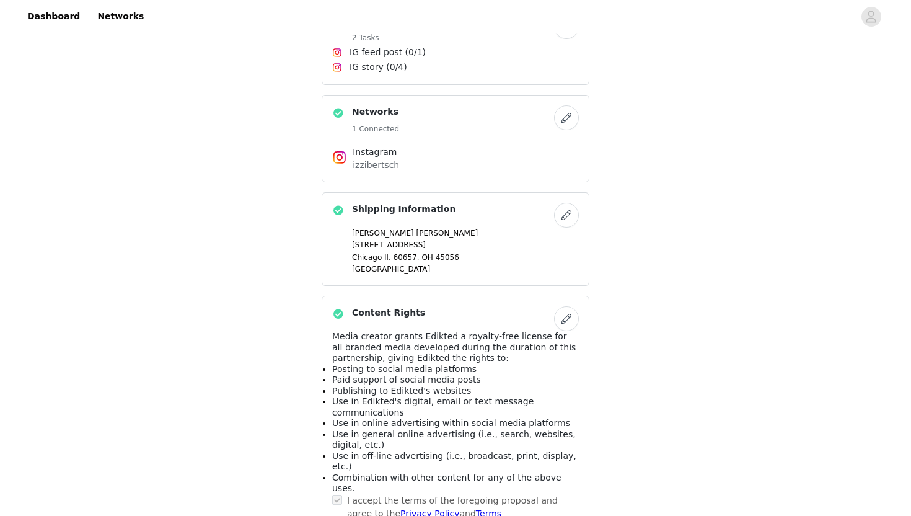
scroll to position [686, 0]
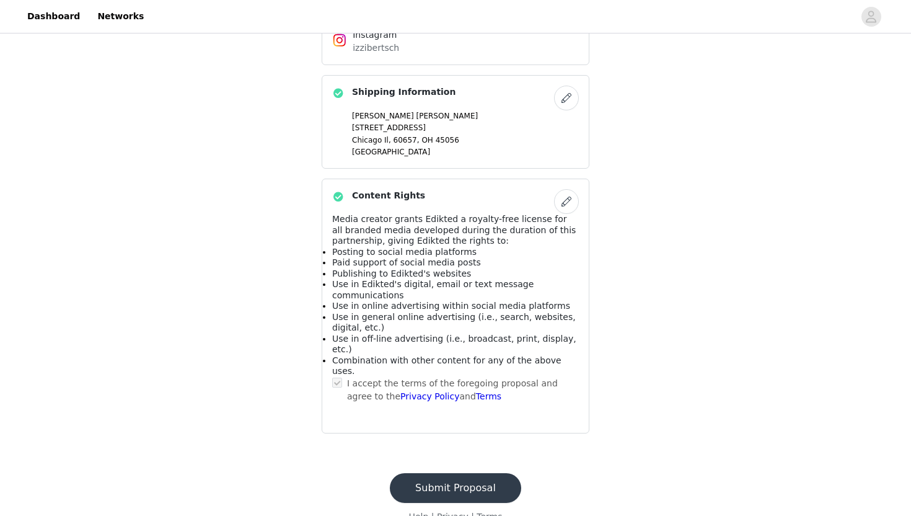
click at [438, 473] on button "Submit Proposal" at bounding box center [455, 488] width 131 height 30
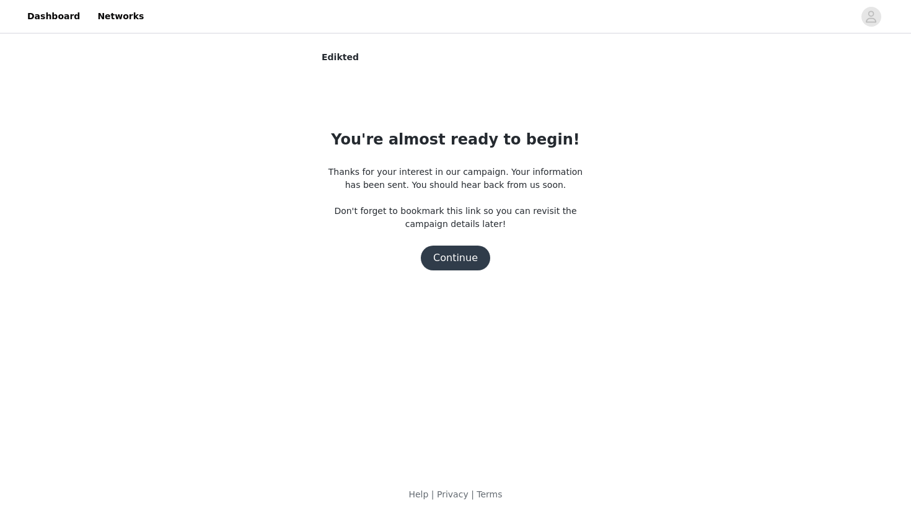
scroll to position [0, 0]
click at [455, 260] on button "Continue" at bounding box center [455, 257] width 69 height 25
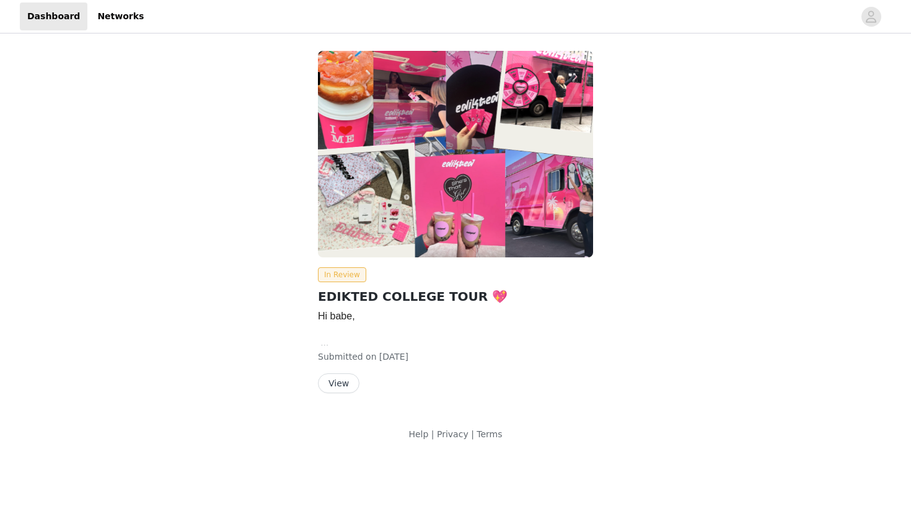
click at [340, 383] on button "View" at bounding box center [339, 383] width 42 height 20
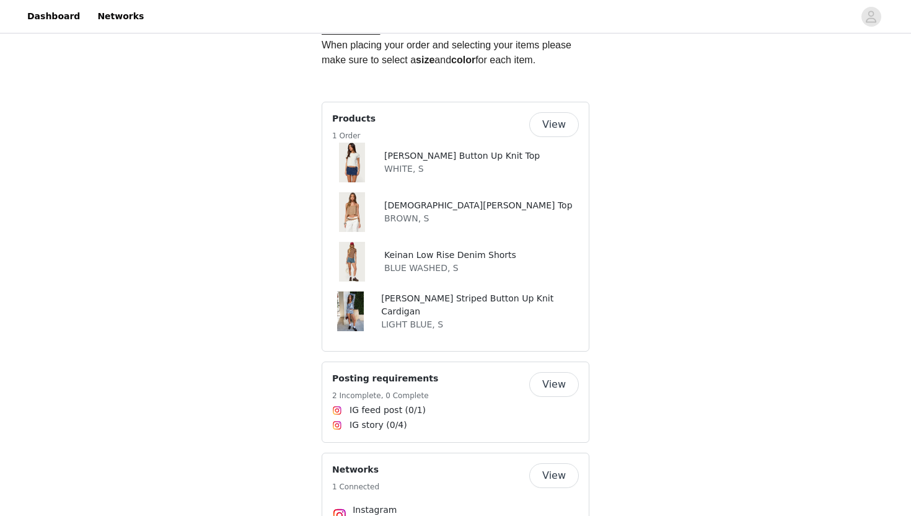
scroll to position [546, 0]
